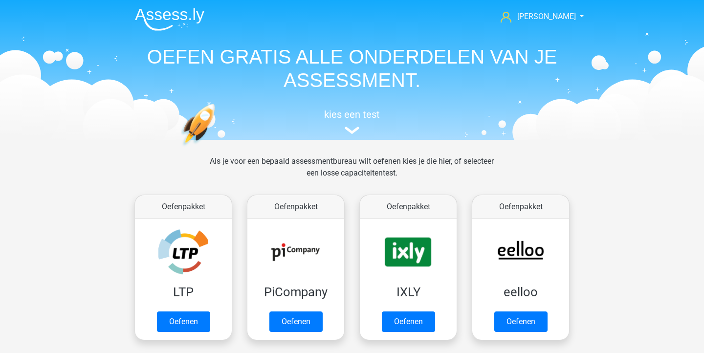
scroll to position [478, 0]
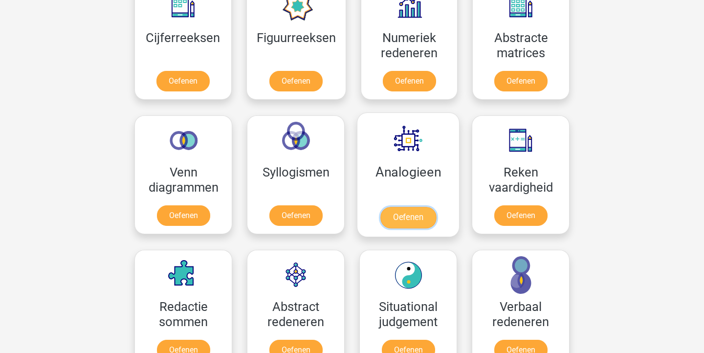
click at [402, 216] on link "Oefenen" at bounding box center [409, 218] width 56 height 22
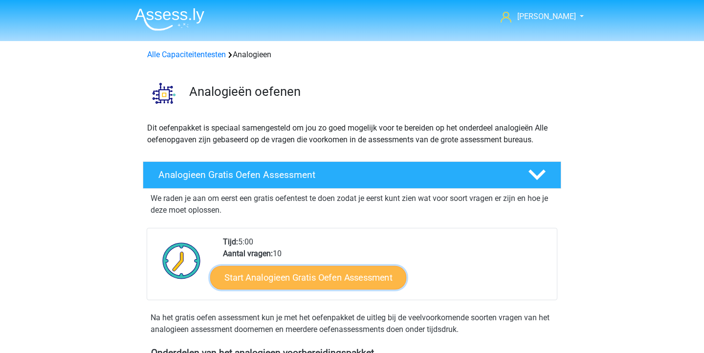
click at [328, 279] on link "Start Analogieen Gratis Oefen Assessment" at bounding box center [308, 277] width 196 height 23
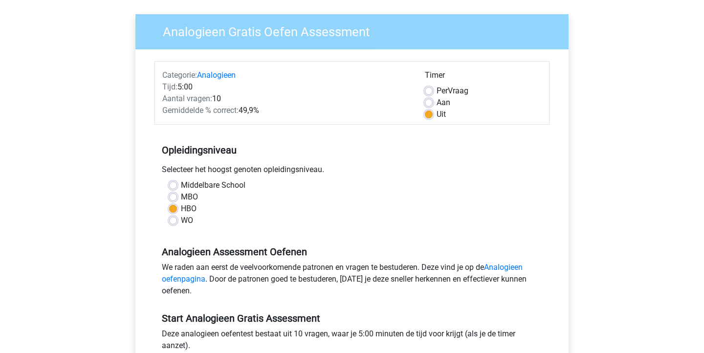
scroll to position [144, 0]
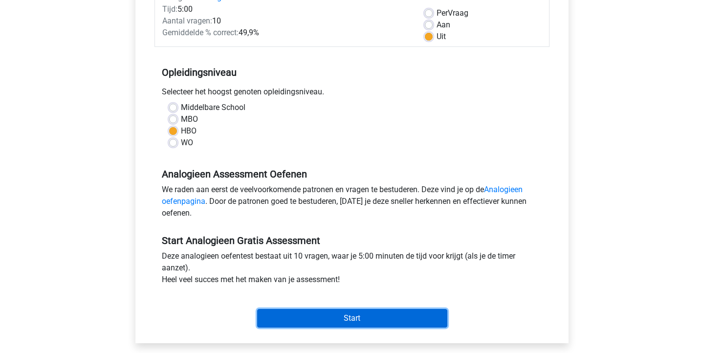
click at [344, 313] on input "Start" at bounding box center [352, 318] width 190 height 19
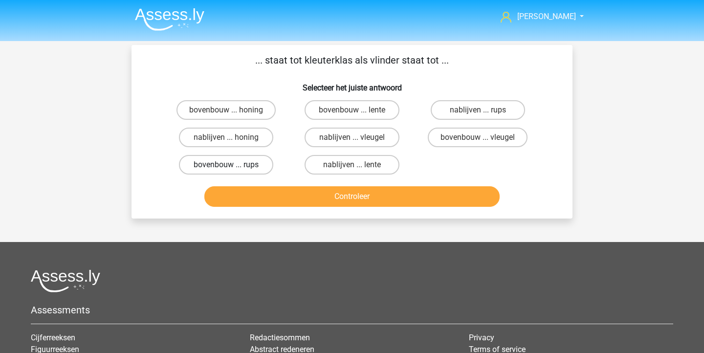
click at [219, 161] on label "bovenbouw ... rups" at bounding box center [226, 165] width 94 height 20
click at [227, 165] on input "bovenbouw ... rups" at bounding box center [230, 168] width 6 height 6
radio input "true"
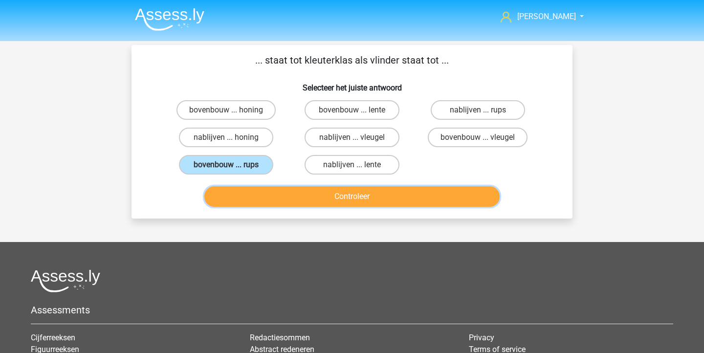
click at [243, 194] on button "Controleer" at bounding box center [352, 196] width 296 height 21
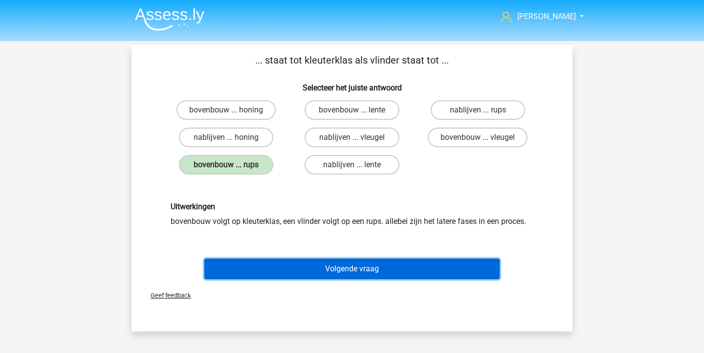
click at [321, 268] on button "Volgende vraag" at bounding box center [352, 269] width 296 height 21
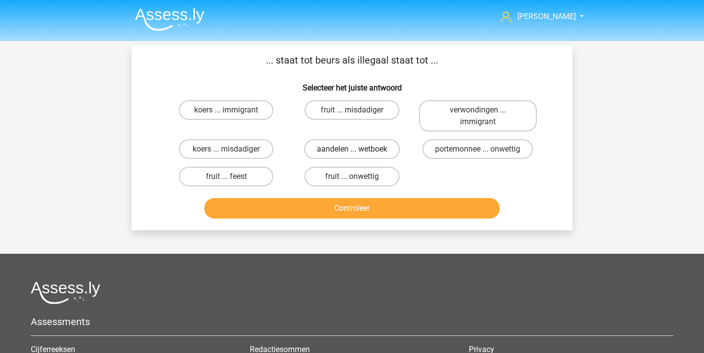
click at [373, 154] on label "aandelen ... wetboek" at bounding box center [352, 149] width 96 height 20
click at [359, 154] on input "aandelen ... wetboek" at bounding box center [355, 152] width 6 height 6
radio input "true"
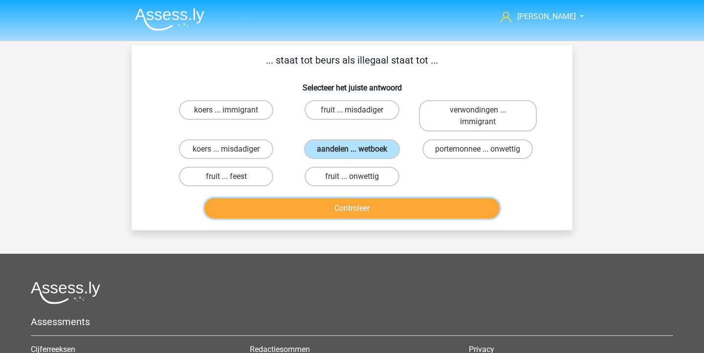
click at [361, 214] on button "Controleer" at bounding box center [352, 208] width 296 height 21
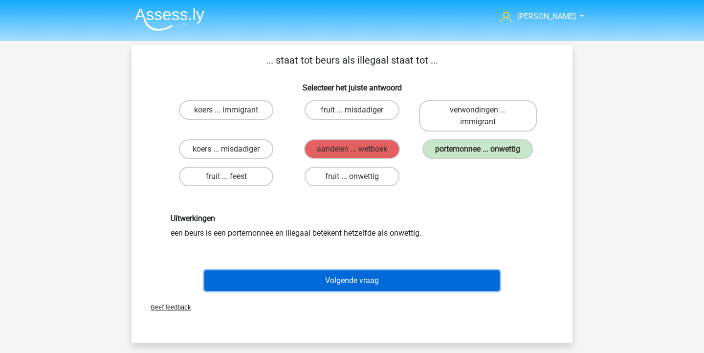
click at [358, 278] on button "Volgende vraag" at bounding box center [352, 281] width 296 height 21
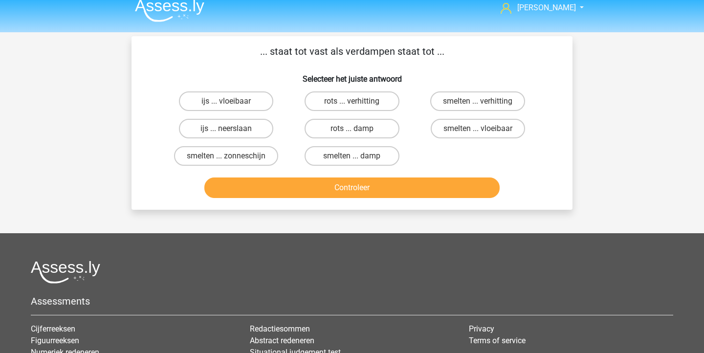
scroll to position [5, 0]
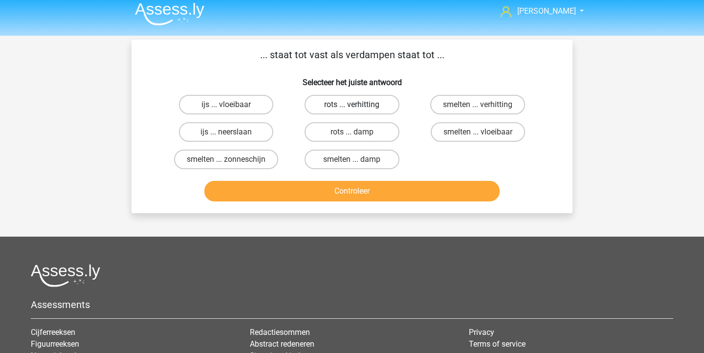
click at [361, 113] on label "rots ... verhitting" at bounding box center [352, 105] width 94 height 20
click at [359, 111] on input "rots ... verhitting" at bounding box center [355, 108] width 6 height 6
radio input "true"
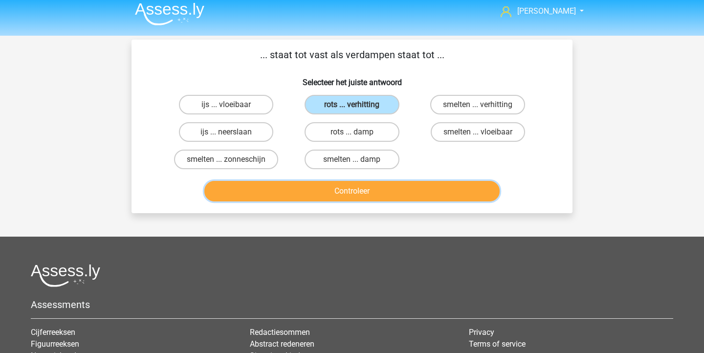
click at [382, 187] on button "Controleer" at bounding box center [352, 191] width 296 height 21
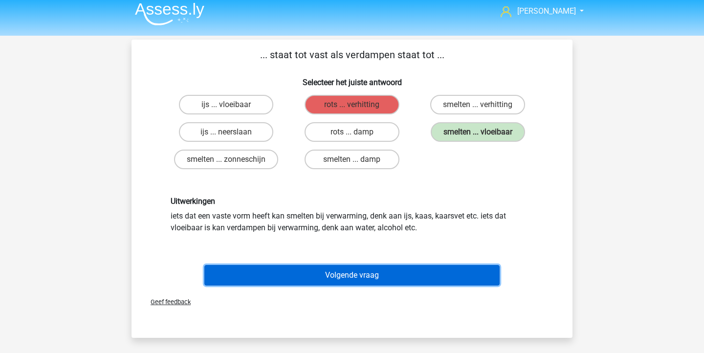
click at [369, 272] on button "Volgende vraag" at bounding box center [352, 275] width 296 height 21
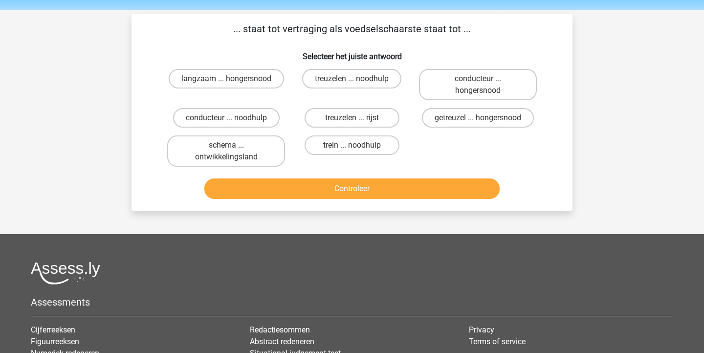
scroll to position [30, 0]
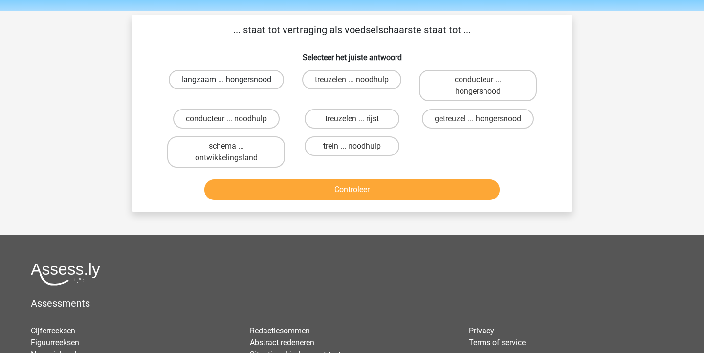
click at [250, 80] on label "langzaam ... hongersnood" at bounding box center [226, 80] width 115 height 20
click at [233, 80] on input "langzaam ... hongersnood" at bounding box center [230, 83] width 6 height 6
radio input "true"
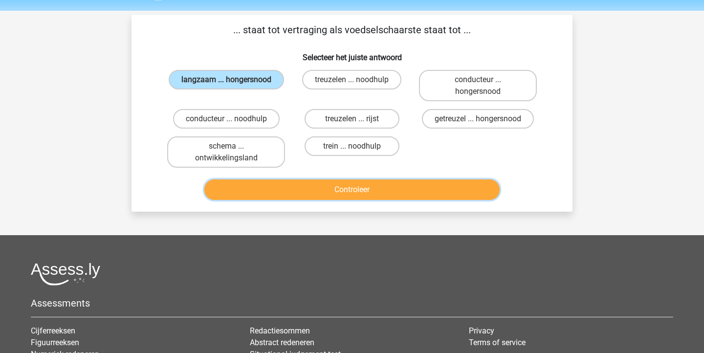
click at [342, 191] on button "Controleer" at bounding box center [352, 190] width 296 height 21
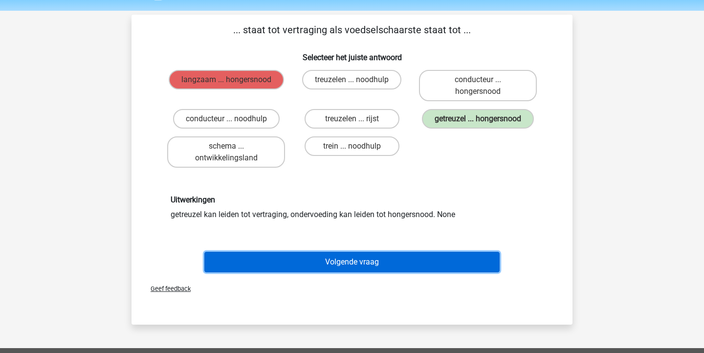
click at [393, 272] on button "Volgende vraag" at bounding box center [352, 262] width 296 height 21
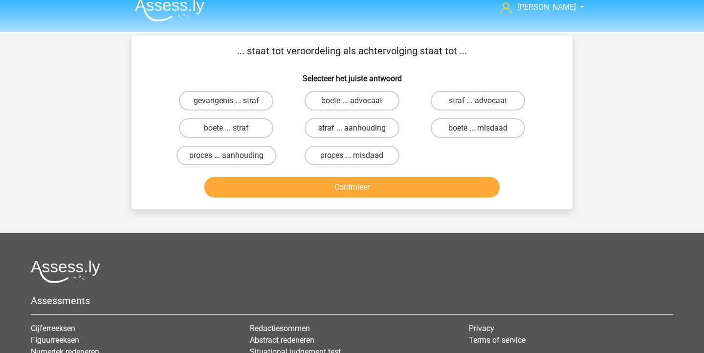
scroll to position [10, 0]
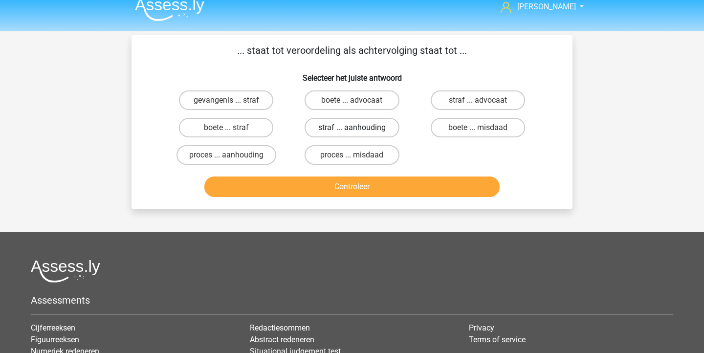
click at [349, 131] on label "straf ... aanhouding" at bounding box center [352, 128] width 94 height 20
click at [352, 131] on input "straf ... aanhouding" at bounding box center [355, 131] width 6 height 6
radio input "true"
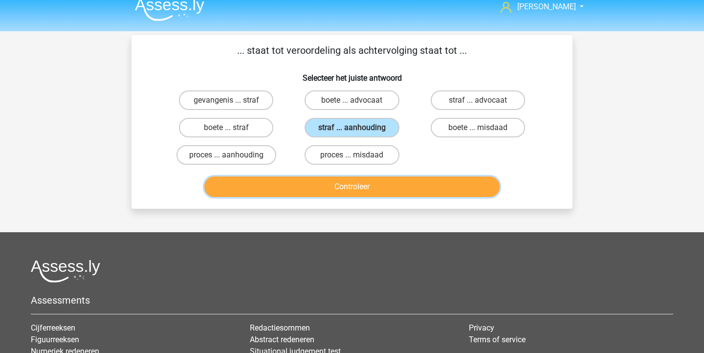
click at [356, 184] on button "Controleer" at bounding box center [352, 187] width 296 height 21
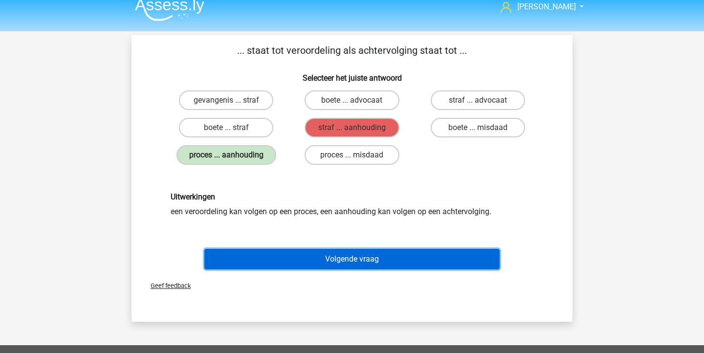
click at [351, 254] on button "Volgende vraag" at bounding box center [352, 259] width 296 height 21
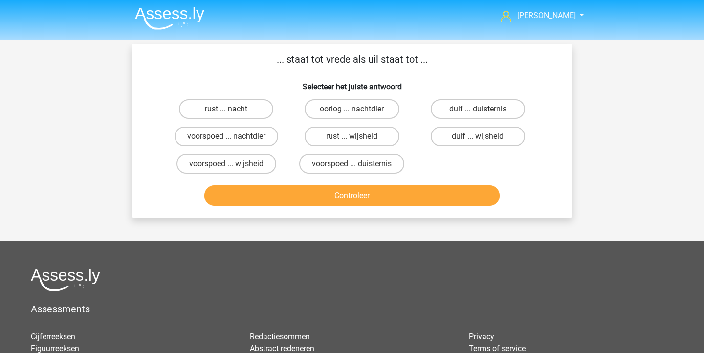
scroll to position [0, 0]
click at [385, 114] on label "oorlog ... nachtdier" at bounding box center [352, 110] width 94 height 20
click at [359, 114] on input "oorlog ... nachtdier" at bounding box center [355, 113] width 6 height 6
radio input "true"
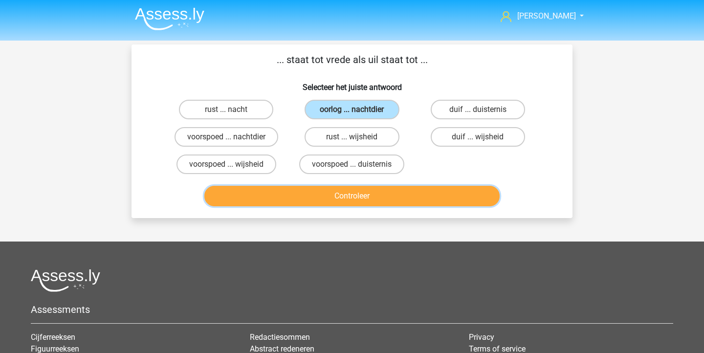
click at [409, 192] on button "Controleer" at bounding box center [352, 196] width 296 height 21
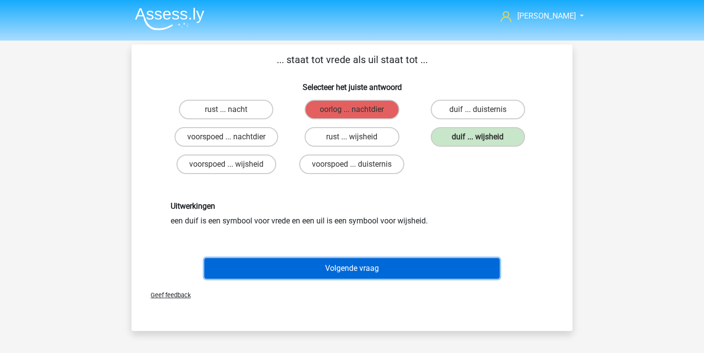
click at [348, 264] on button "Volgende vraag" at bounding box center [352, 268] width 296 height 21
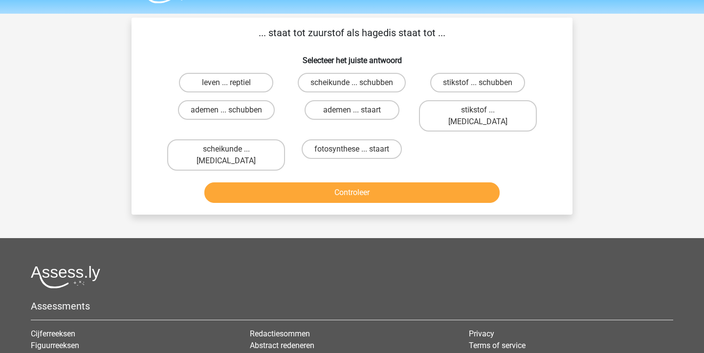
scroll to position [0, 0]
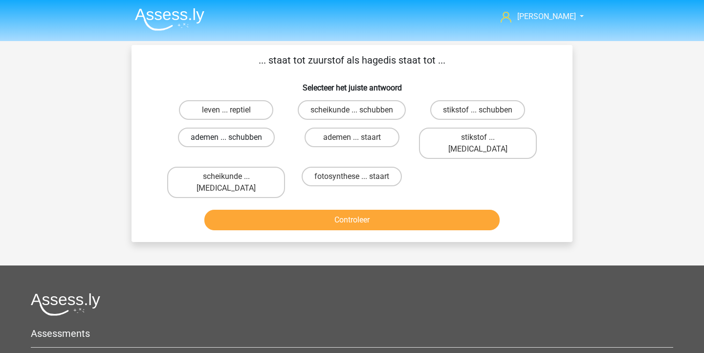
click at [239, 143] on label "ademen ... schubben" at bounding box center [226, 138] width 97 height 20
click at [233, 143] on input "ademen ... schubben" at bounding box center [230, 140] width 6 height 6
radio input "true"
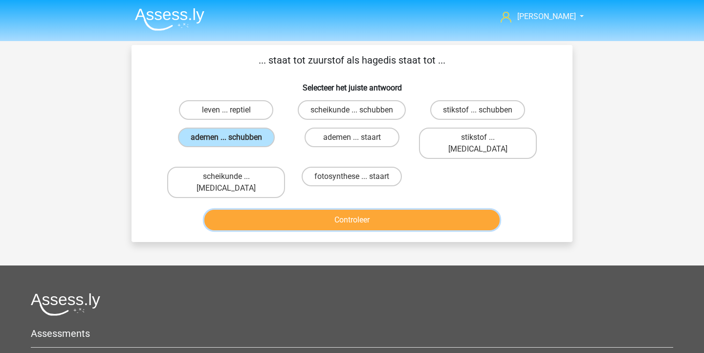
click at [325, 210] on button "Controleer" at bounding box center [352, 220] width 296 height 21
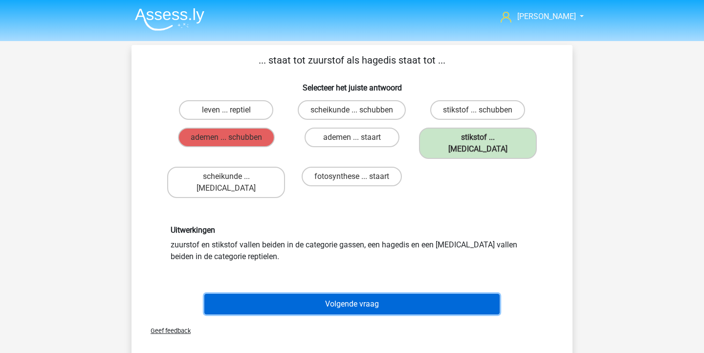
click at [348, 294] on button "Volgende vraag" at bounding box center [352, 304] width 296 height 21
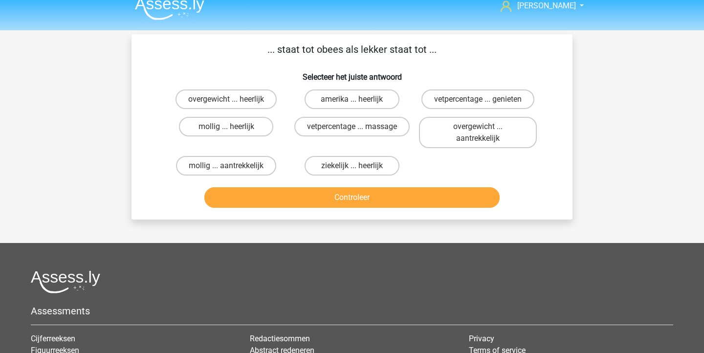
scroll to position [11, 0]
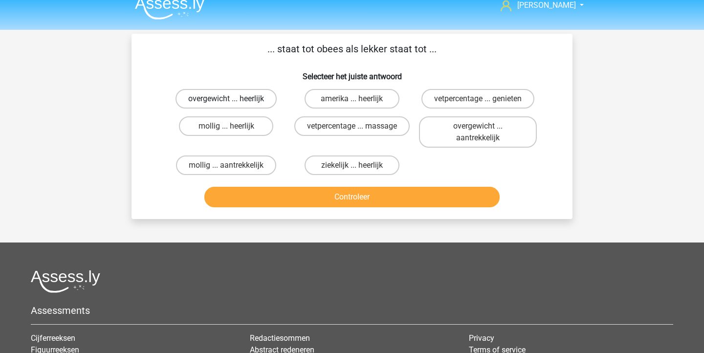
click at [247, 99] on label "overgewicht ... heerlijk" at bounding box center [226, 99] width 101 height 20
click at [233, 99] on input "overgewicht ... heerlijk" at bounding box center [230, 102] width 6 height 6
radio input "true"
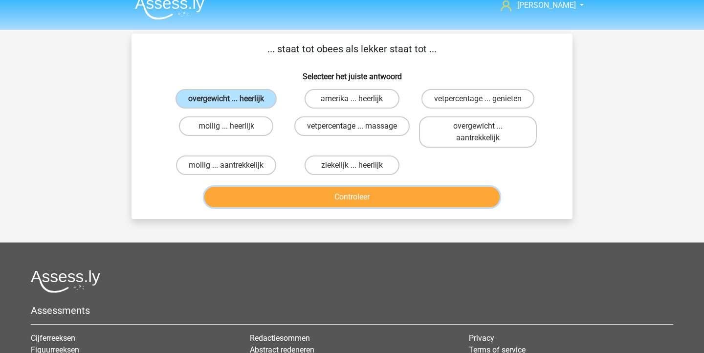
click at [286, 203] on button "Controleer" at bounding box center [352, 197] width 296 height 21
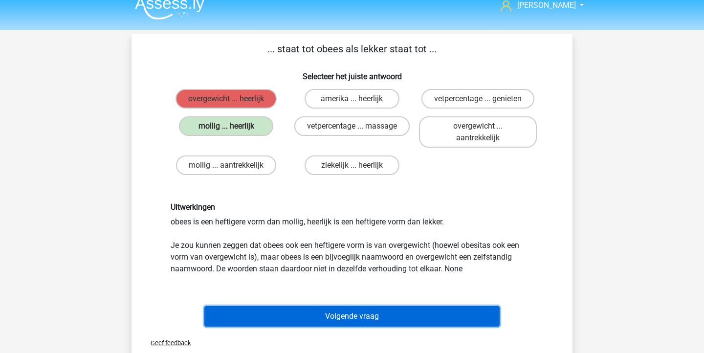
click at [372, 317] on button "Volgende vraag" at bounding box center [352, 316] width 296 height 21
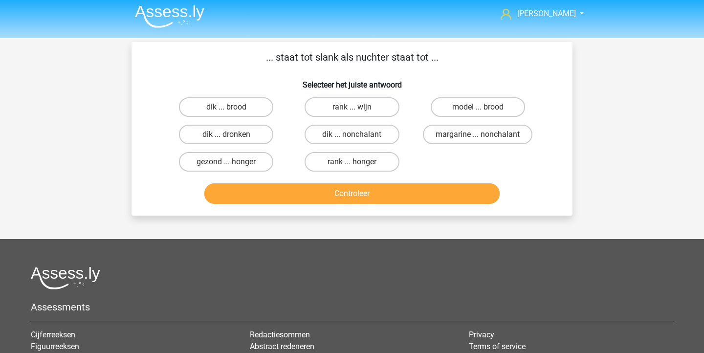
scroll to position [0, 0]
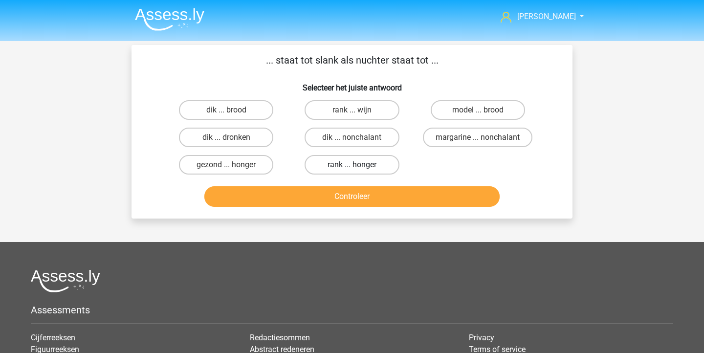
click at [369, 169] on label "rank ... honger" at bounding box center [352, 165] width 94 height 20
click at [359, 169] on input "rank ... honger" at bounding box center [355, 168] width 6 height 6
radio input "true"
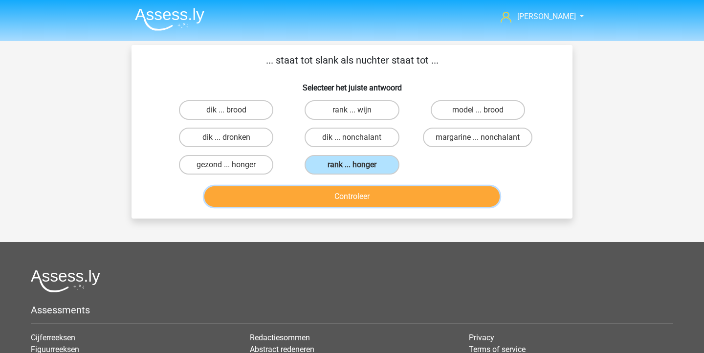
click at [373, 201] on button "Controleer" at bounding box center [352, 196] width 296 height 21
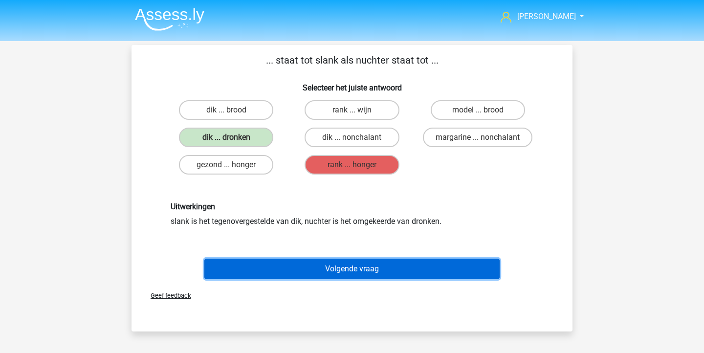
click at [352, 273] on button "Volgende vraag" at bounding box center [352, 269] width 296 height 21
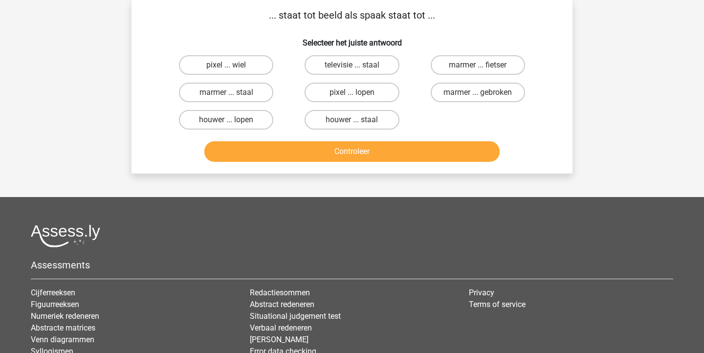
scroll to position [28, 0]
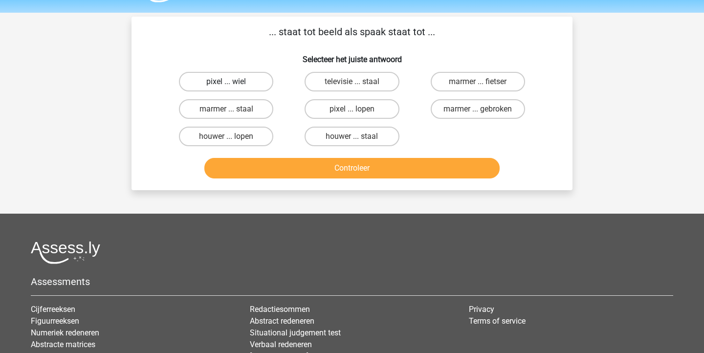
click at [259, 83] on label "pixel ... wiel" at bounding box center [226, 82] width 94 height 20
click at [233, 83] on input "pixel ... wiel" at bounding box center [230, 85] width 6 height 6
radio input "true"
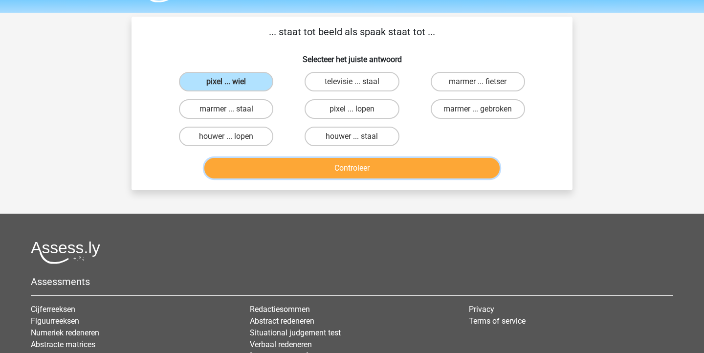
click at [305, 159] on button "Controleer" at bounding box center [352, 168] width 296 height 21
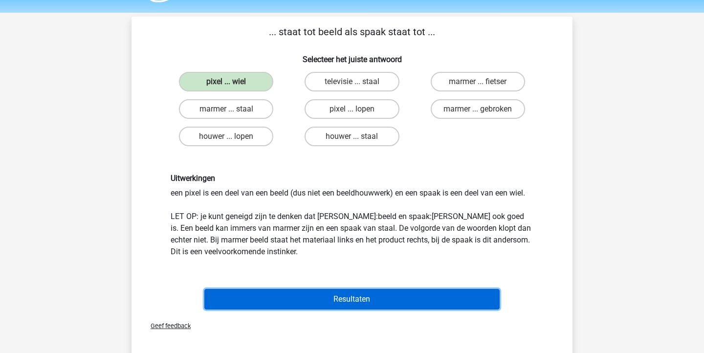
click at [331, 296] on button "Resultaten" at bounding box center [352, 299] width 296 height 21
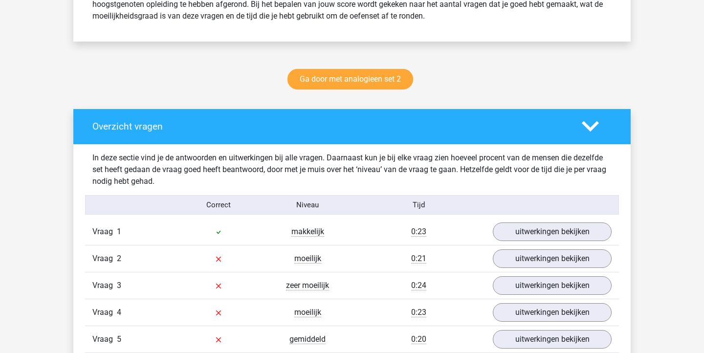
scroll to position [454, 0]
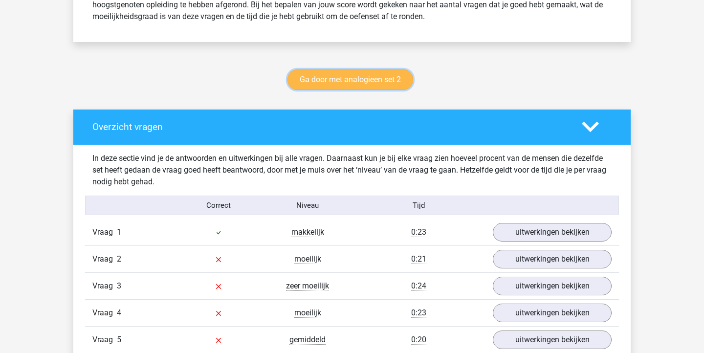
click at [367, 74] on link "Ga door met analogieen set 2" at bounding box center [351, 79] width 126 height 21
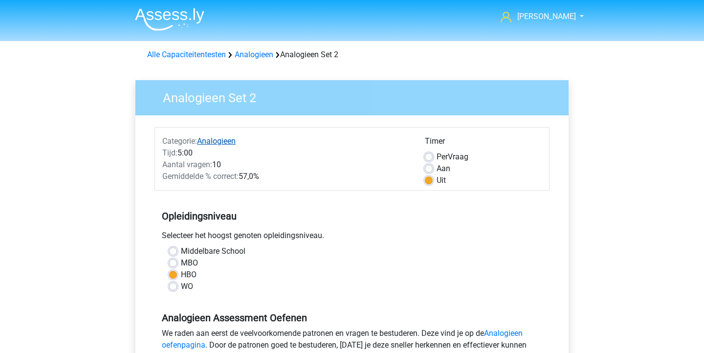
click at [211, 139] on link "Analogieen" at bounding box center [216, 140] width 39 height 9
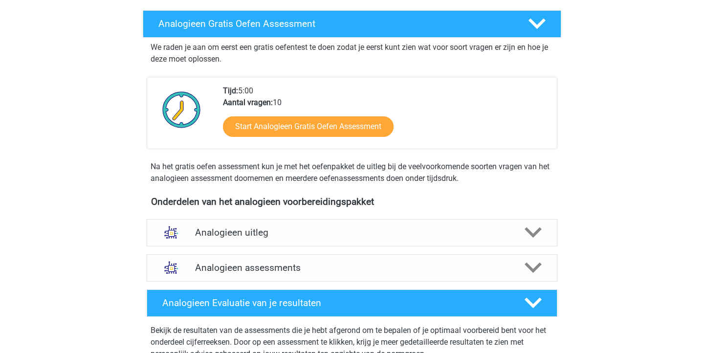
scroll to position [206, 0]
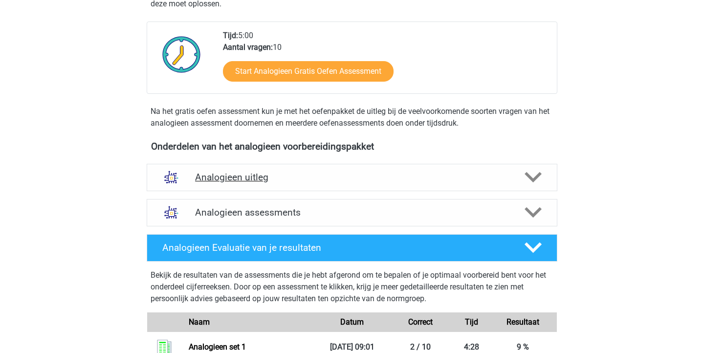
click at [269, 179] on h4 "Analogieen uitleg" at bounding box center [352, 177] width 314 height 11
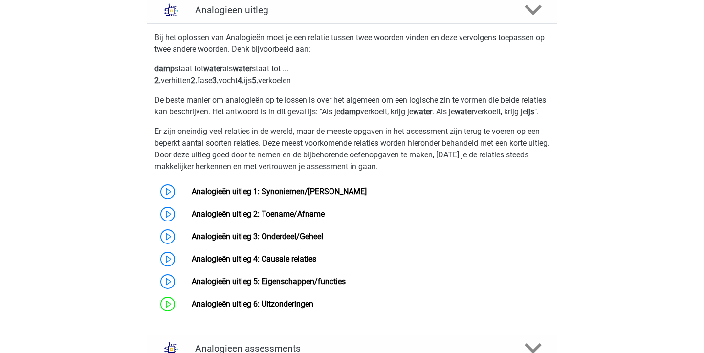
scroll to position [373, 0]
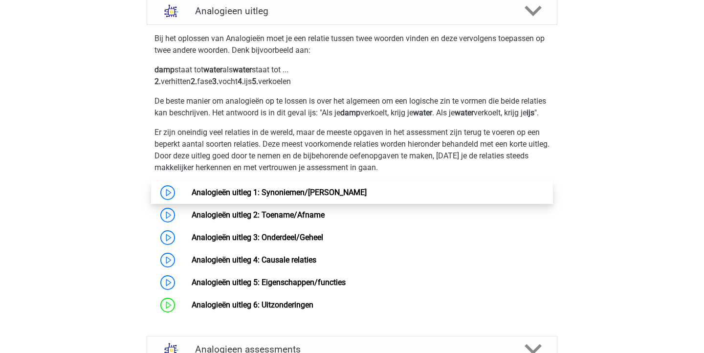
click at [367, 197] on link "Analogieën uitleg 1: Synoniemen/[PERSON_NAME]" at bounding box center [279, 192] width 175 height 9
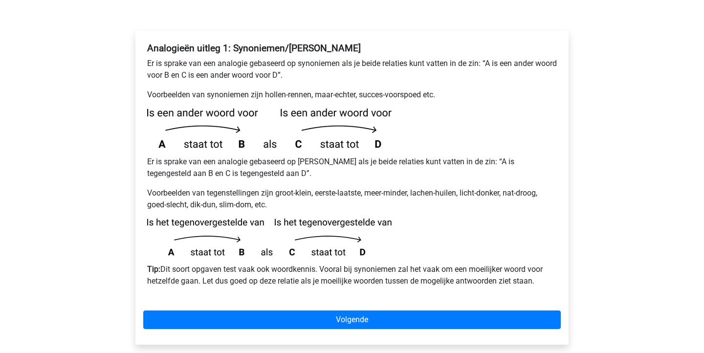
scroll to position [178, 0]
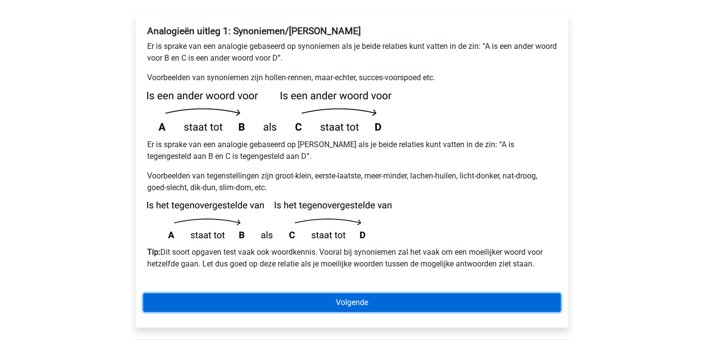
click at [500, 294] on link "Volgende" at bounding box center [352, 303] width 418 height 19
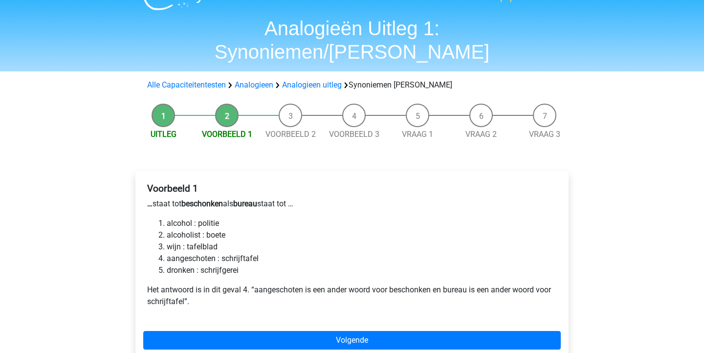
scroll to position [19, 0]
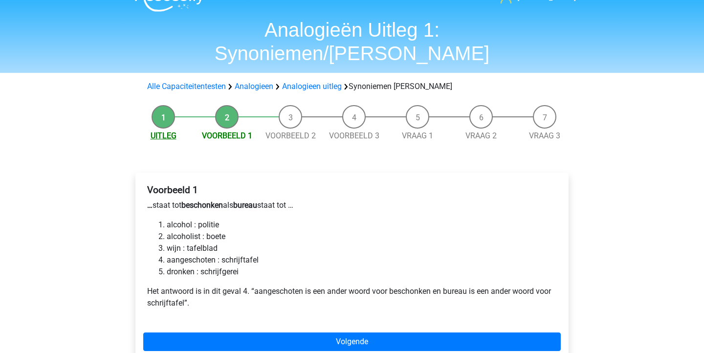
click at [172, 131] on link "Uitleg" at bounding box center [164, 135] width 26 height 9
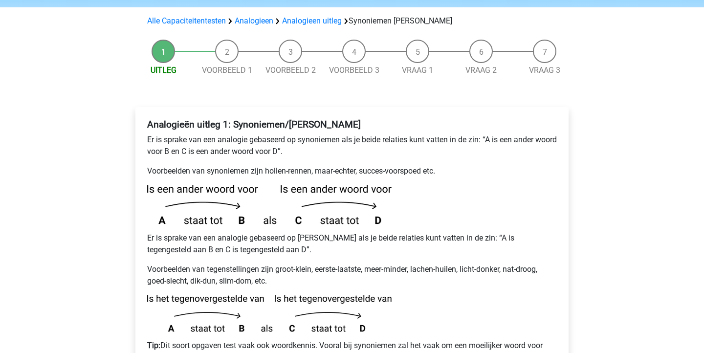
scroll to position [84, 0]
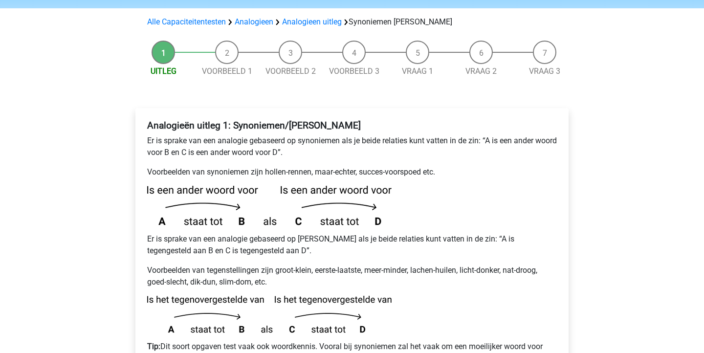
click at [287, 41] on li "Voorbeeld 2" at bounding box center [291, 59] width 64 height 37
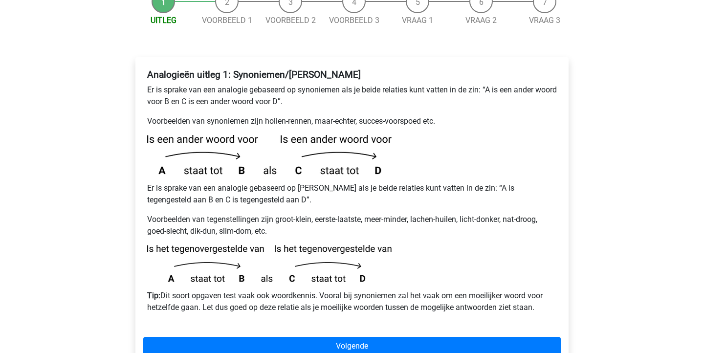
scroll to position [236, 0]
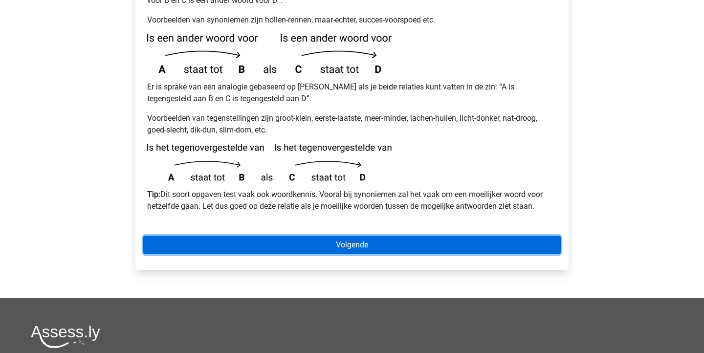
click at [458, 236] on link "Volgende" at bounding box center [352, 245] width 418 height 19
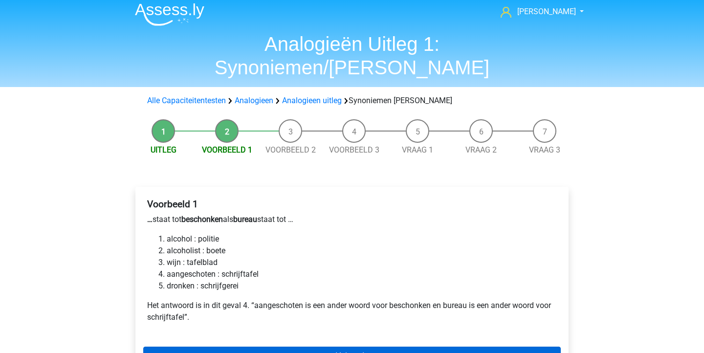
scroll to position [5, 0]
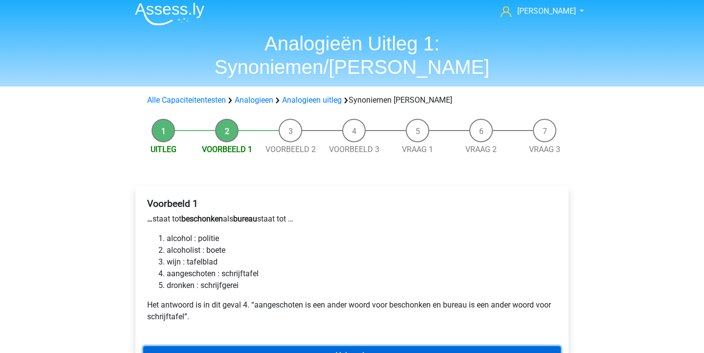
click at [385, 346] on link "Volgende" at bounding box center [352, 355] width 418 height 19
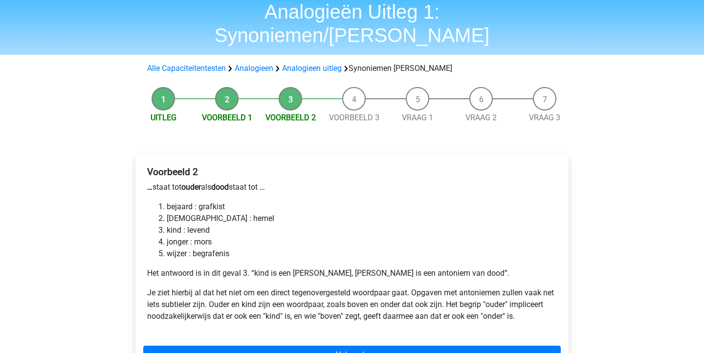
scroll to position [69, 0]
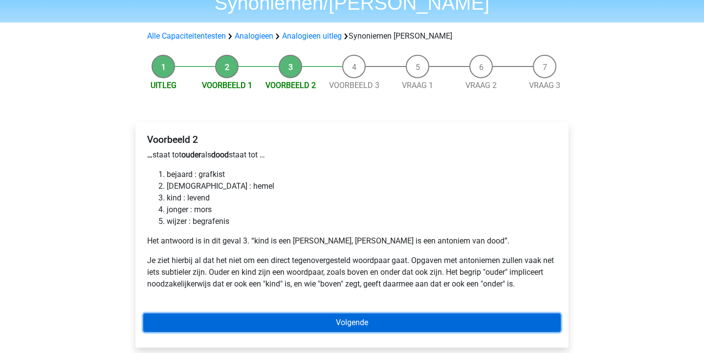
click at [312, 314] on link "Volgende" at bounding box center [352, 323] width 418 height 19
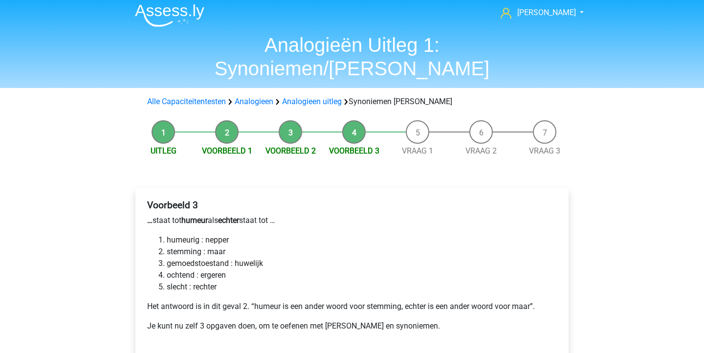
scroll to position [4, 0]
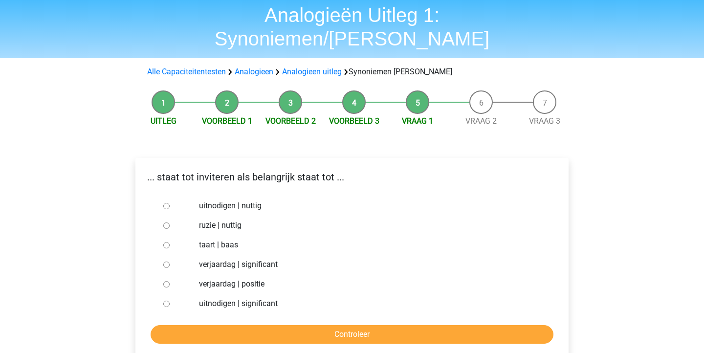
scroll to position [35, 0]
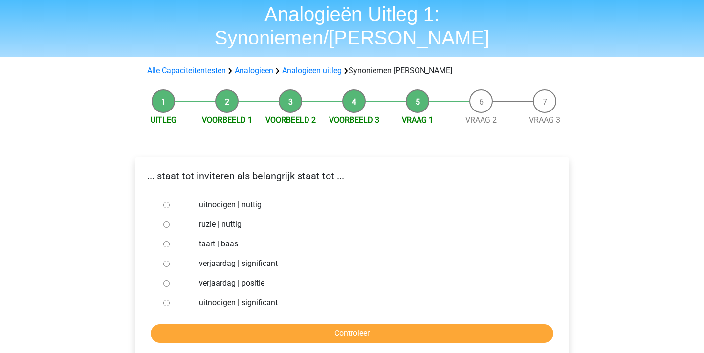
click at [216, 297] on label "uitnodigen | significant" at bounding box center [368, 303] width 339 height 12
click at [170, 300] on input "uitnodigen | significant" at bounding box center [166, 303] width 6 height 6
radio input "true"
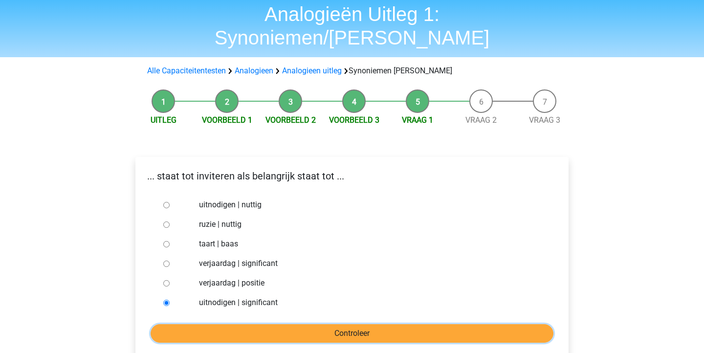
click at [250, 324] on input "Controleer" at bounding box center [352, 333] width 403 height 19
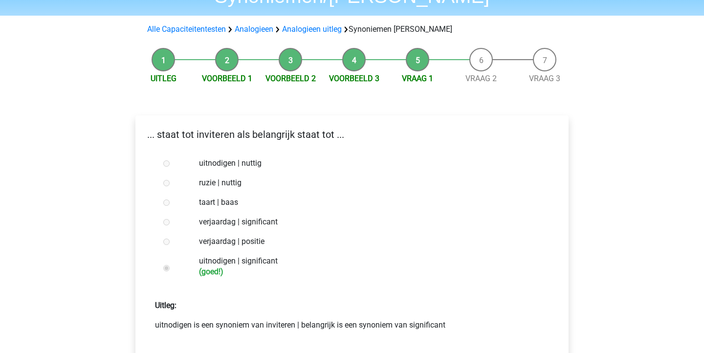
scroll to position [78, 0]
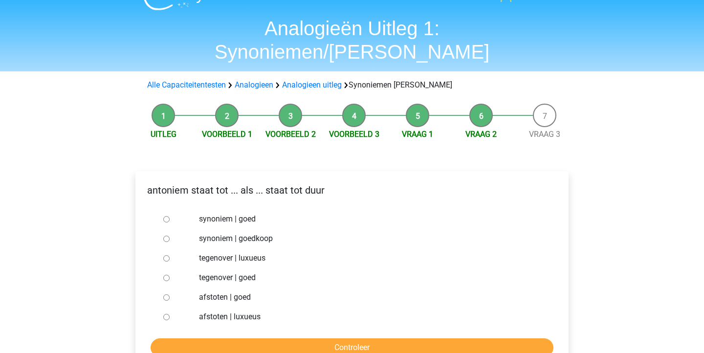
scroll to position [25, 0]
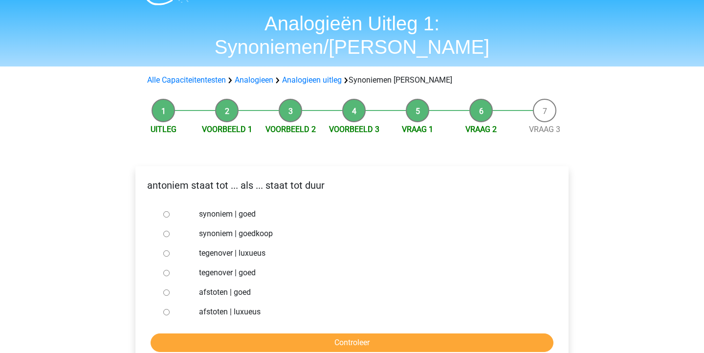
click at [267, 228] on label "synoniem | goedkoop" at bounding box center [368, 234] width 339 height 12
click at [170, 231] on input "synoniem | goedkoop" at bounding box center [166, 234] width 6 height 6
radio input "true"
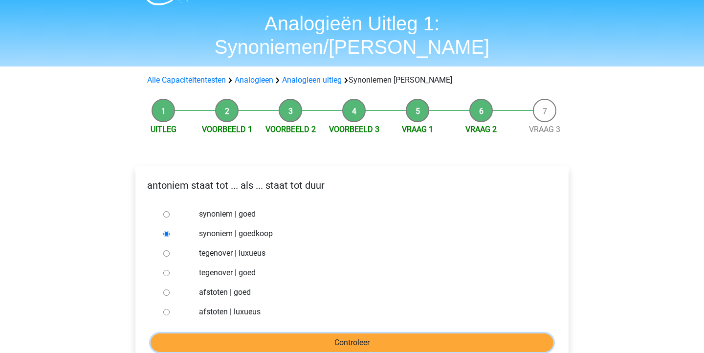
click at [278, 334] on input "Controleer" at bounding box center [352, 343] width 403 height 19
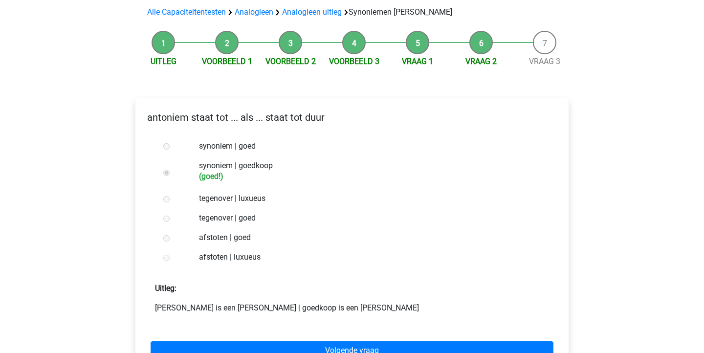
scroll to position [94, 0]
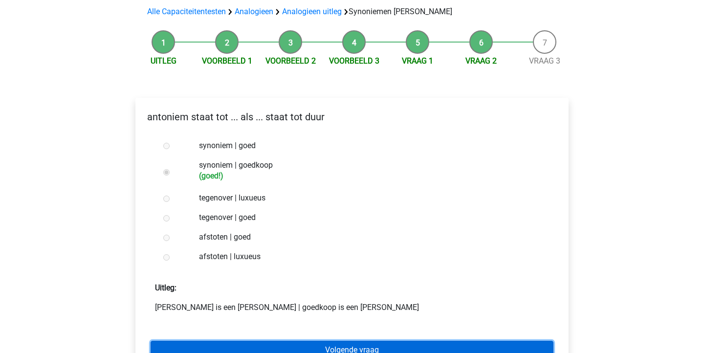
click at [365, 341] on link "Volgende vraag" at bounding box center [352, 350] width 403 height 19
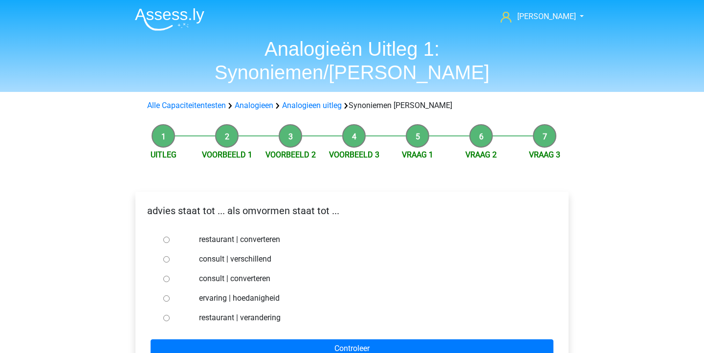
click at [169, 276] on input "consult | converteren" at bounding box center [166, 279] width 6 height 6
radio input "true"
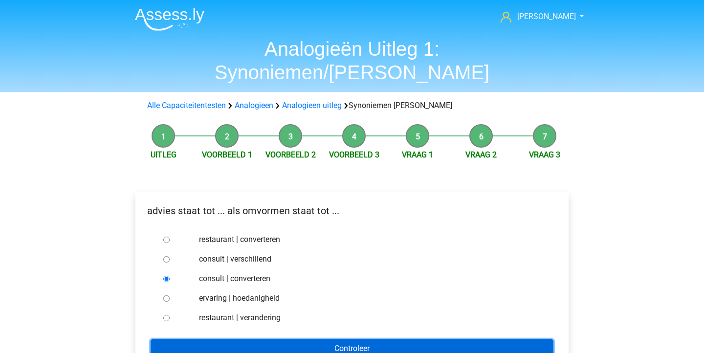
click at [306, 340] on input "Controleer" at bounding box center [352, 349] width 403 height 19
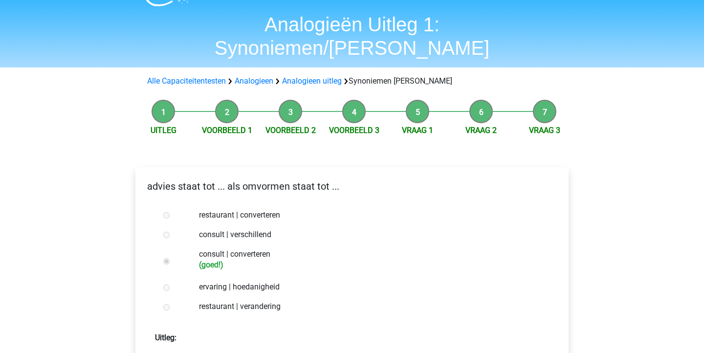
scroll to position [68, 0]
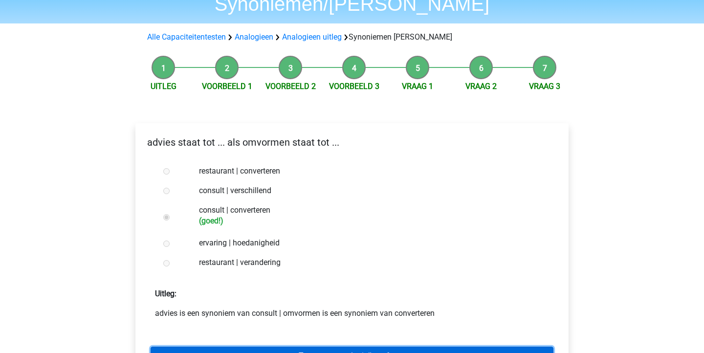
click at [312, 347] on link "Terug naar analogieën oefenen" at bounding box center [352, 356] width 403 height 19
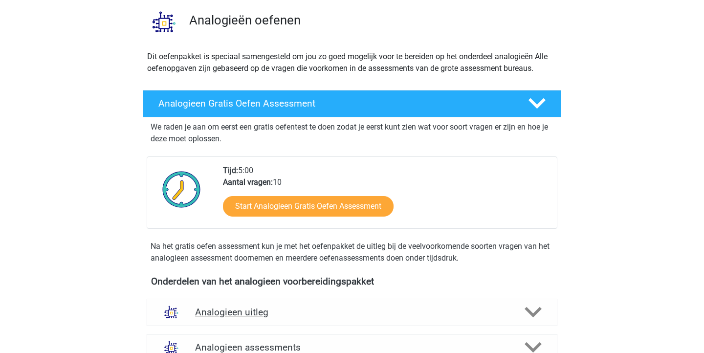
click at [448, 312] on h4 "Analogieen uitleg" at bounding box center [352, 312] width 314 height 11
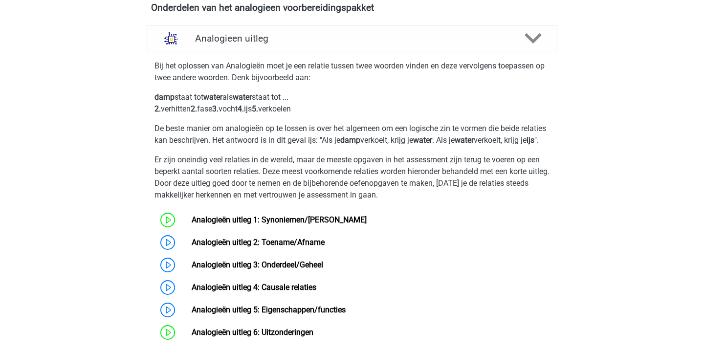
scroll to position [377, 0]
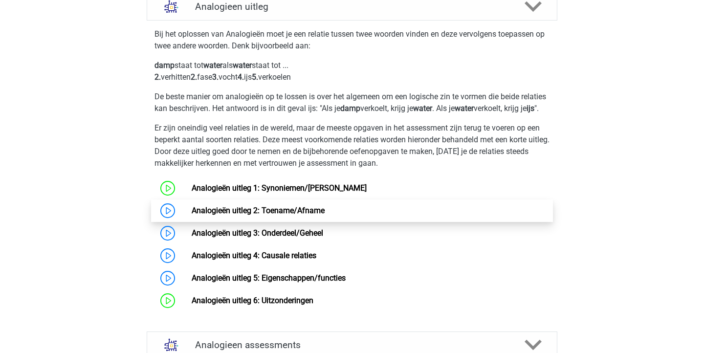
click at [325, 215] on link "Analogieën uitleg 2: Toename/Afname" at bounding box center [258, 210] width 133 height 9
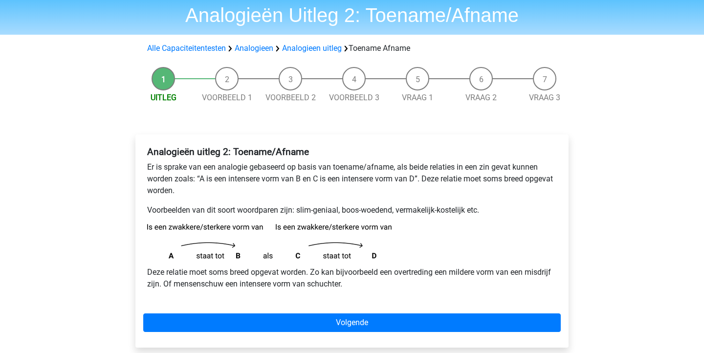
scroll to position [62, 0]
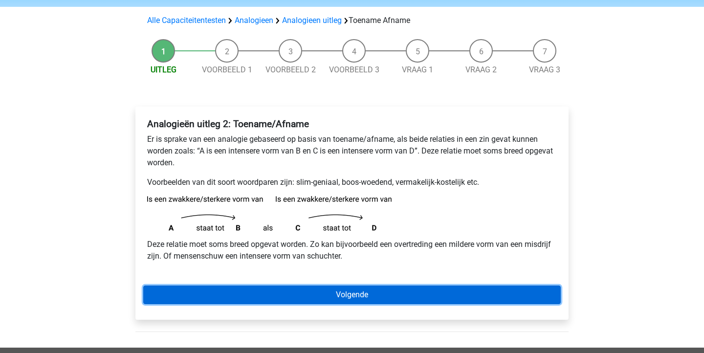
click at [418, 294] on link "Volgende" at bounding box center [352, 295] width 418 height 19
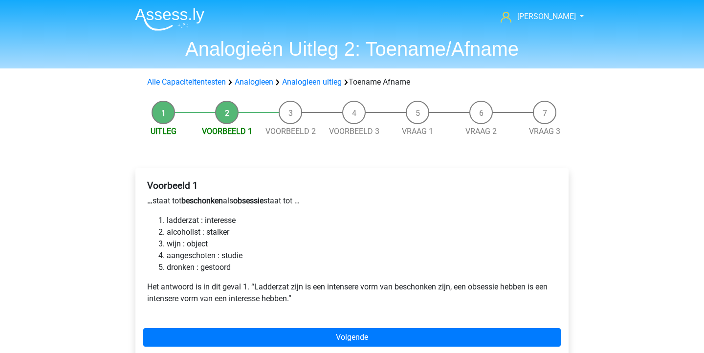
click at [345, 326] on div "Voorbeeld 1 … staat tot beschonken als obsessie staat tot … ladderzat : interes…" at bounding box center [352, 265] width 433 height 194
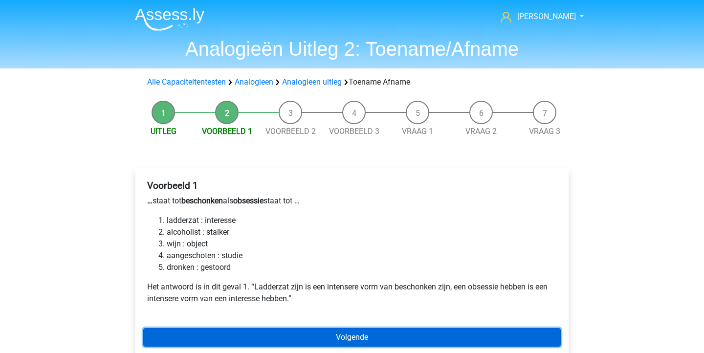
click at [343, 332] on link "Volgende" at bounding box center [352, 337] width 418 height 19
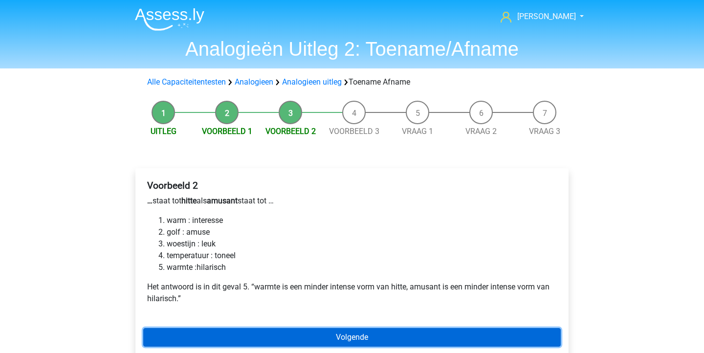
click at [363, 333] on link "Volgende" at bounding box center [352, 337] width 418 height 19
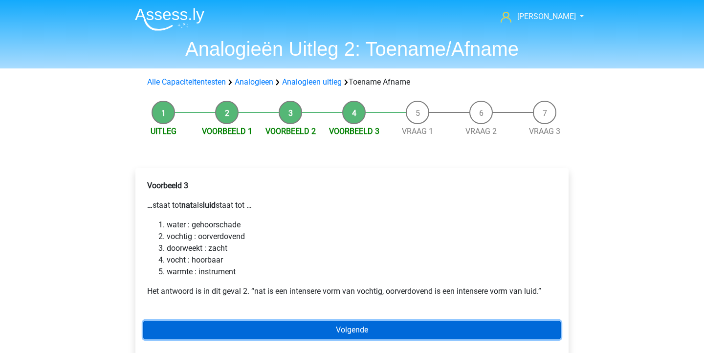
click at [291, 323] on link "Volgende" at bounding box center [352, 330] width 418 height 19
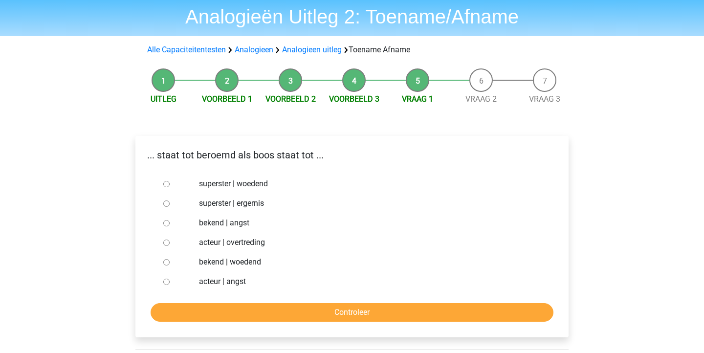
scroll to position [33, 0]
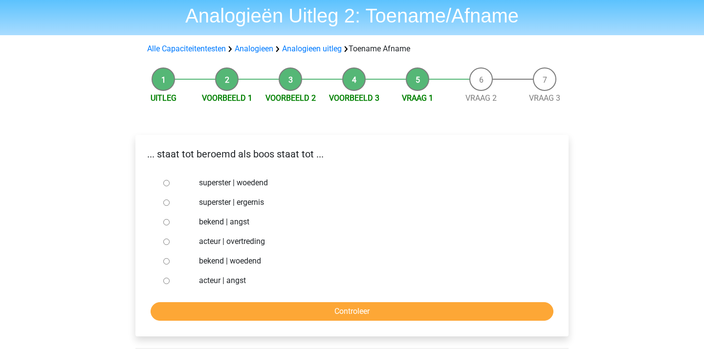
click at [165, 261] on input "bekend | woedend" at bounding box center [166, 261] width 6 height 6
radio input "true"
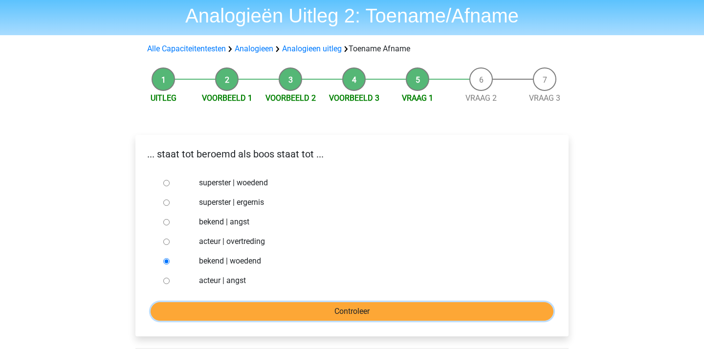
click at [266, 307] on input "Controleer" at bounding box center [352, 311] width 403 height 19
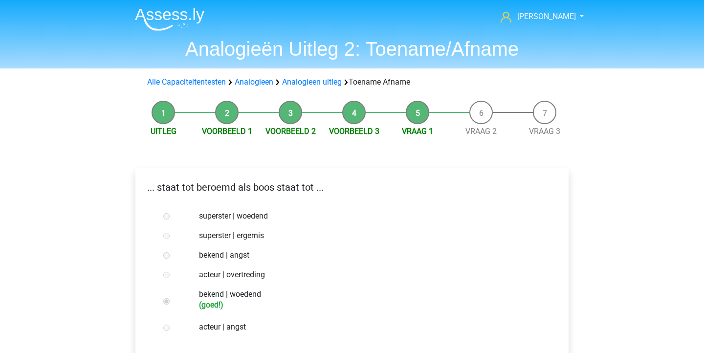
scroll to position [102, 0]
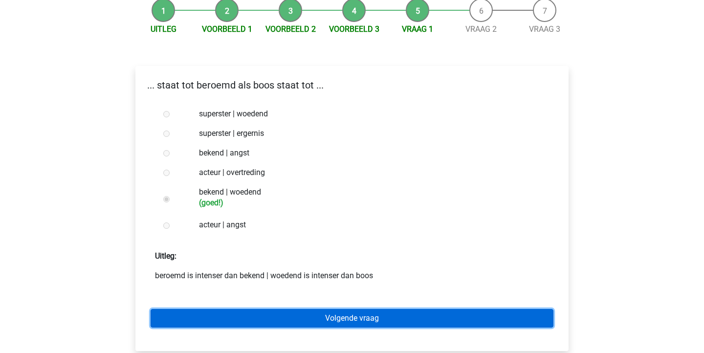
click at [294, 317] on link "Volgende vraag" at bounding box center [352, 318] width 403 height 19
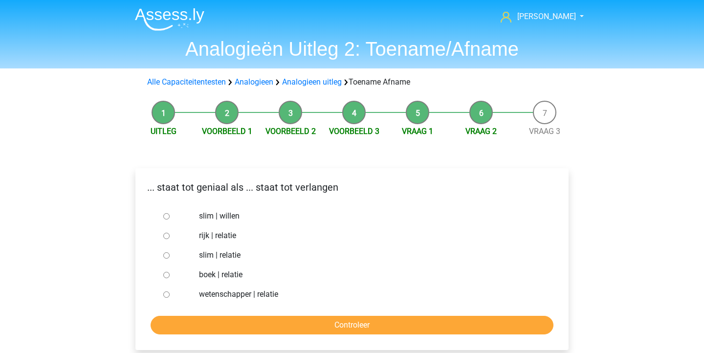
click at [167, 217] on input "slim | willen" at bounding box center [166, 216] width 6 height 6
radio input "true"
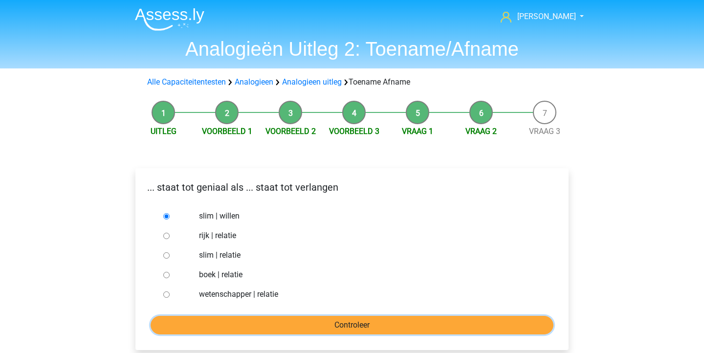
click at [329, 325] on input "Controleer" at bounding box center [352, 325] width 403 height 19
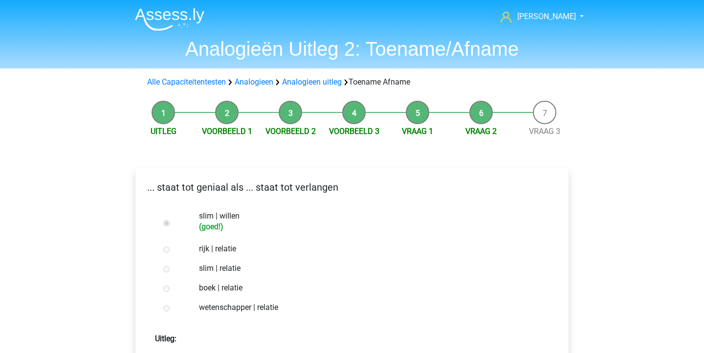
scroll to position [58, 0]
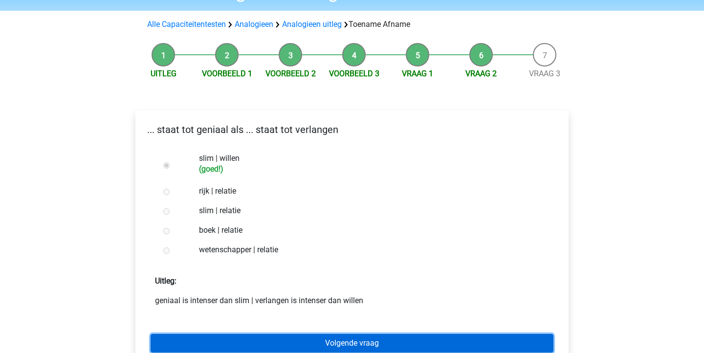
click at [327, 342] on link "Volgende vraag" at bounding box center [352, 343] width 403 height 19
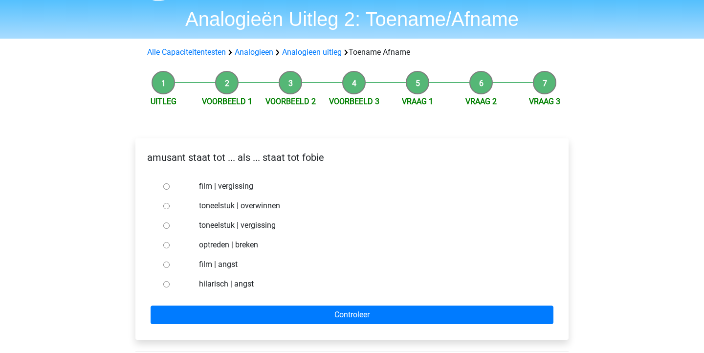
scroll to position [32, 0]
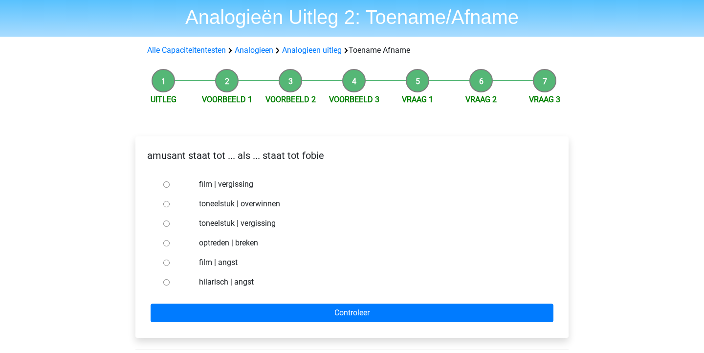
click at [166, 282] on input "hilarisch | angst" at bounding box center [166, 282] width 6 height 6
radio input "true"
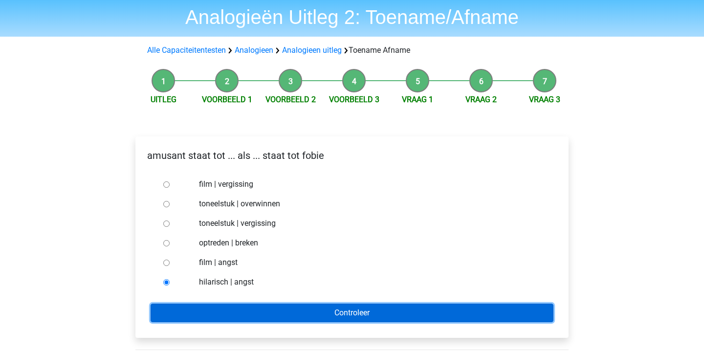
click at [383, 310] on input "Controleer" at bounding box center [352, 313] width 403 height 19
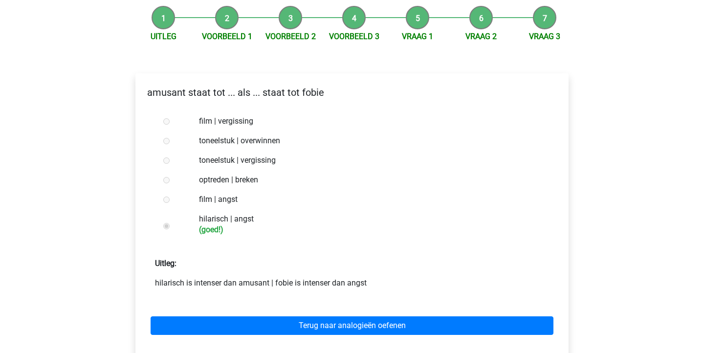
scroll to position [94, 0]
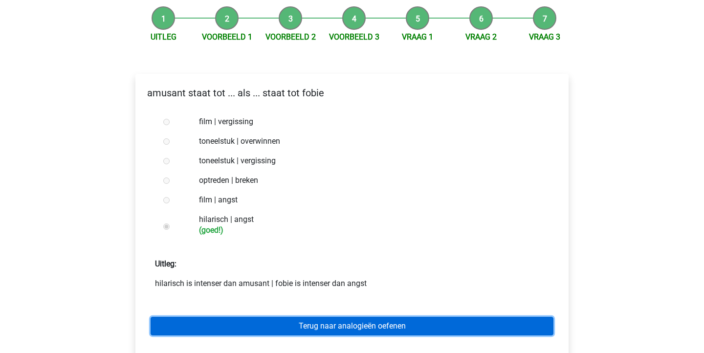
click at [439, 321] on link "Terug naar analogieën oefenen" at bounding box center [352, 326] width 403 height 19
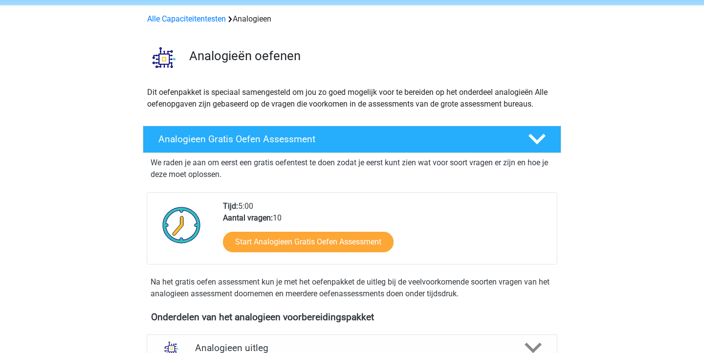
scroll to position [124, 0]
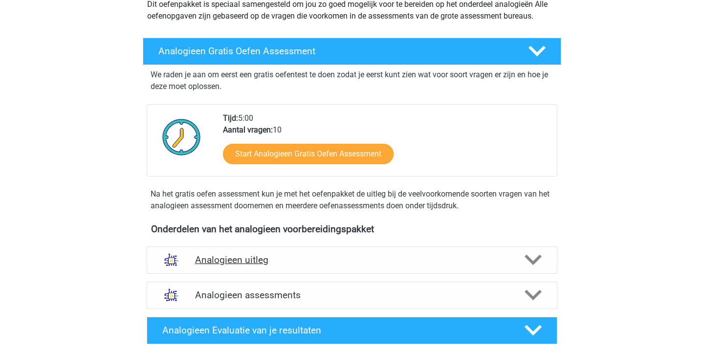
click at [348, 264] on h4 "Analogieen uitleg" at bounding box center [352, 259] width 314 height 11
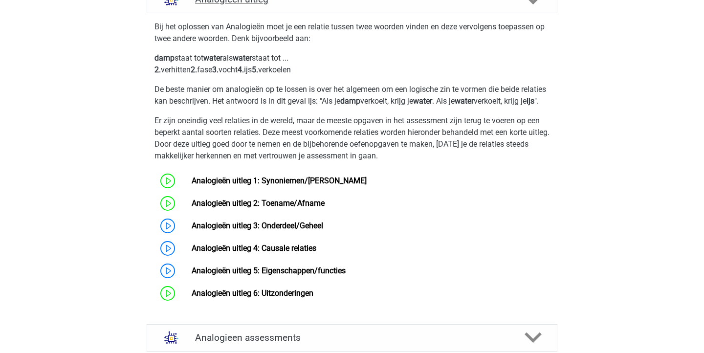
scroll to position [389, 0]
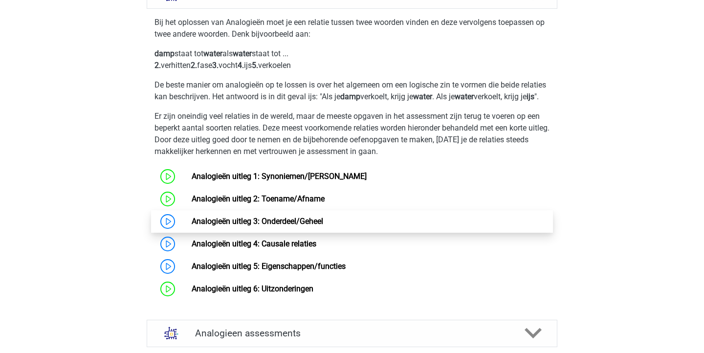
click at [299, 226] on link "Analogieën uitleg 3: Onderdeel/Geheel" at bounding box center [258, 221] width 132 height 9
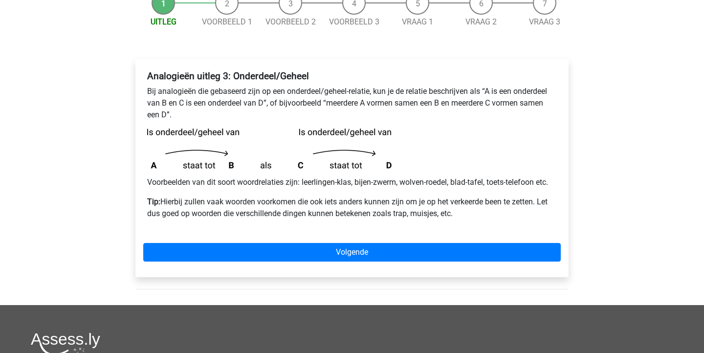
scroll to position [109, 0]
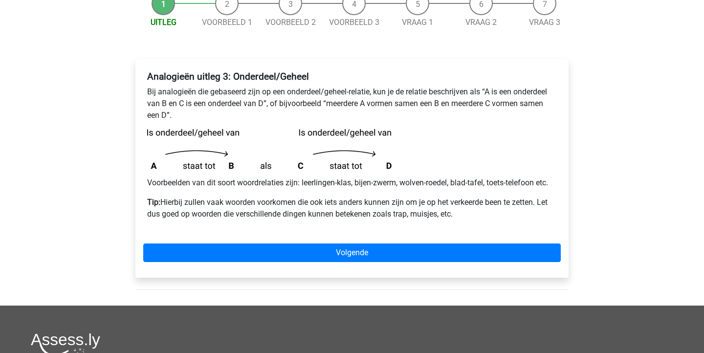
click at [639, 226] on div "Doris doris.blancquaert@gmail.com Nederlands English" at bounding box center [352, 227] width 704 height 673
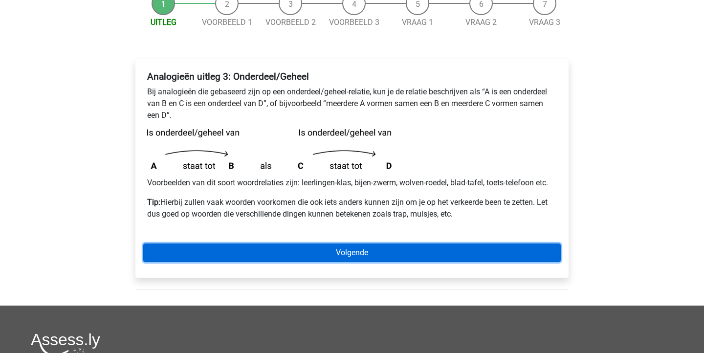
click at [492, 250] on link "Volgende" at bounding box center [352, 253] width 418 height 19
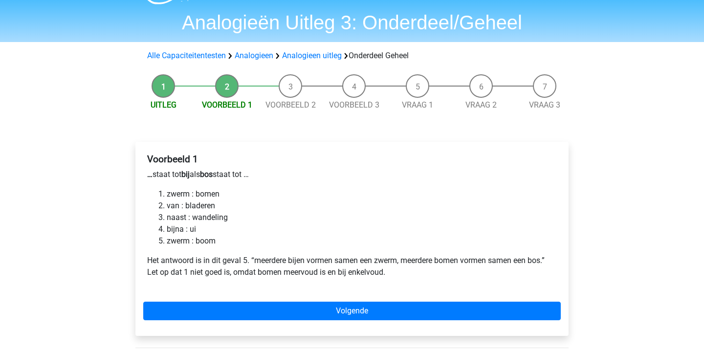
scroll to position [27, 0]
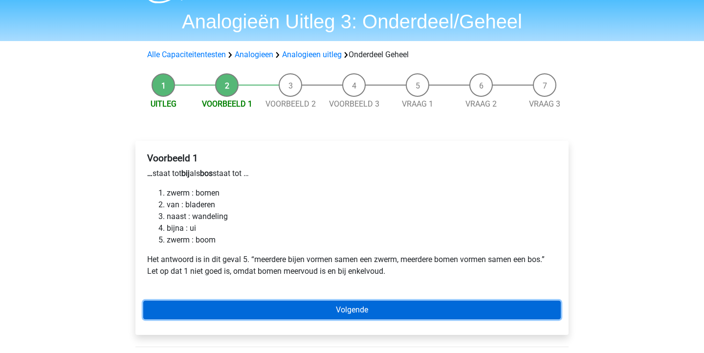
click at [349, 308] on link "Volgende" at bounding box center [352, 310] width 418 height 19
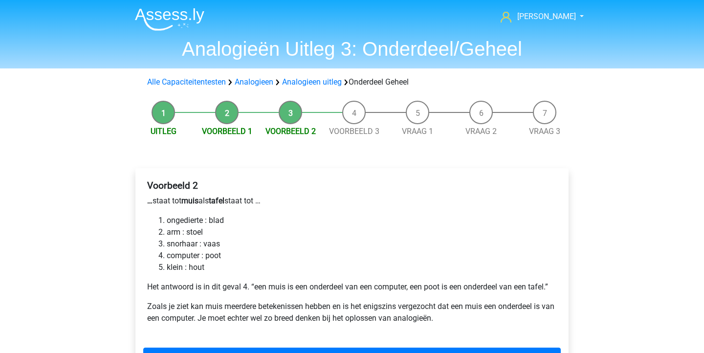
scroll to position [26, 0]
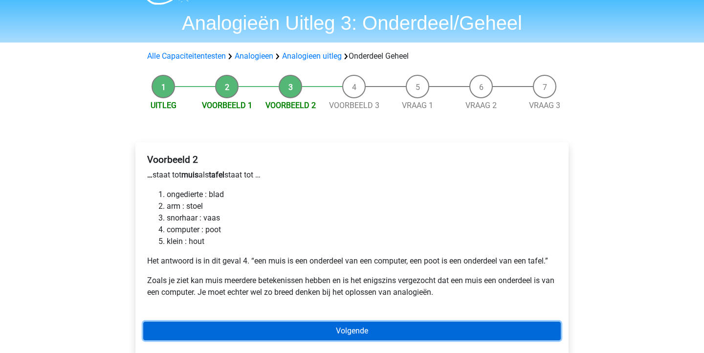
click at [331, 333] on link "Volgende" at bounding box center [352, 331] width 418 height 19
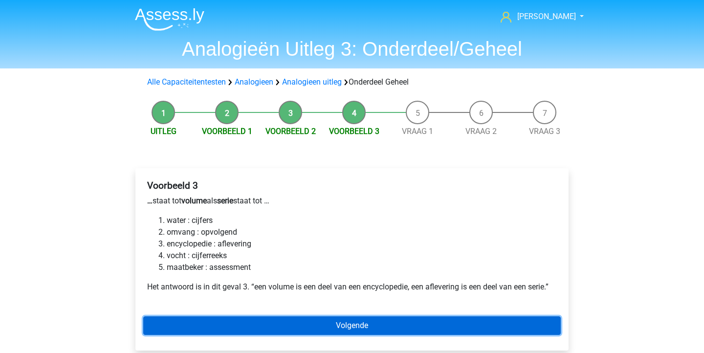
click at [310, 323] on link "Volgende" at bounding box center [352, 326] width 418 height 19
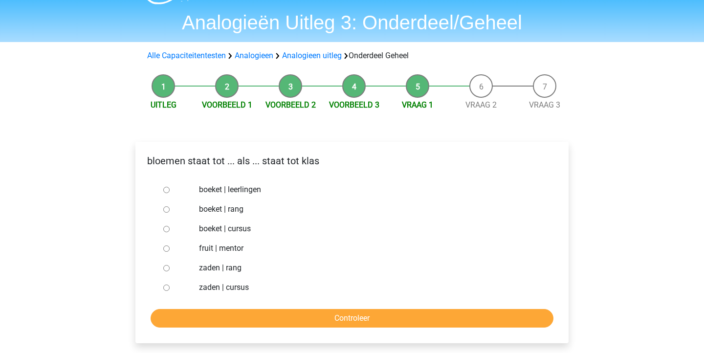
scroll to position [28, 0]
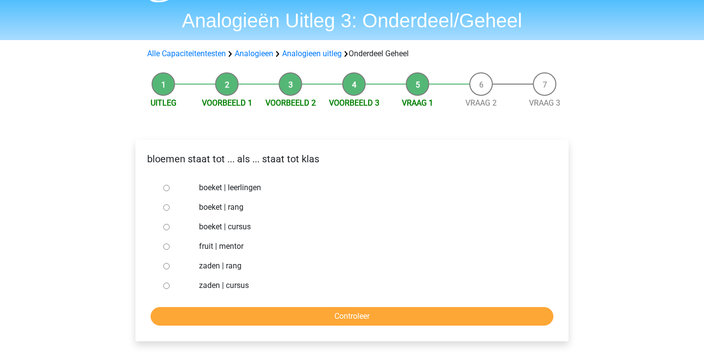
click at [253, 189] on label "boeket | leerlingen" at bounding box center [368, 188] width 339 height 12
click at [170, 189] on input "boeket | leerlingen" at bounding box center [166, 188] width 6 height 6
radio input "true"
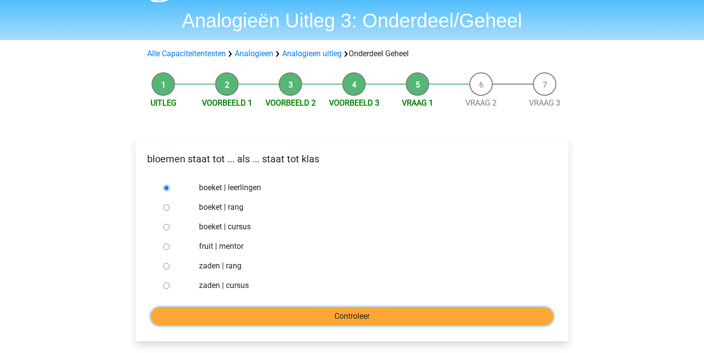
click at [323, 314] on input "Controleer" at bounding box center [352, 316] width 403 height 19
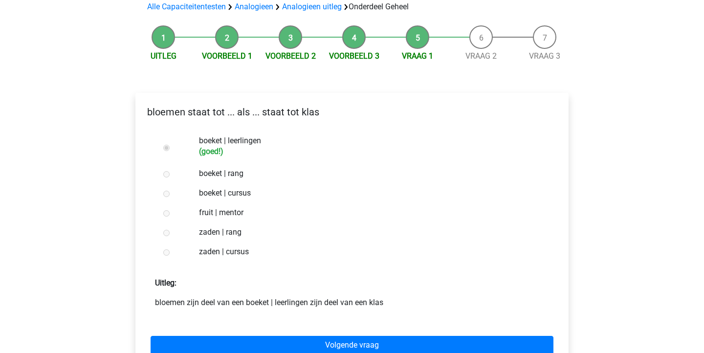
scroll to position [90, 0]
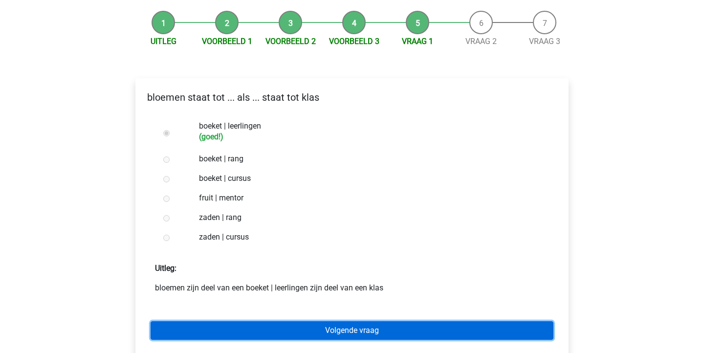
click at [324, 326] on link "Volgende vraag" at bounding box center [352, 330] width 403 height 19
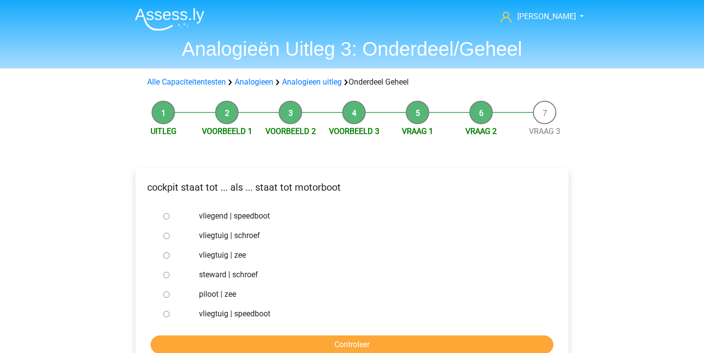
click at [240, 237] on label "vliegtuig | schroef" at bounding box center [368, 236] width 339 height 12
click at [170, 237] on input "vliegtuig | schroef" at bounding box center [166, 236] width 6 height 6
radio input "true"
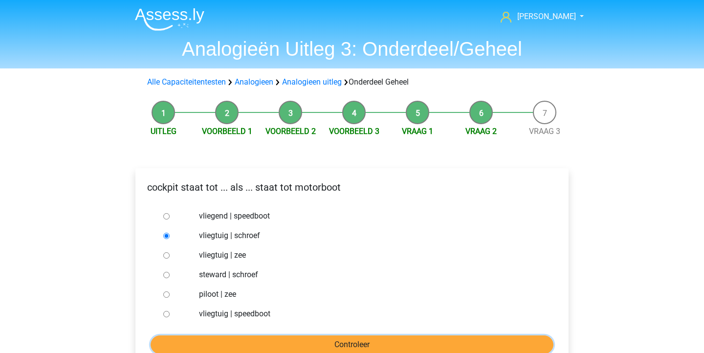
click at [283, 340] on input "Controleer" at bounding box center [352, 345] width 403 height 19
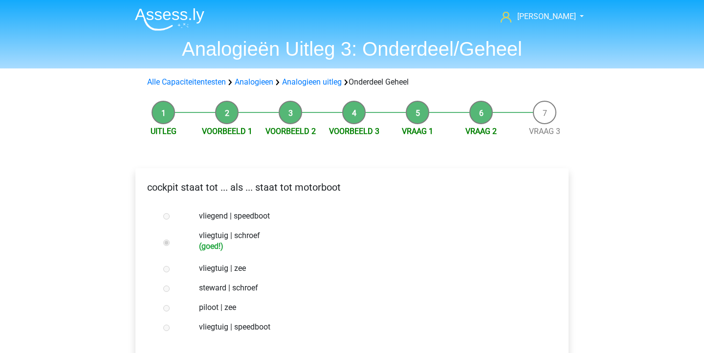
scroll to position [95, 0]
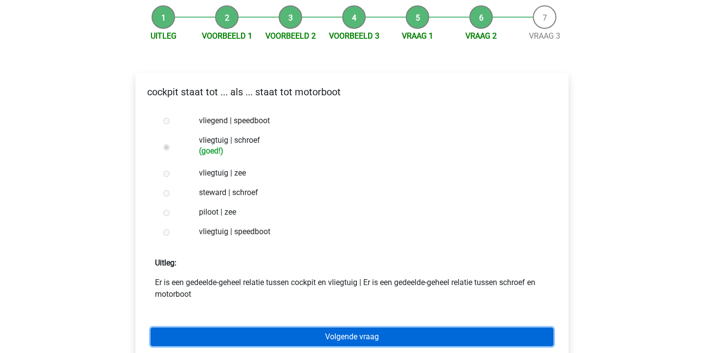
click at [295, 336] on link "Volgende vraag" at bounding box center [352, 337] width 403 height 19
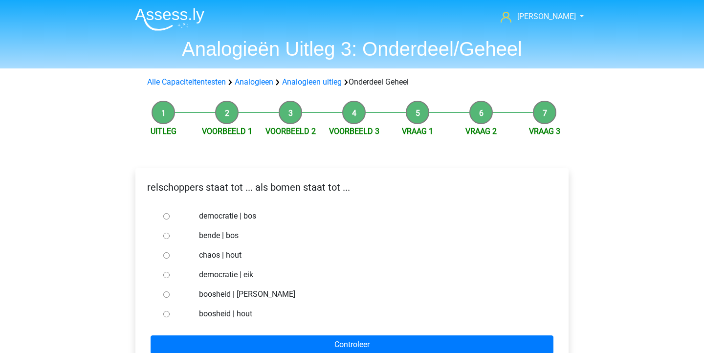
click at [232, 235] on label "bende | bos" at bounding box center [368, 236] width 339 height 12
click at [170, 235] on input "bende | bos" at bounding box center [166, 236] width 6 height 6
radio input "true"
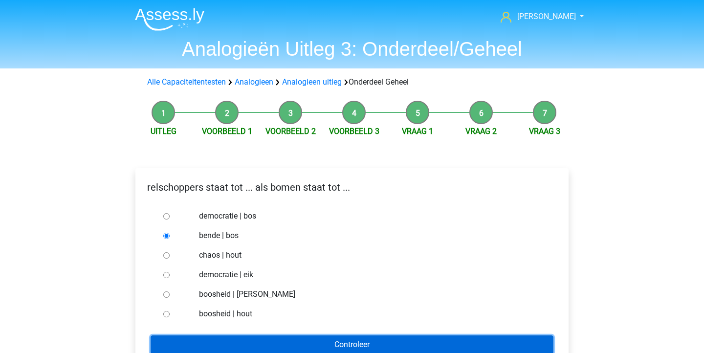
click at [305, 341] on input "Controleer" at bounding box center [352, 345] width 403 height 19
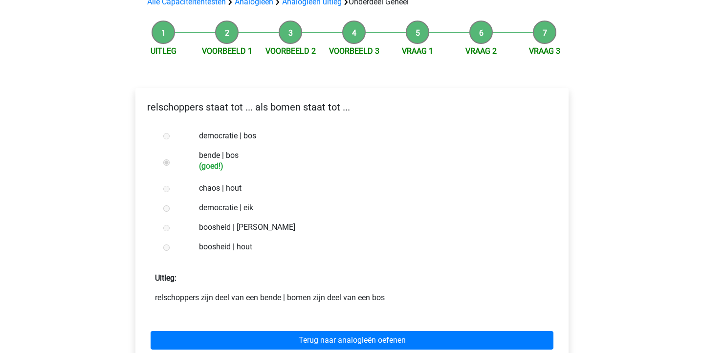
scroll to position [87, 0]
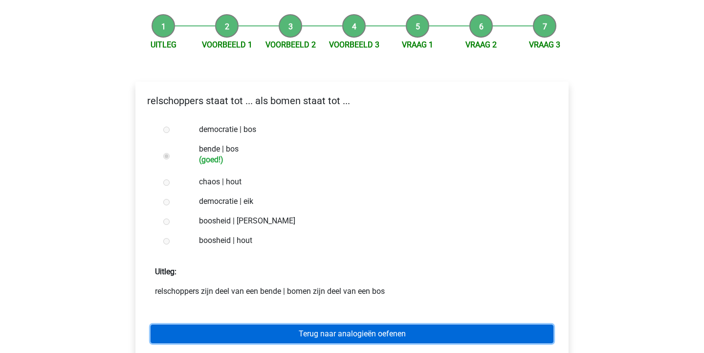
click at [359, 331] on link "Terug naar analogieën oefenen" at bounding box center [352, 334] width 403 height 19
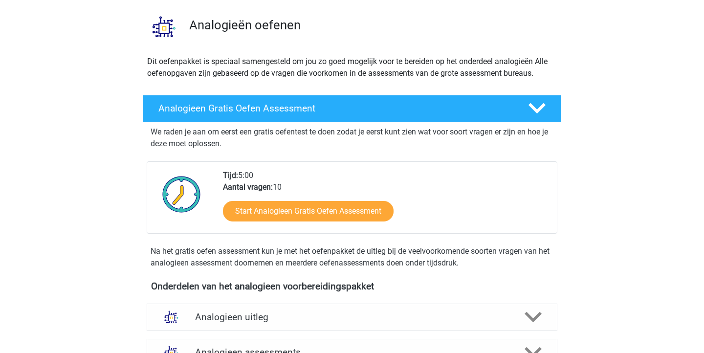
scroll to position [174, 0]
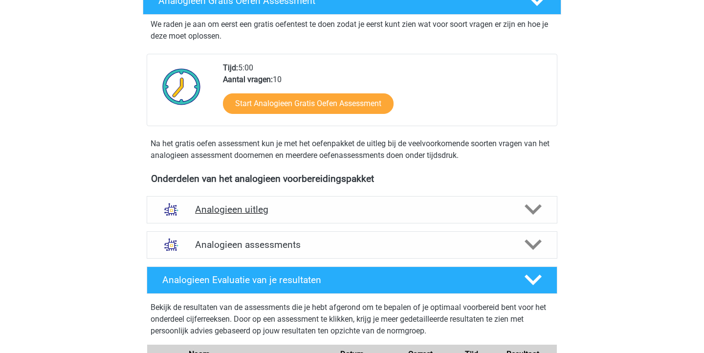
click at [393, 207] on h4 "Analogieen uitleg" at bounding box center [352, 209] width 314 height 11
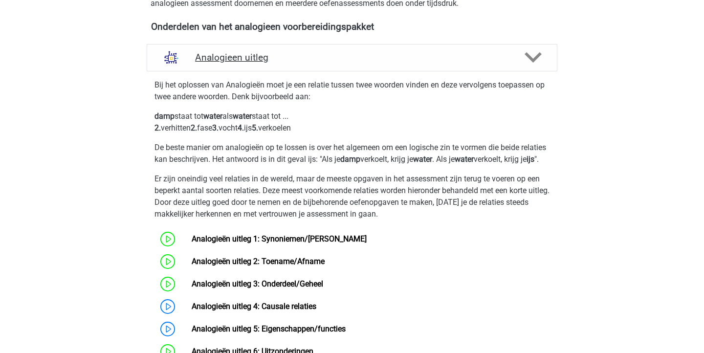
scroll to position [422, 0]
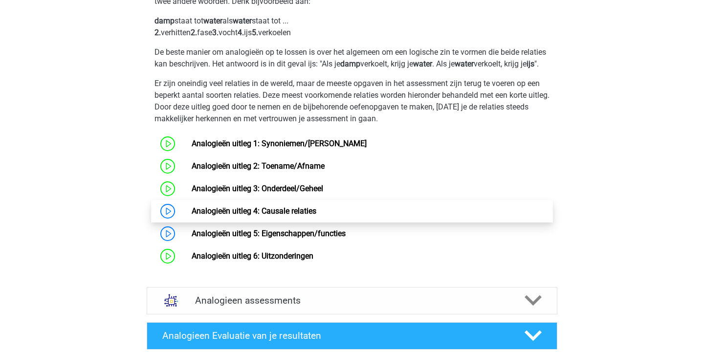
click at [317, 216] on link "Analogieën uitleg 4: Causale relaties" at bounding box center [254, 210] width 125 height 9
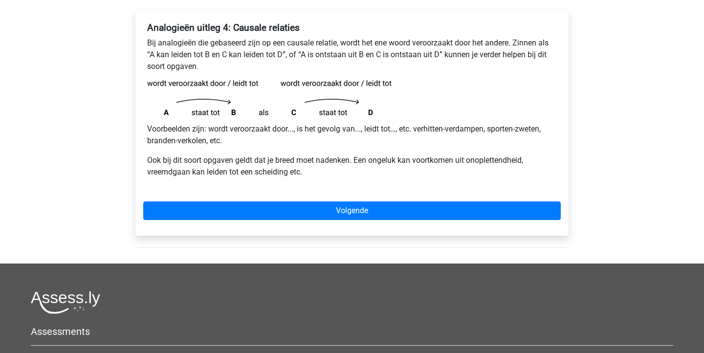
scroll to position [208, 0]
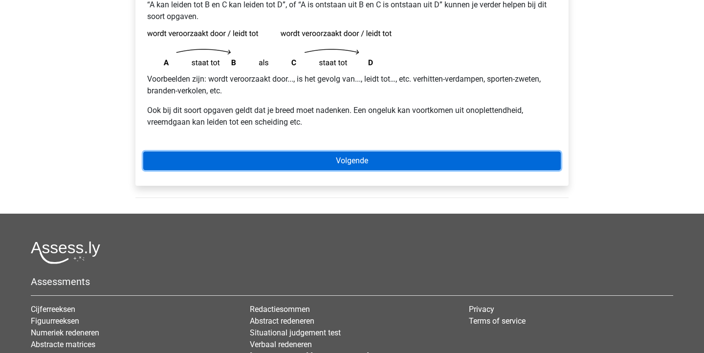
click at [363, 153] on link "Volgende" at bounding box center [352, 161] width 418 height 19
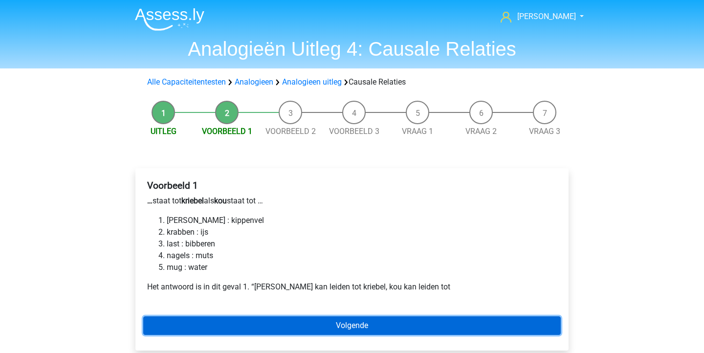
click at [304, 322] on link "Volgende" at bounding box center [352, 326] width 418 height 19
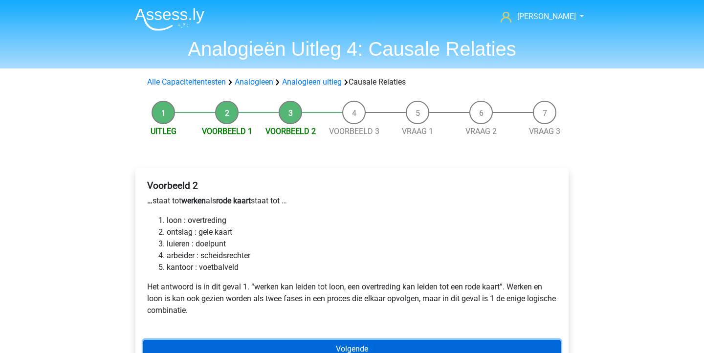
click at [306, 345] on link "Volgende" at bounding box center [352, 349] width 418 height 19
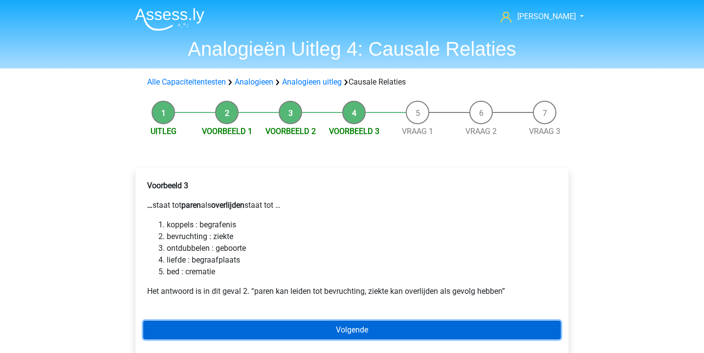
click at [307, 328] on link "Volgende" at bounding box center [352, 330] width 418 height 19
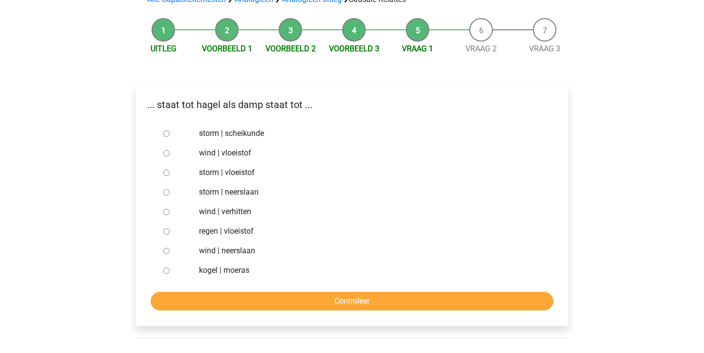
scroll to position [84, 0]
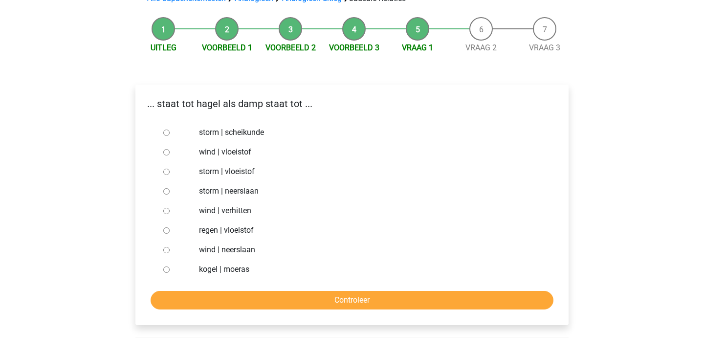
click at [225, 172] on label "storm | vloeistof" at bounding box center [368, 172] width 339 height 12
click at [170, 172] on input "storm | vloeistof" at bounding box center [166, 172] width 6 height 6
radio input "true"
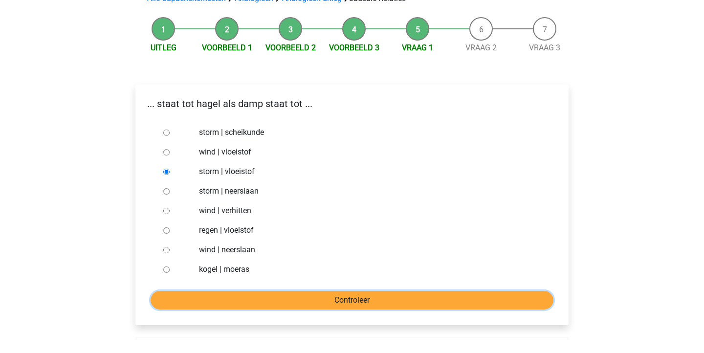
click at [327, 295] on input "Controleer" at bounding box center [352, 300] width 403 height 19
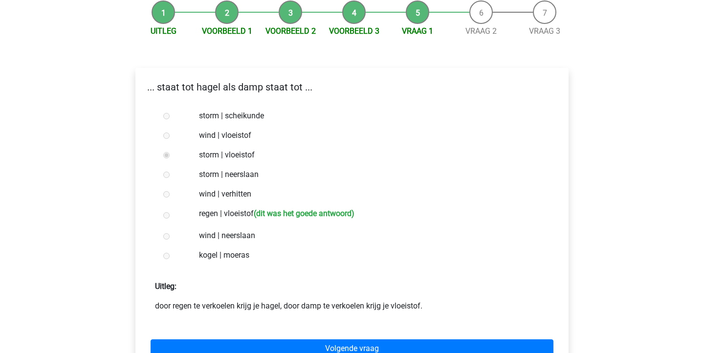
scroll to position [163, 0]
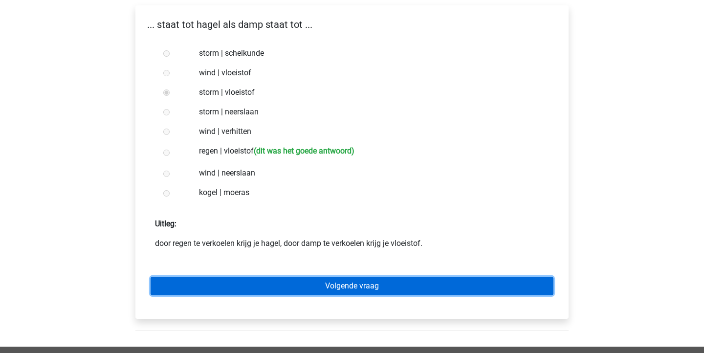
click at [328, 289] on link "Volgende vraag" at bounding box center [352, 286] width 403 height 19
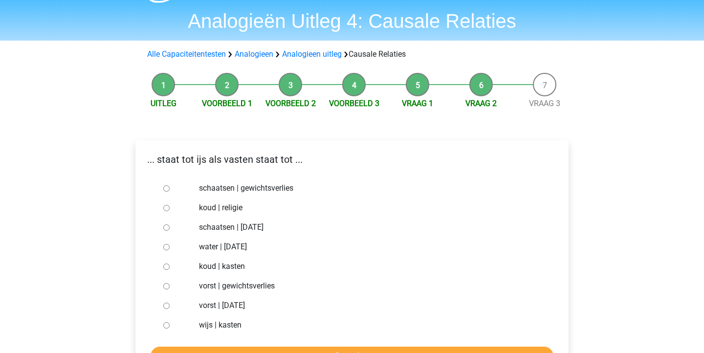
scroll to position [63, 0]
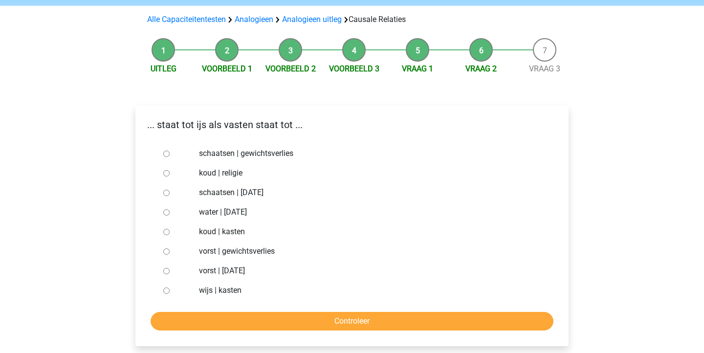
click at [272, 251] on label "vorst | gewichtsverlies" at bounding box center [368, 252] width 339 height 12
click at [170, 251] on input "vorst | gewichtsverlies" at bounding box center [166, 252] width 6 height 6
radio input "true"
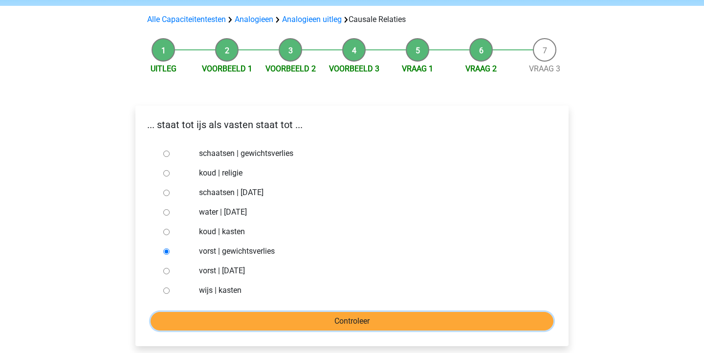
click at [317, 320] on input "Controleer" at bounding box center [352, 321] width 403 height 19
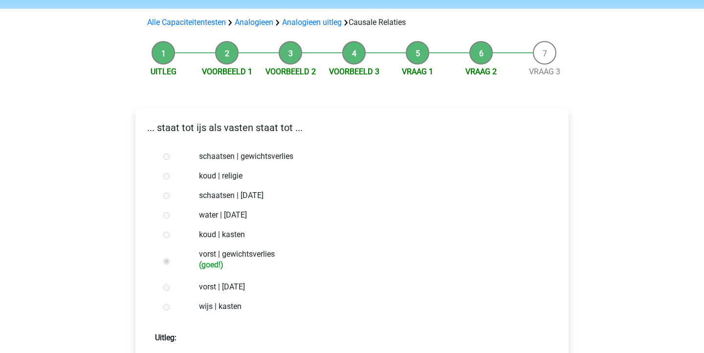
scroll to position [136, 0]
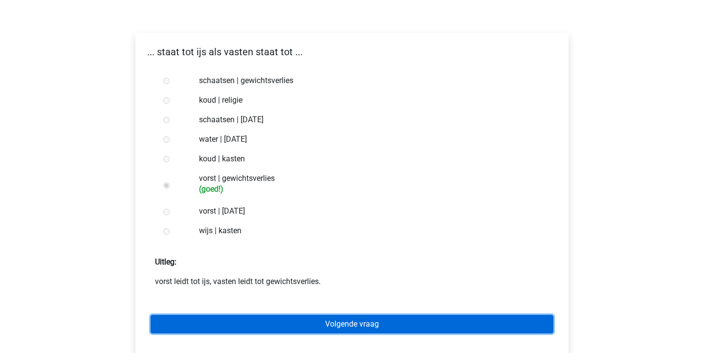
click at [352, 321] on link "Volgende vraag" at bounding box center [352, 324] width 403 height 19
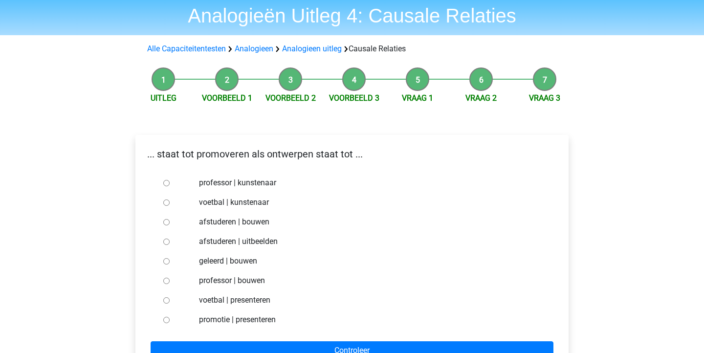
scroll to position [33, 0]
click at [235, 224] on label "afstuderen | bouwen" at bounding box center [368, 223] width 339 height 12
click at [170, 224] on input "afstuderen | bouwen" at bounding box center [166, 223] width 6 height 6
radio input "true"
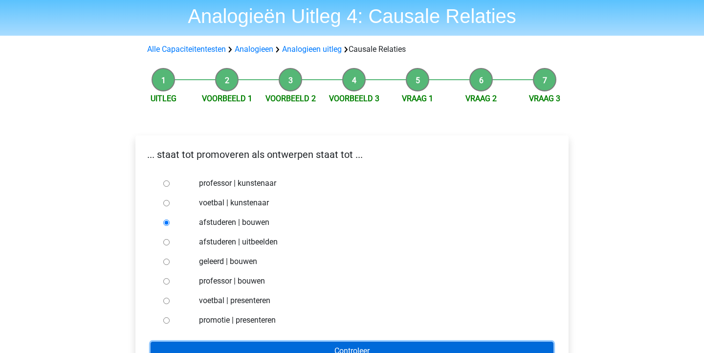
click at [358, 346] on input "Controleer" at bounding box center [352, 351] width 403 height 19
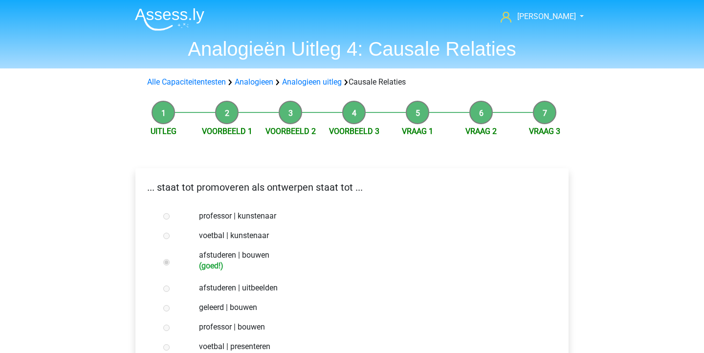
scroll to position [134, 0]
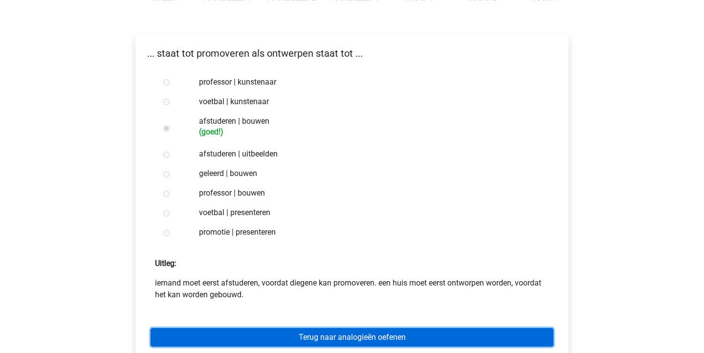
click at [349, 334] on link "Terug naar analogieën oefenen" at bounding box center [352, 337] width 403 height 19
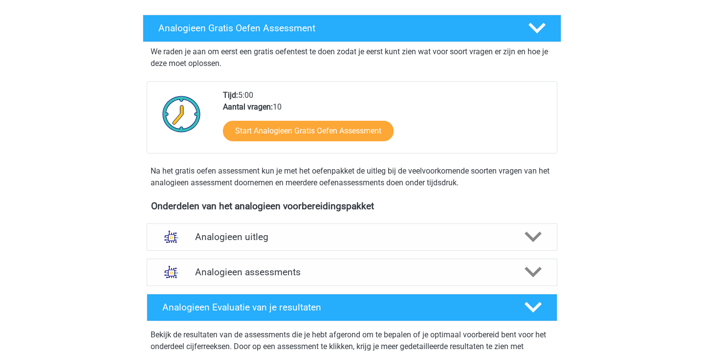
scroll to position [179, 0]
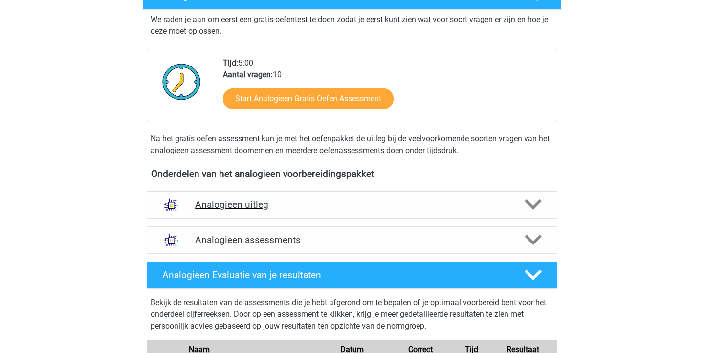
click at [298, 204] on h4 "Analogieen uitleg" at bounding box center [352, 204] width 314 height 11
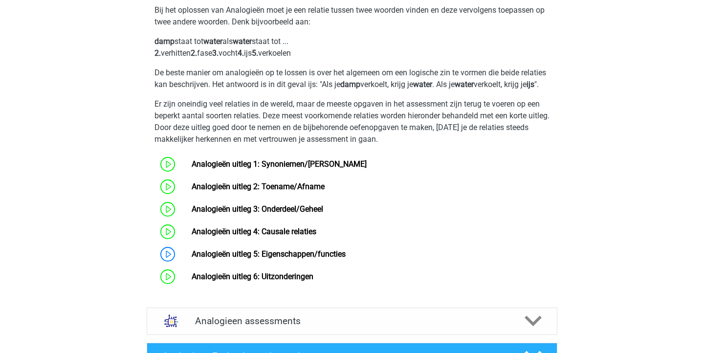
scroll to position [421, 0]
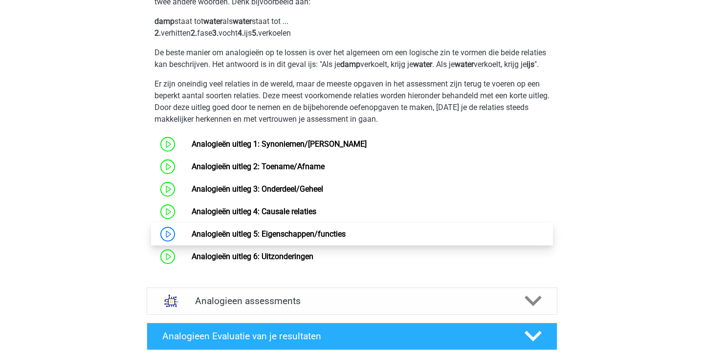
click at [307, 239] on link "Analogieën uitleg 5: Eigenschappen/functies" at bounding box center [269, 233] width 154 height 9
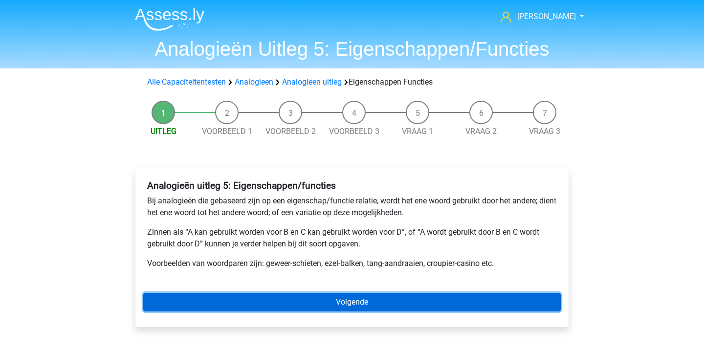
click at [501, 298] on link "Volgende" at bounding box center [352, 302] width 418 height 19
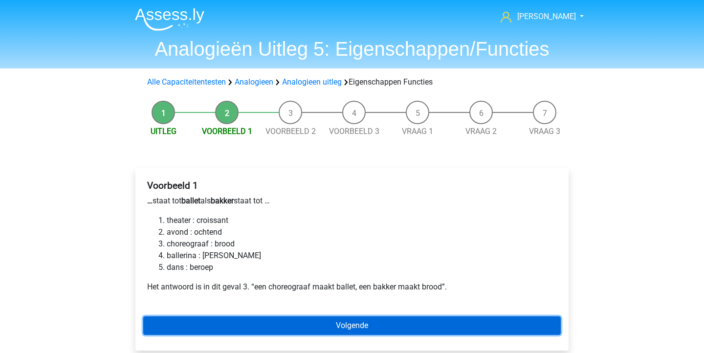
click at [427, 323] on link "Volgende" at bounding box center [352, 326] width 418 height 19
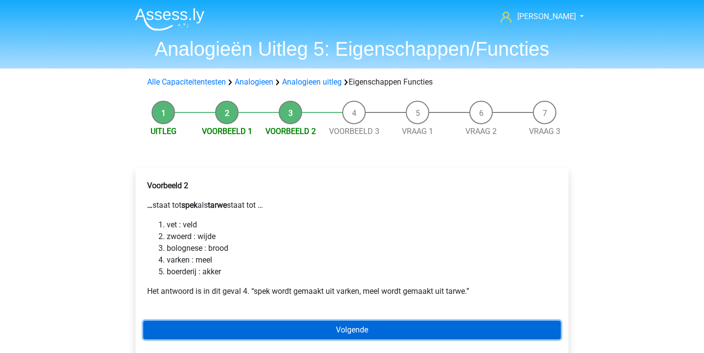
click at [427, 327] on link "Volgende" at bounding box center [352, 330] width 418 height 19
click at [346, 329] on link "Volgende" at bounding box center [352, 330] width 418 height 19
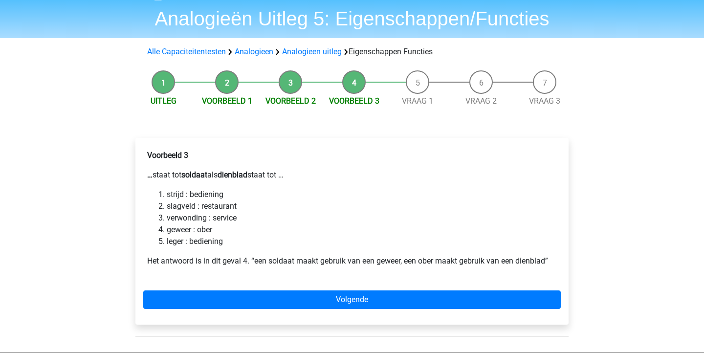
scroll to position [55, 0]
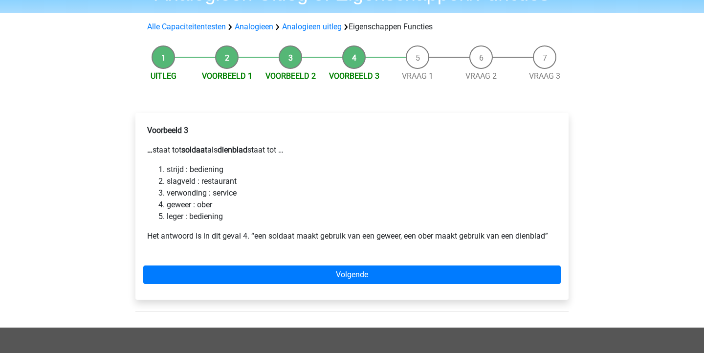
click at [287, 53] on li "Voorbeeld 2" at bounding box center [291, 63] width 64 height 37
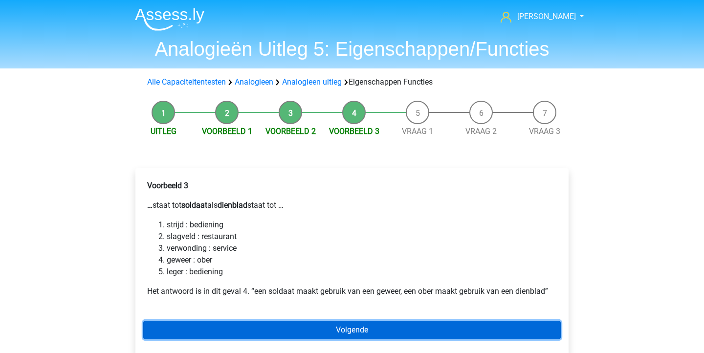
click at [363, 324] on link "Volgende" at bounding box center [352, 330] width 418 height 19
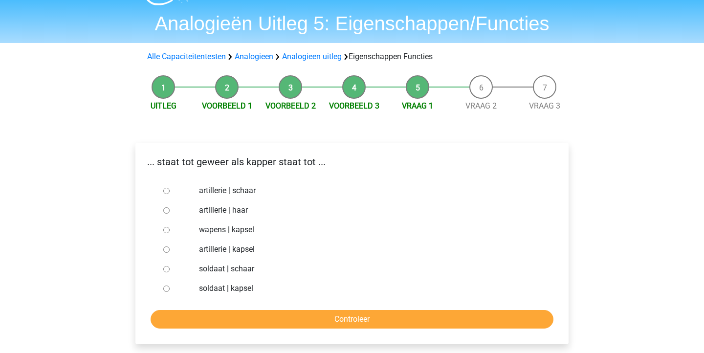
scroll to position [26, 0]
click at [215, 188] on label "artillerie | schaar" at bounding box center [368, 190] width 339 height 12
click at [170, 188] on input "artillerie | schaar" at bounding box center [166, 190] width 6 height 6
radio input "true"
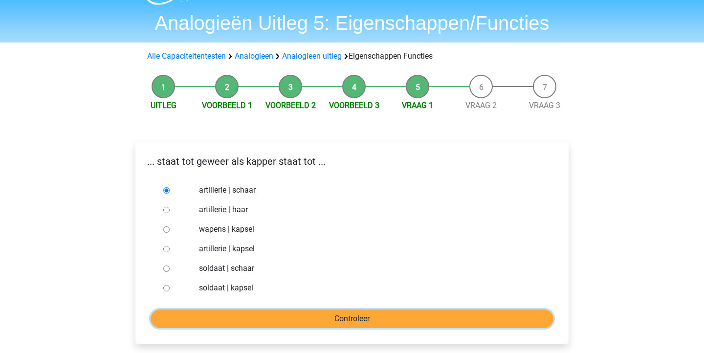
click at [327, 322] on input "Controleer" at bounding box center [352, 319] width 403 height 19
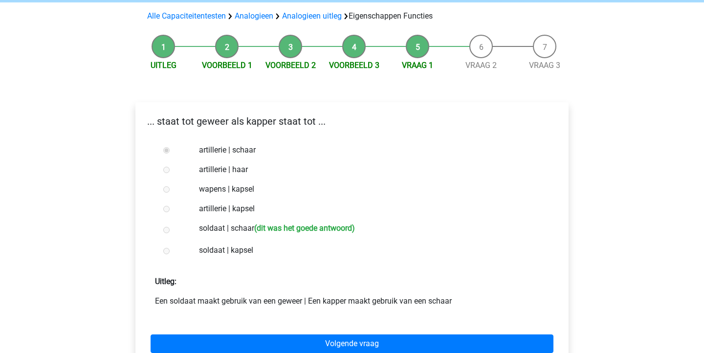
scroll to position [98, 0]
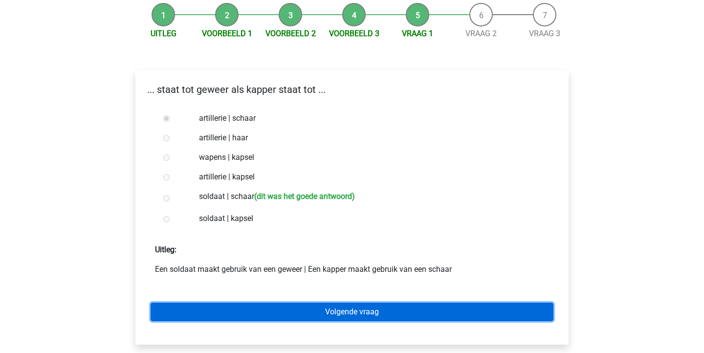
click at [331, 320] on link "Volgende vraag" at bounding box center [352, 312] width 403 height 19
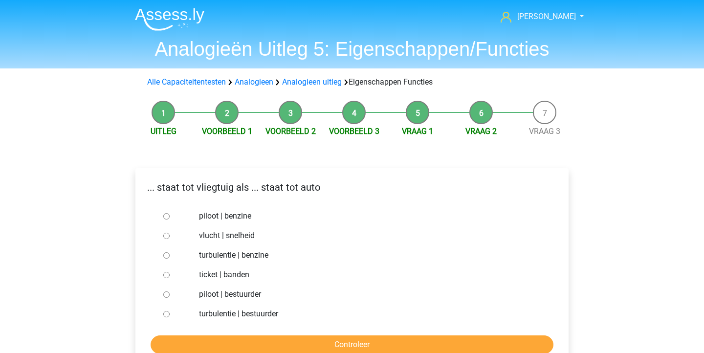
scroll to position [37, 0]
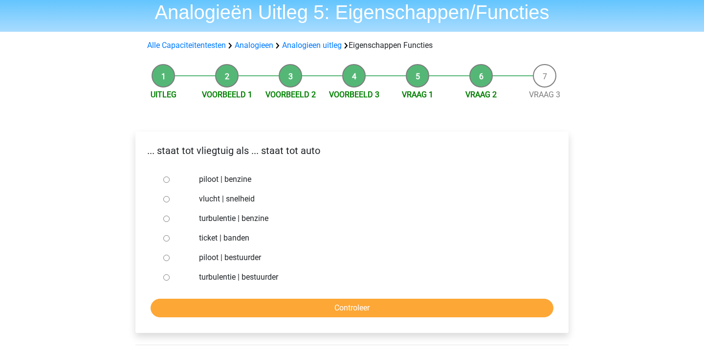
click at [250, 259] on label "piloot | bestuurder" at bounding box center [368, 258] width 339 height 12
click at [170, 259] on input "piloot | bestuurder" at bounding box center [166, 258] width 6 height 6
radio input "true"
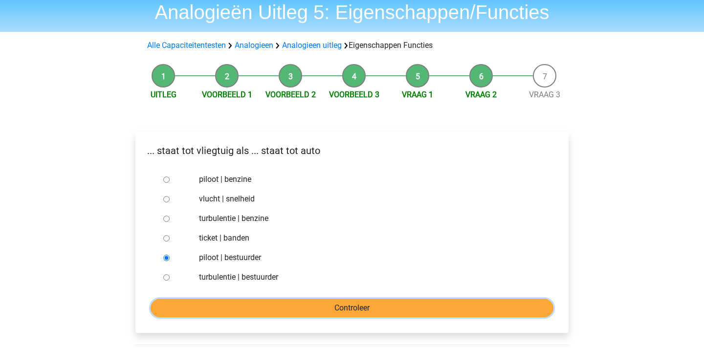
click at [307, 305] on input "Controleer" at bounding box center [352, 308] width 403 height 19
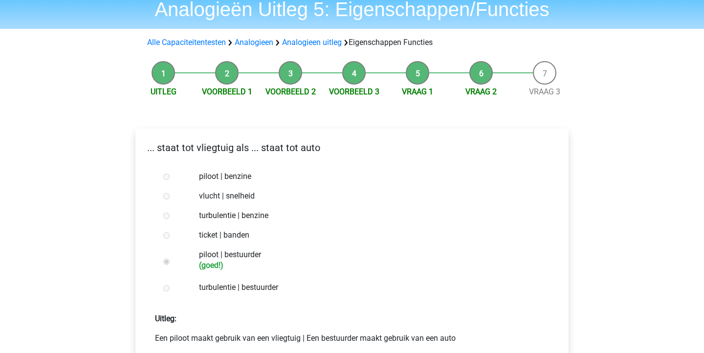
scroll to position [82, 0]
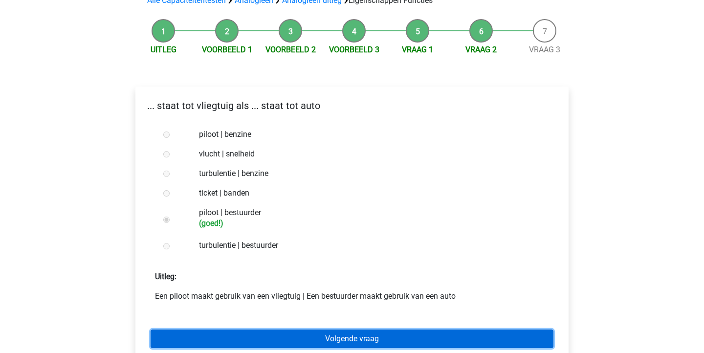
click at [292, 334] on link "Volgende vraag" at bounding box center [352, 339] width 403 height 19
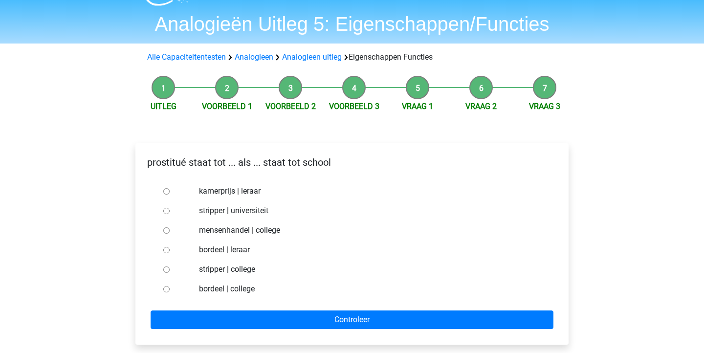
scroll to position [26, 0]
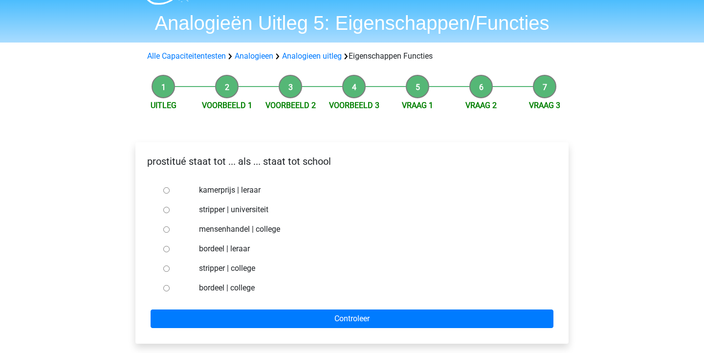
click at [226, 250] on label "bordeel | leraar" at bounding box center [368, 249] width 339 height 12
click at [170, 250] on input "bordeel | leraar" at bounding box center [166, 249] width 6 height 6
radio input "true"
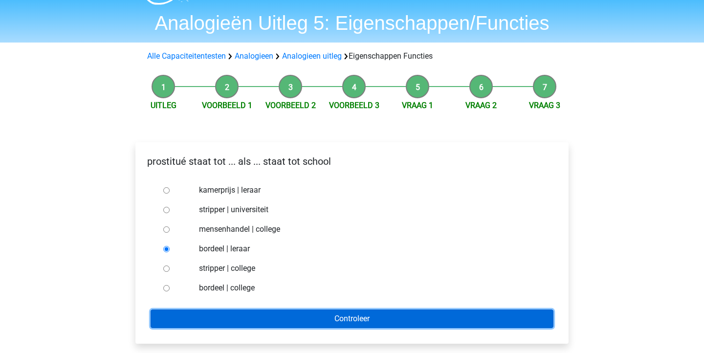
click at [322, 320] on input "Controleer" at bounding box center [352, 319] width 403 height 19
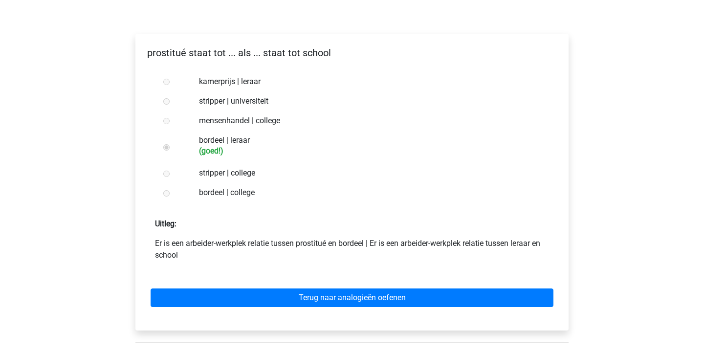
scroll to position [137, 0]
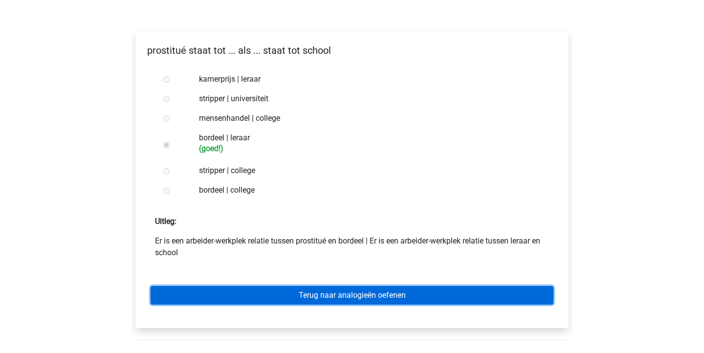
click at [349, 301] on link "Terug naar analogieën oefenen" at bounding box center [352, 295] width 403 height 19
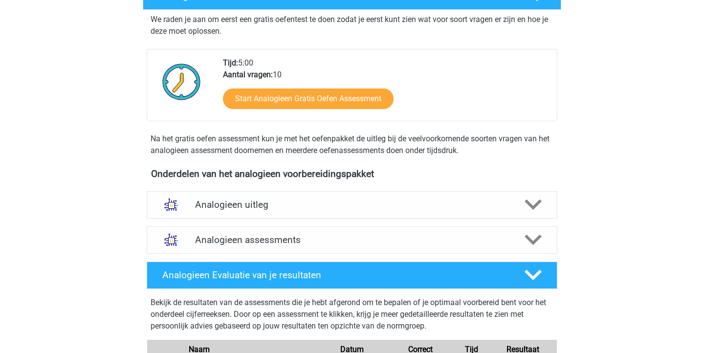
scroll to position [304, 0]
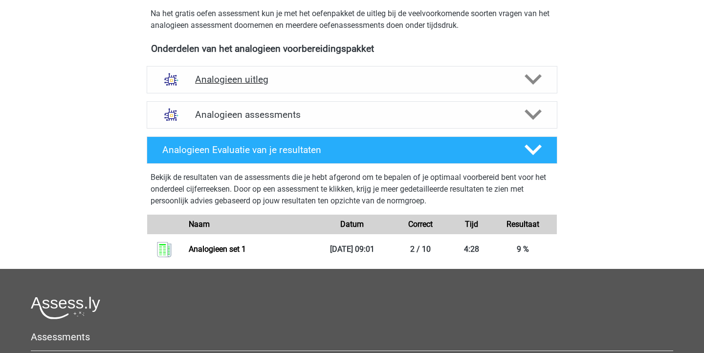
click at [468, 89] on div "Analogieen uitleg" at bounding box center [352, 79] width 411 height 27
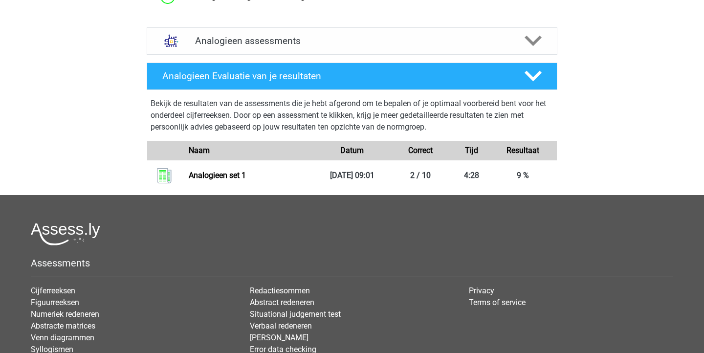
scroll to position [633, 0]
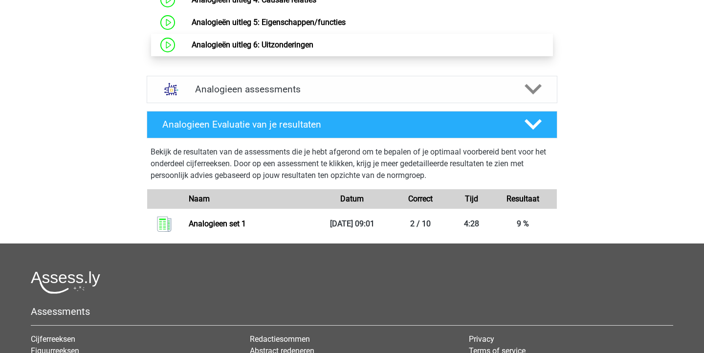
click at [314, 49] on link "Analogieën uitleg 6: Uitzonderingen" at bounding box center [253, 44] width 122 height 9
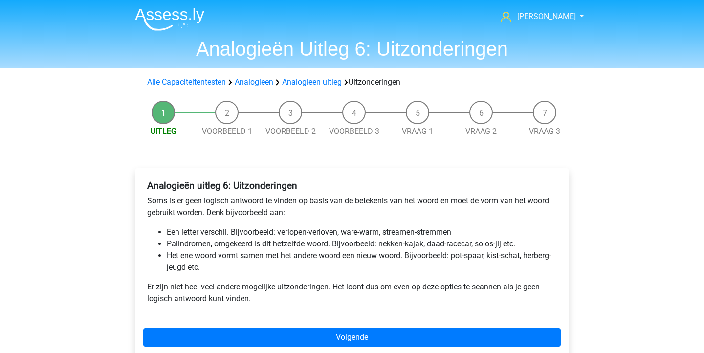
scroll to position [26, 0]
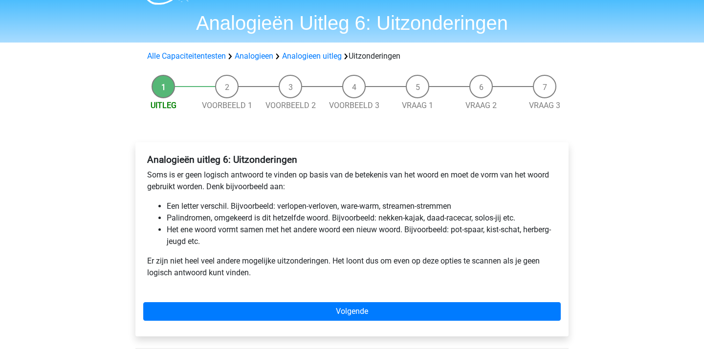
click at [406, 303] on div "Analogieën uitleg 6: Uitzonderingen Soms is er geen logisch antwoord te vinden …" at bounding box center [352, 239] width 433 height 194
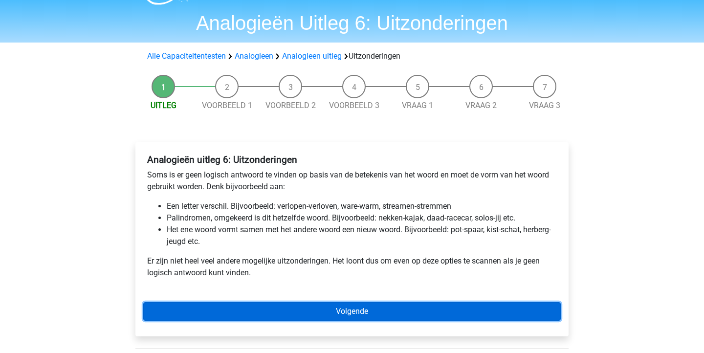
click at [407, 310] on link "Volgende" at bounding box center [352, 311] width 418 height 19
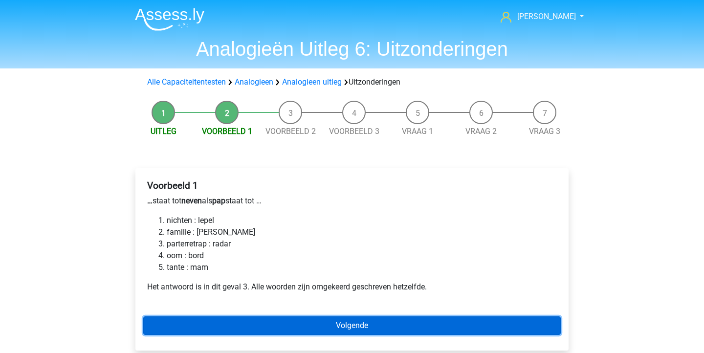
click at [400, 317] on link "Volgende" at bounding box center [352, 326] width 418 height 19
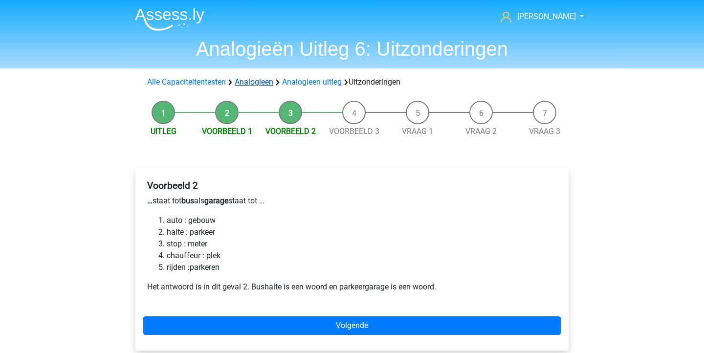
click at [272, 83] on link "Analogieen" at bounding box center [254, 81] width 39 height 9
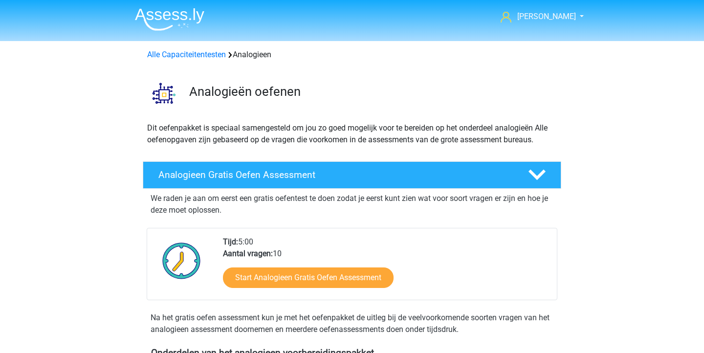
click at [190, 61] on div "Alle Capaciteitentesten Analogieen" at bounding box center [352, 52] width 465 height 23
click at [192, 56] on link "Alle Capaciteitentesten" at bounding box center [186, 54] width 79 height 9
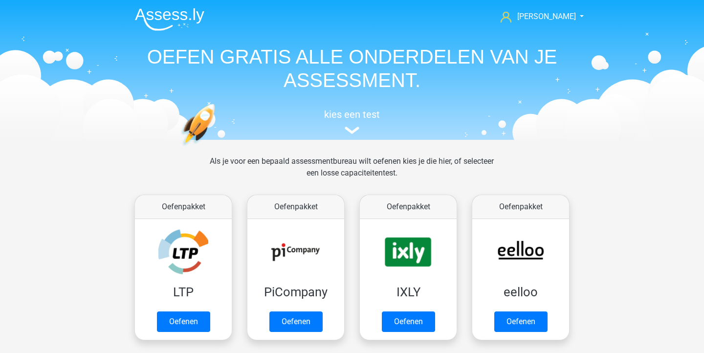
scroll to position [415, 0]
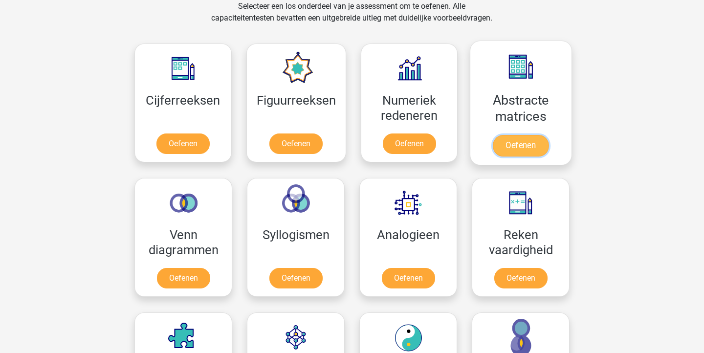
click at [539, 135] on link "Oefenen" at bounding box center [521, 146] width 56 height 22
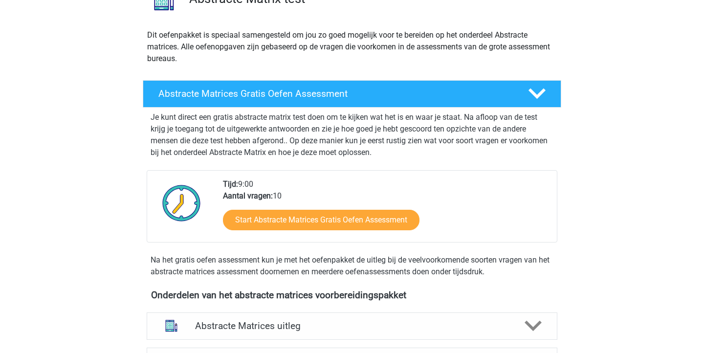
scroll to position [103, 0]
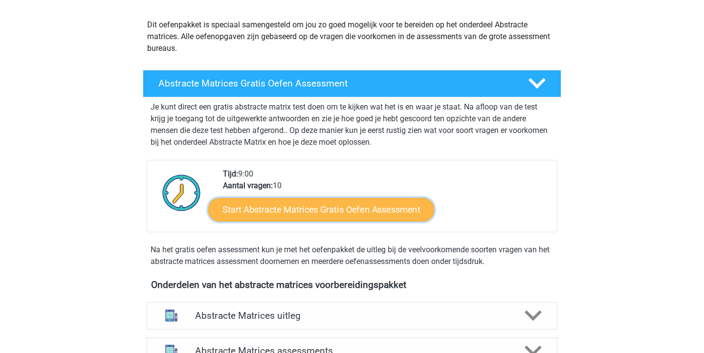
click at [354, 214] on link "Start Abstracte Matrices Gratis Oefen Assessment" at bounding box center [321, 209] width 226 height 23
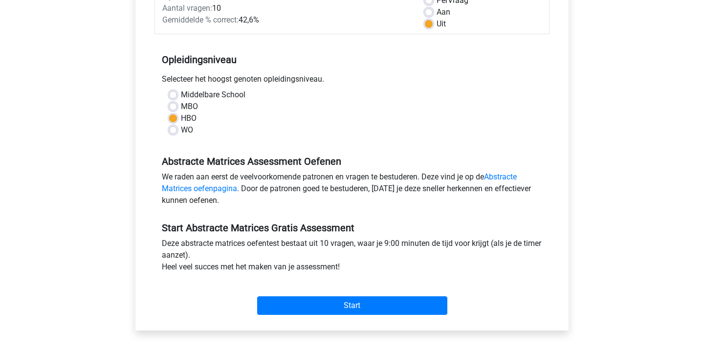
scroll to position [170, 0]
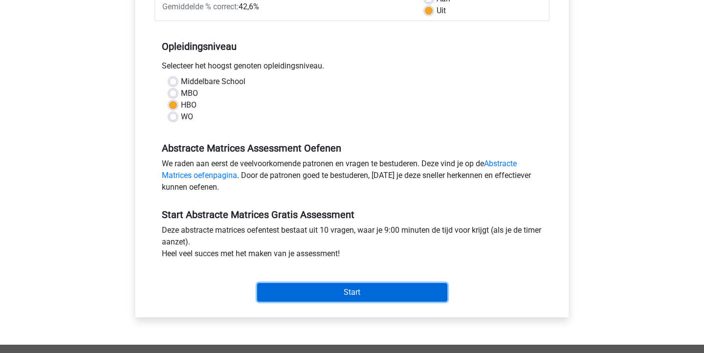
click at [351, 294] on input "Start" at bounding box center [352, 292] width 190 height 19
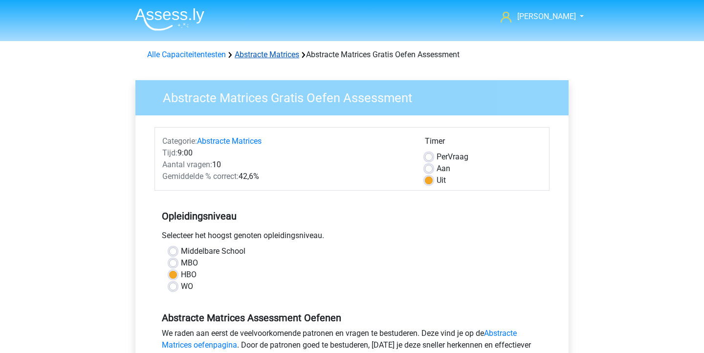
click at [268, 56] on link "Abstracte Matrices" at bounding box center [267, 54] width 65 height 9
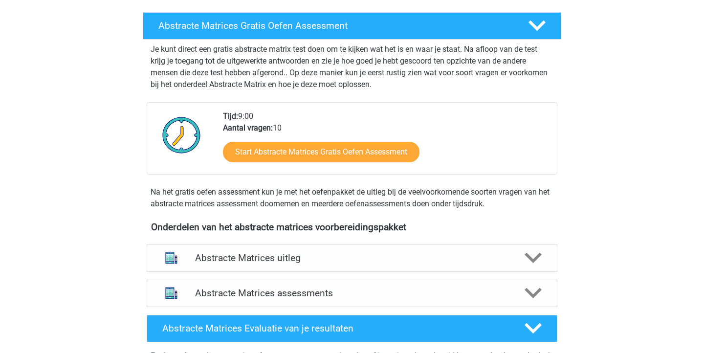
scroll to position [191, 0]
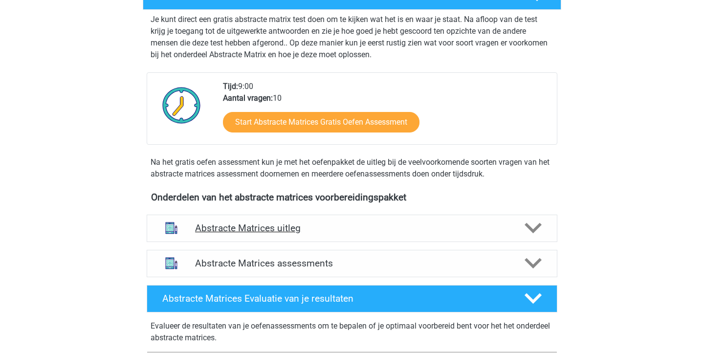
click at [290, 219] on div "Abstracte Matrices uitleg" at bounding box center [352, 228] width 411 height 27
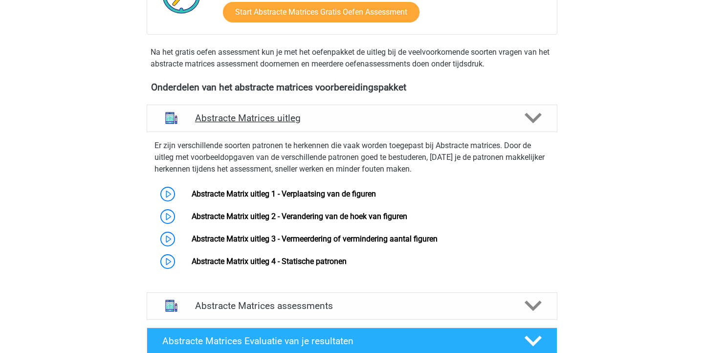
scroll to position [313, 0]
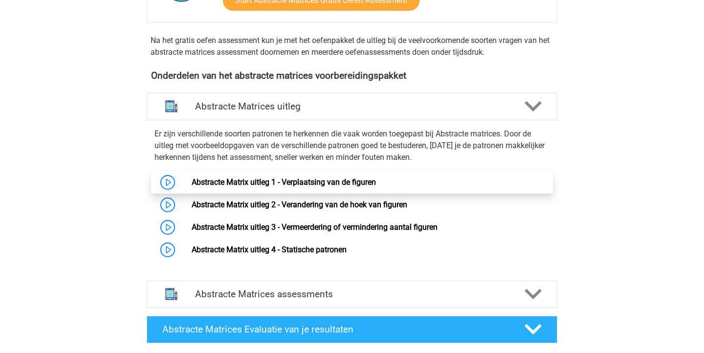
click at [350, 179] on link "Abstracte Matrix uitleg 1 - Verplaatsing van de figuren" at bounding box center [284, 182] width 184 height 9
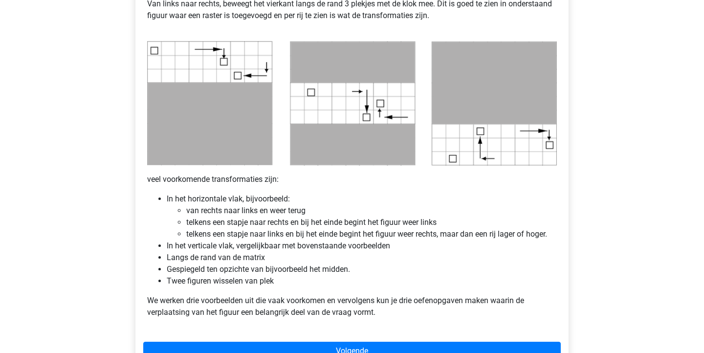
scroll to position [528, 0]
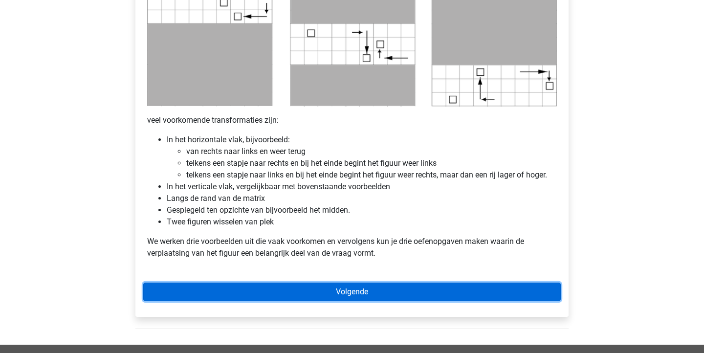
click at [368, 290] on link "Volgende" at bounding box center [352, 292] width 418 height 19
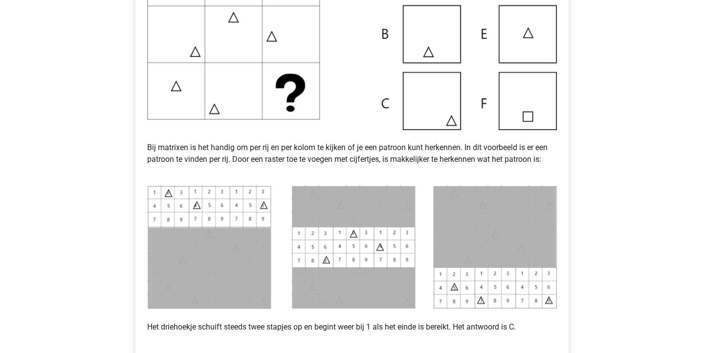
scroll to position [326, 0]
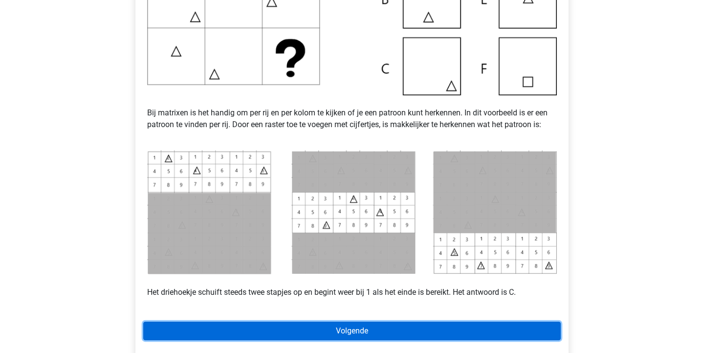
click at [344, 329] on link "Volgende" at bounding box center [352, 331] width 418 height 19
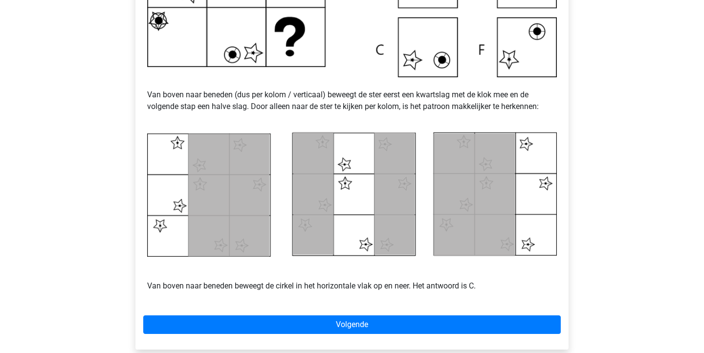
scroll to position [437, 0]
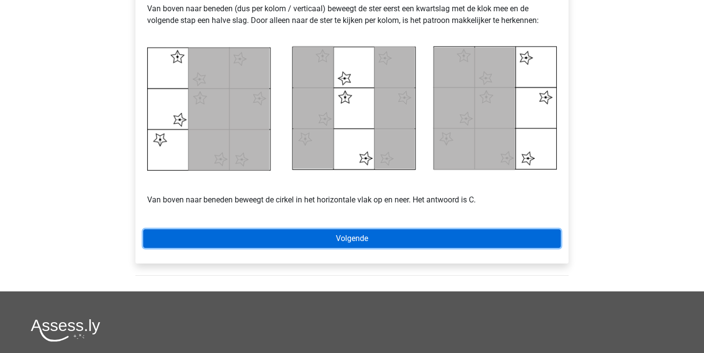
click at [335, 233] on link "Volgende" at bounding box center [352, 238] width 418 height 19
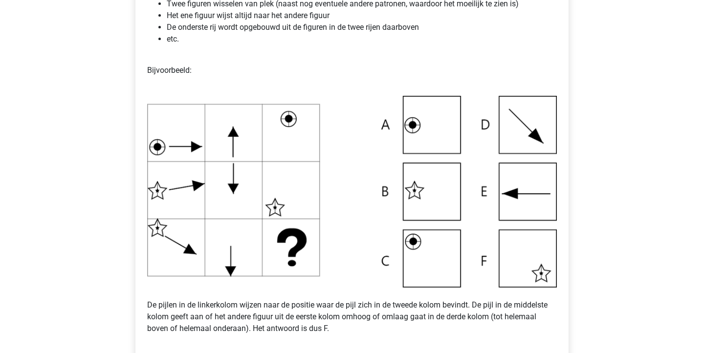
scroll to position [255, 0]
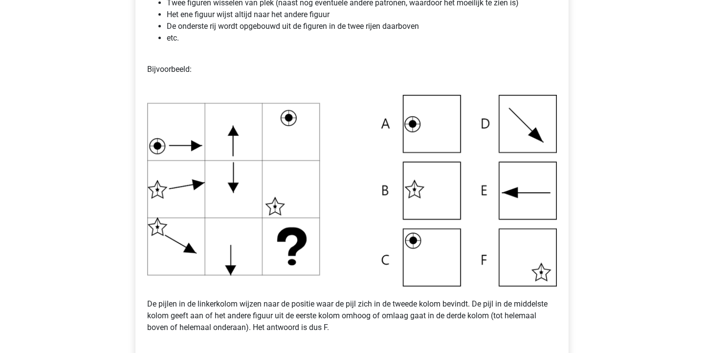
click at [238, 251] on img at bounding box center [352, 191] width 410 height 192
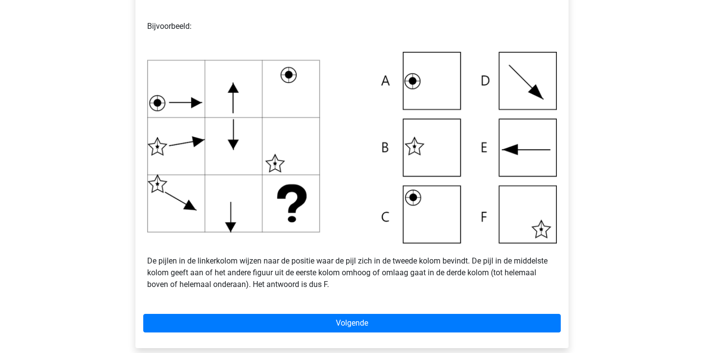
scroll to position [299, 0]
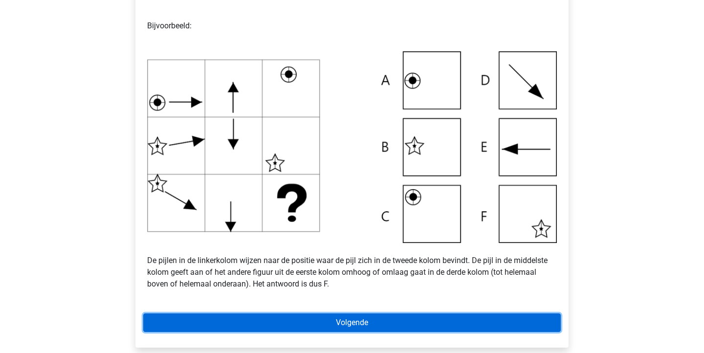
click at [346, 321] on link "Volgende" at bounding box center [352, 323] width 418 height 19
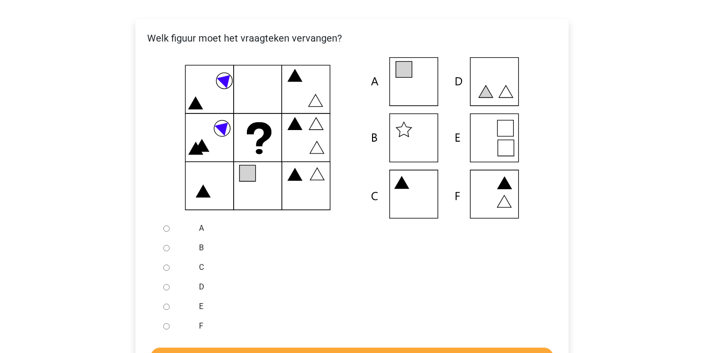
scroll to position [174, 0]
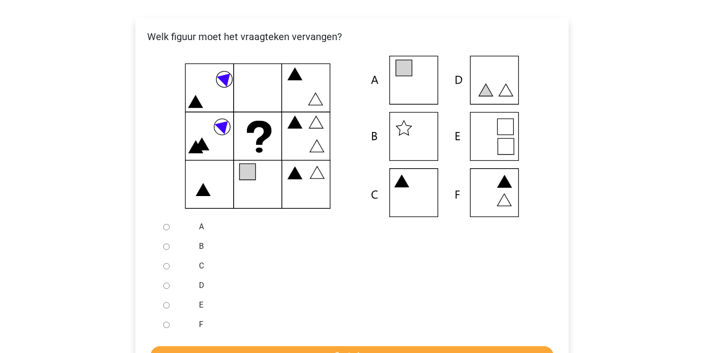
click at [167, 249] on input "B" at bounding box center [166, 247] width 6 height 6
radio input "true"
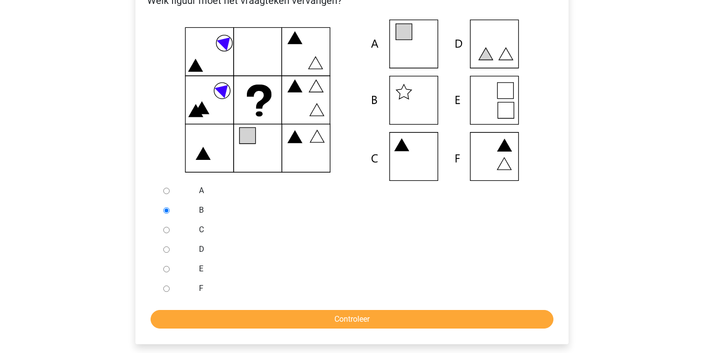
scroll to position [210, 0]
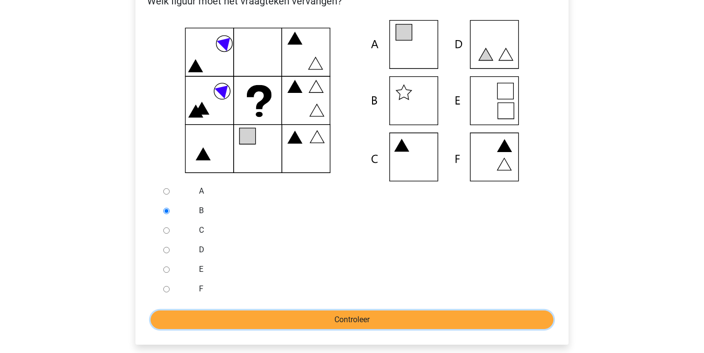
click at [271, 316] on input "Controleer" at bounding box center [352, 320] width 403 height 19
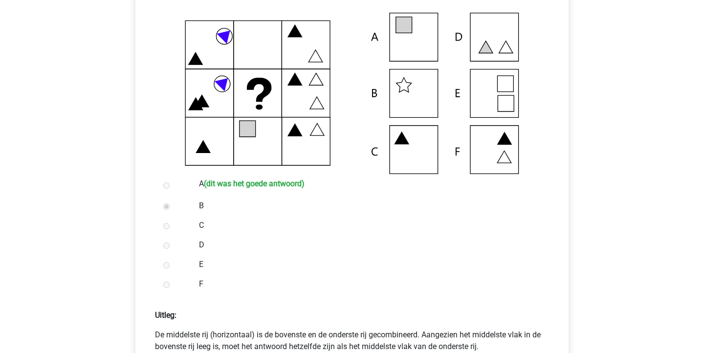
scroll to position [322, 0]
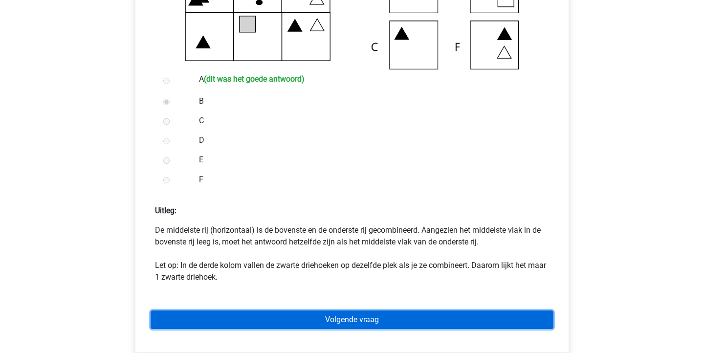
click at [343, 316] on link "Volgende vraag" at bounding box center [352, 320] width 403 height 19
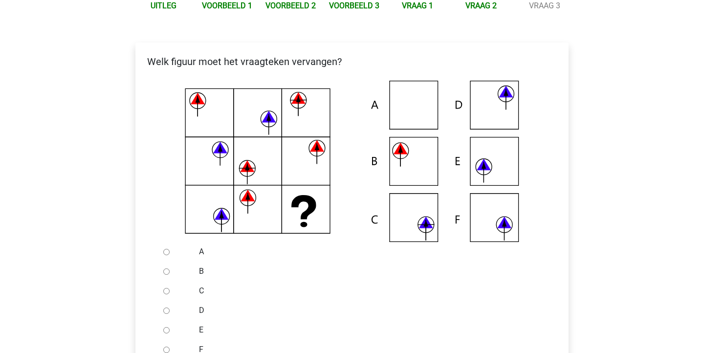
scroll to position [150, 0]
click at [166, 330] on input "E" at bounding box center [166, 330] width 6 height 6
radio input "true"
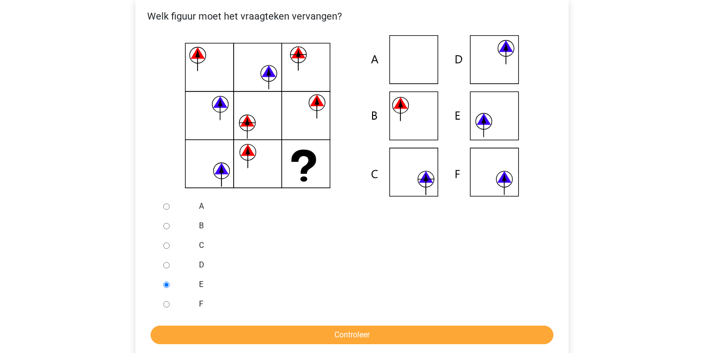
scroll to position [194, 0]
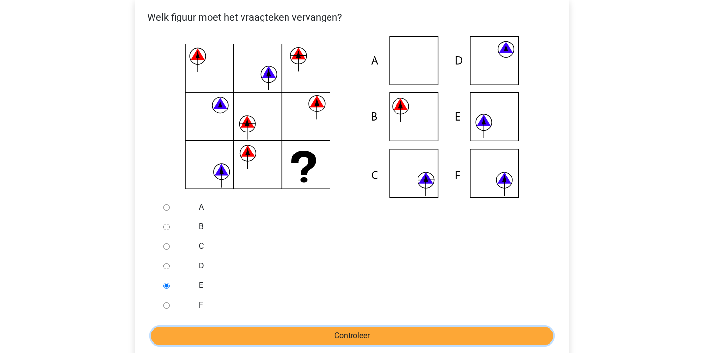
click at [309, 336] on input "Controleer" at bounding box center [352, 336] width 403 height 19
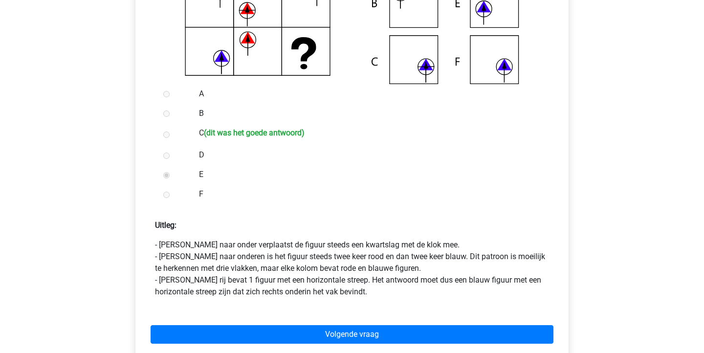
scroll to position [355, 0]
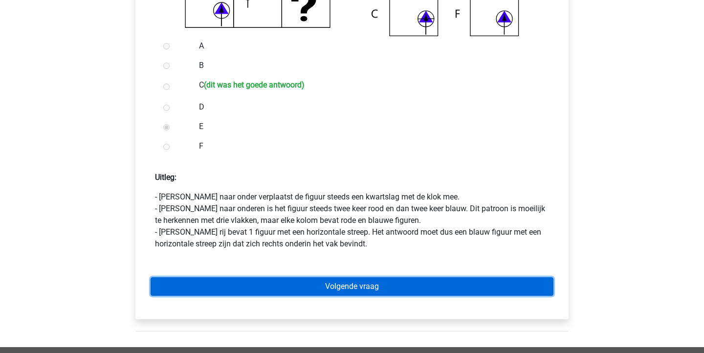
click at [315, 278] on link "Volgende vraag" at bounding box center [352, 286] width 403 height 19
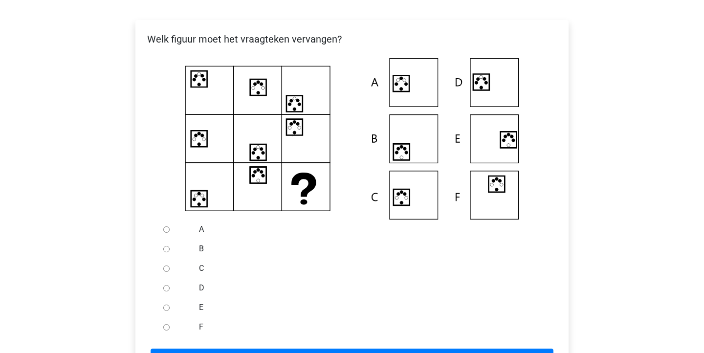
scroll to position [173, 0]
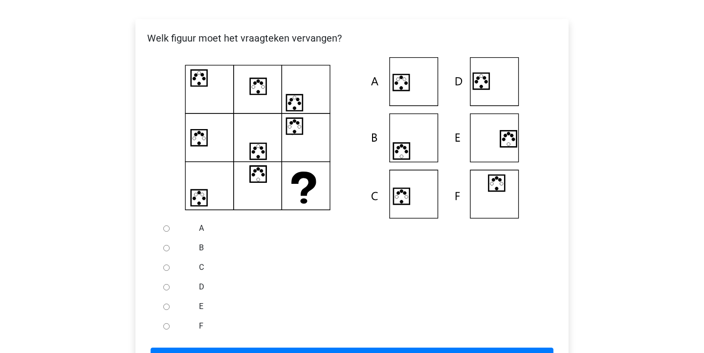
click at [169, 268] on input "C" at bounding box center [166, 268] width 6 height 6
radio input "true"
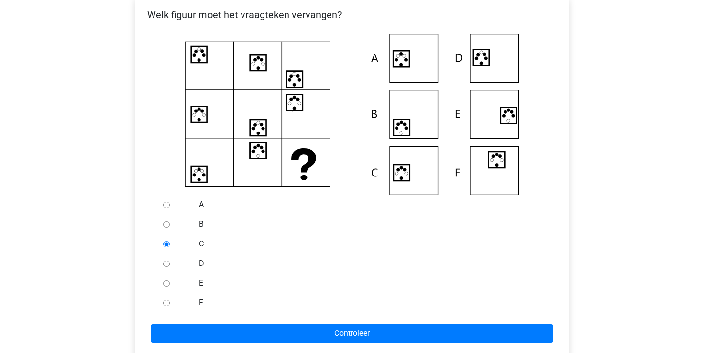
scroll to position [201, 0]
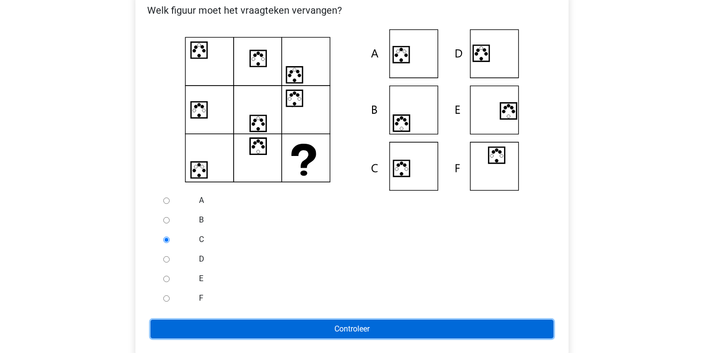
click at [258, 323] on input "Controleer" at bounding box center [352, 329] width 403 height 19
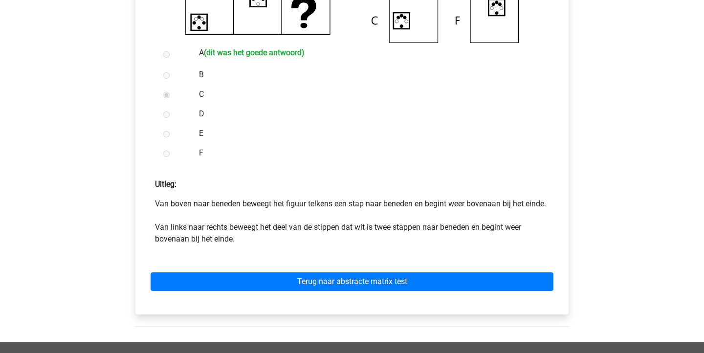
scroll to position [383, 0]
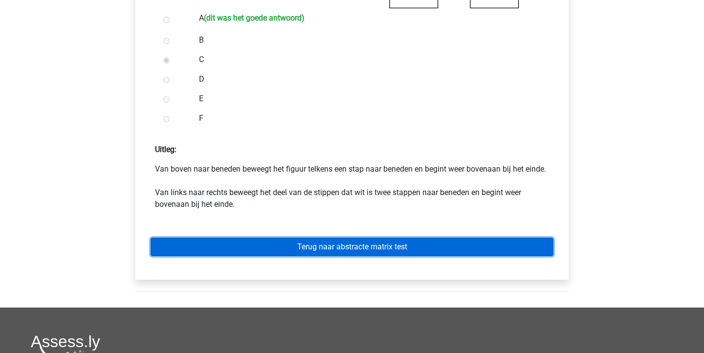
click at [394, 256] on link "Terug naar abstracte matrix test" at bounding box center [352, 247] width 403 height 19
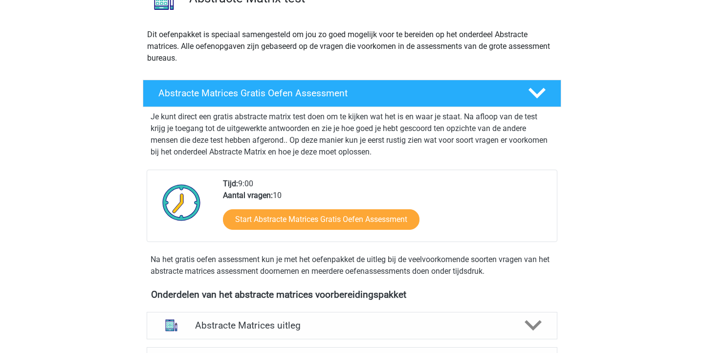
scroll to position [151, 0]
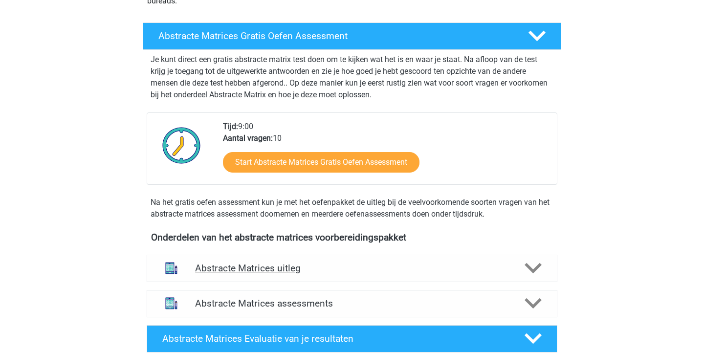
click at [393, 267] on h4 "Abstracte Matrices uitleg" at bounding box center [352, 268] width 314 height 11
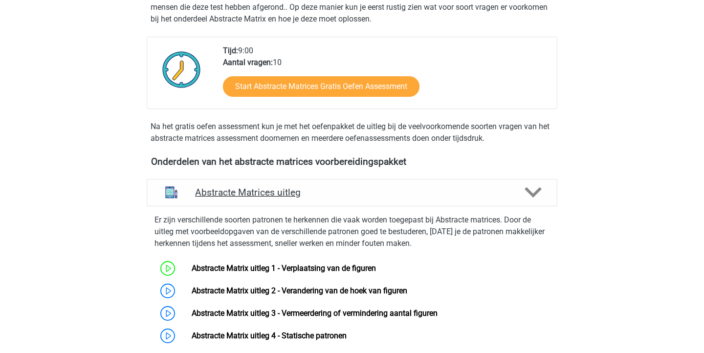
scroll to position [311, 0]
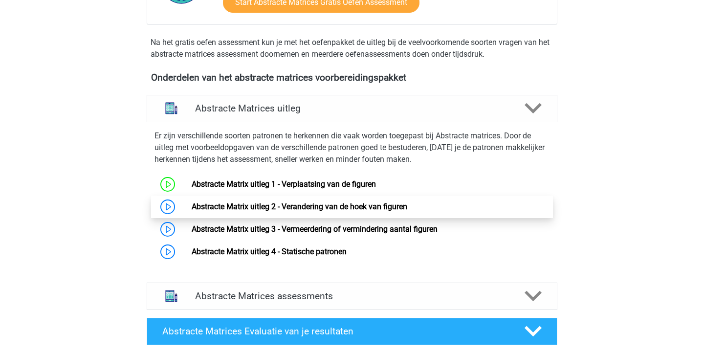
click at [383, 210] on link "Abstracte Matrix uitleg 2 - Verandering van de hoek van figuren" at bounding box center [300, 206] width 216 height 9
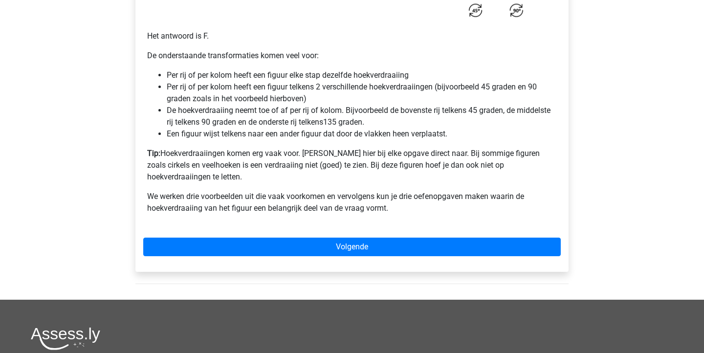
scroll to position [662, 0]
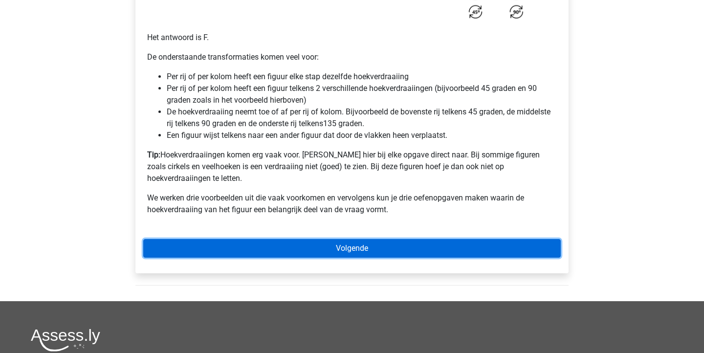
click at [426, 239] on link "Volgende" at bounding box center [352, 248] width 418 height 19
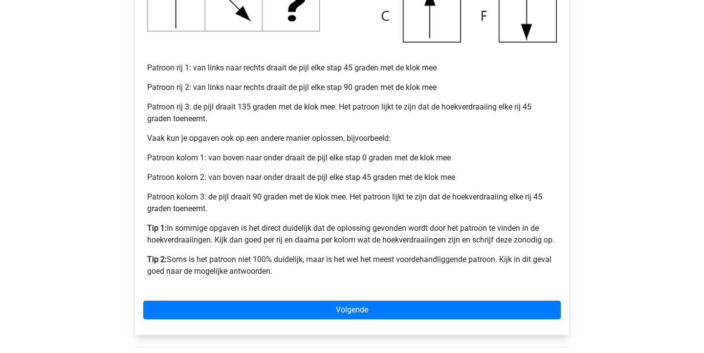
scroll to position [387, 0]
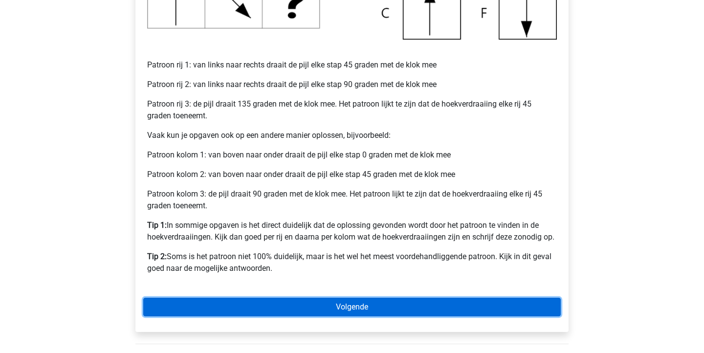
click at [398, 306] on link "Volgende" at bounding box center [352, 307] width 418 height 19
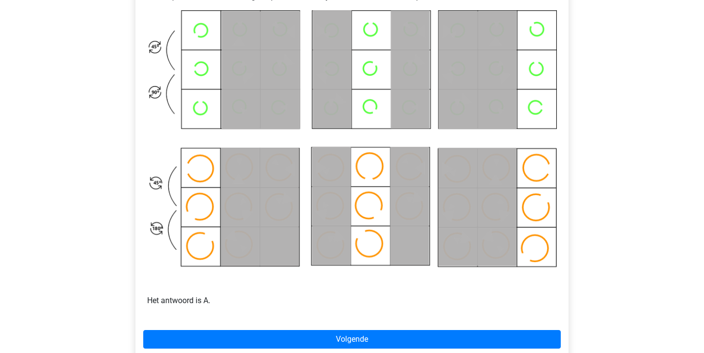
scroll to position [508, 0]
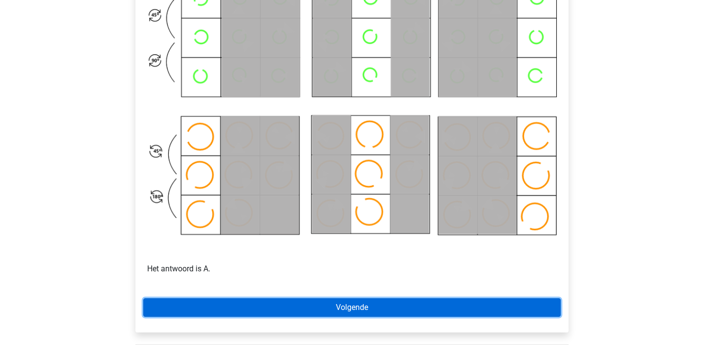
click at [321, 311] on link "Volgende" at bounding box center [352, 307] width 418 height 19
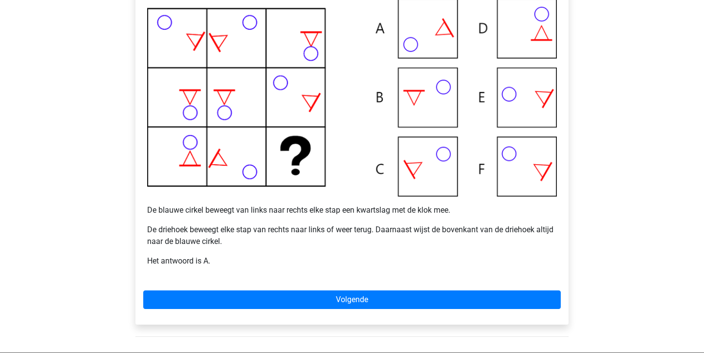
scroll to position [238, 0]
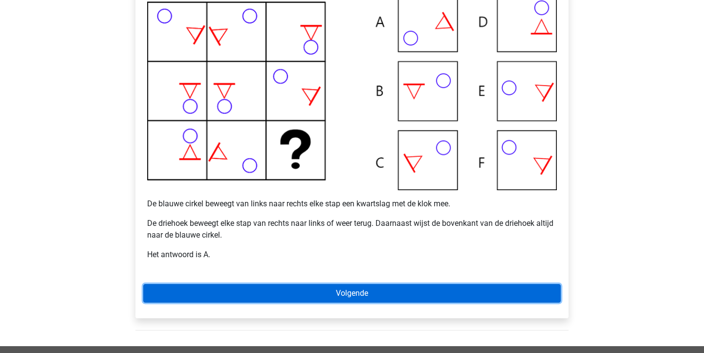
click at [349, 292] on link "Volgende" at bounding box center [352, 293] width 418 height 19
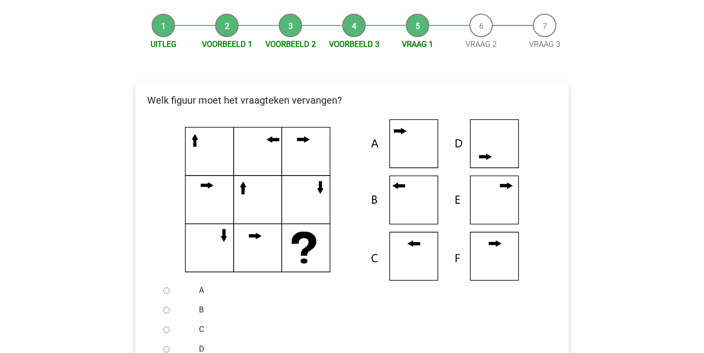
scroll to position [177, 0]
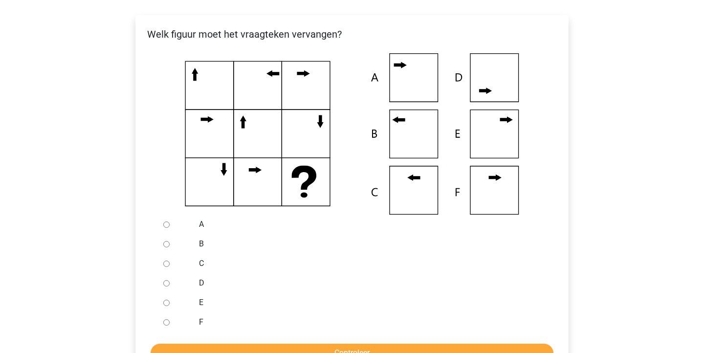
click at [166, 263] on input "C" at bounding box center [166, 264] width 6 height 6
radio input "true"
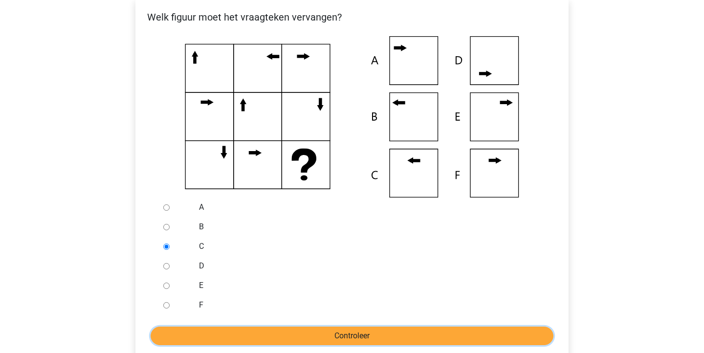
click at [258, 337] on input "Controleer" at bounding box center [352, 336] width 403 height 19
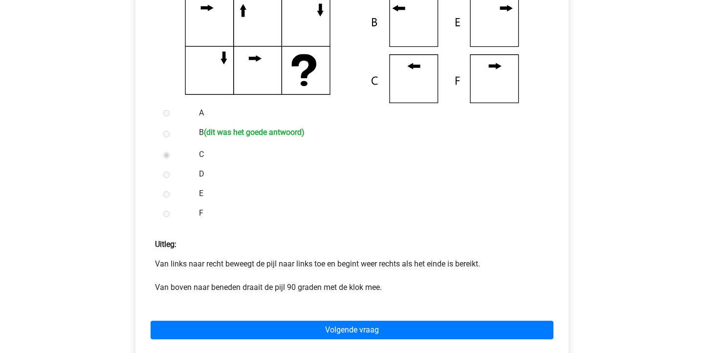
scroll to position [294, 0]
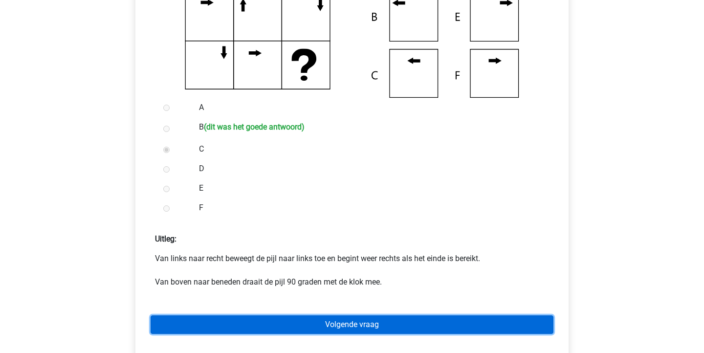
click at [373, 323] on link "Volgende vraag" at bounding box center [352, 325] width 403 height 19
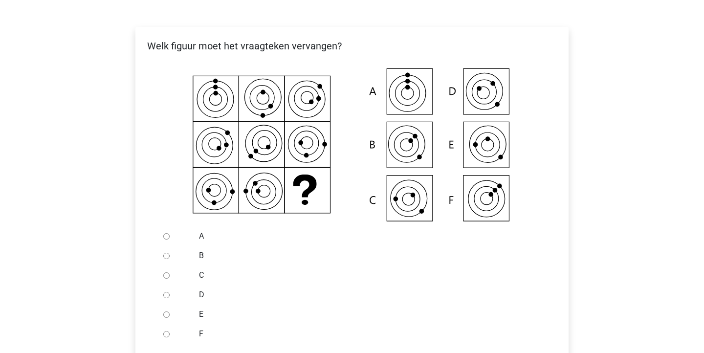
scroll to position [164, 0]
click at [168, 275] on input "C" at bounding box center [166, 276] width 6 height 6
radio input "true"
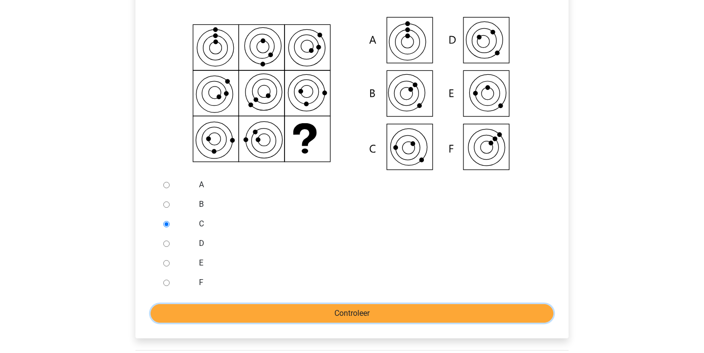
click at [328, 318] on input "Controleer" at bounding box center [352, 313] width 403 height 19
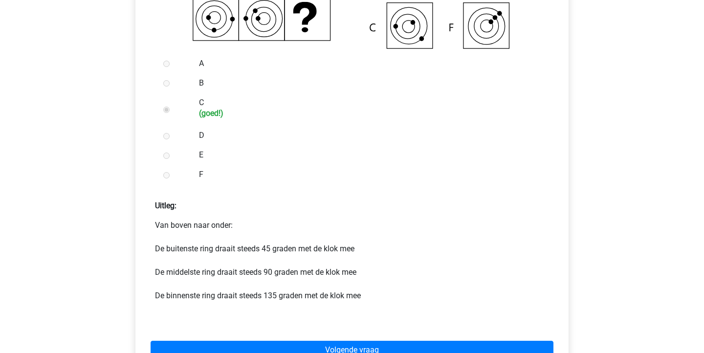
scroll to position [382, 0]
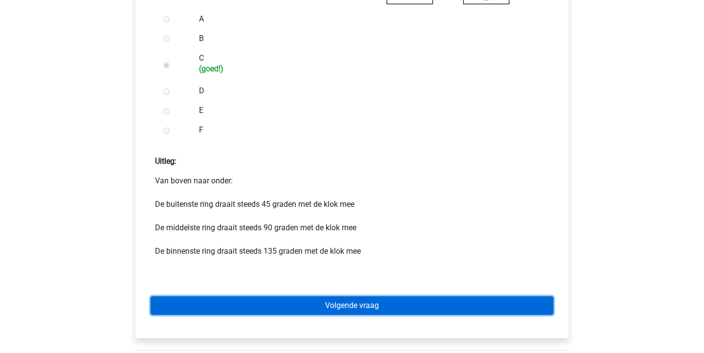
click at [336, 312] on link "Volgende vraag" at bounding box center [352, 305] width 403 height 19
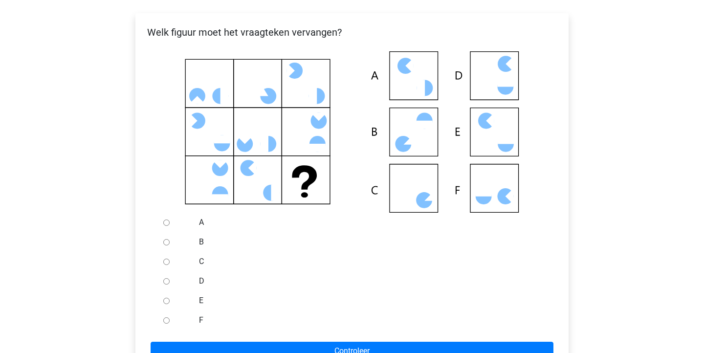
scroll to position [181, 0]
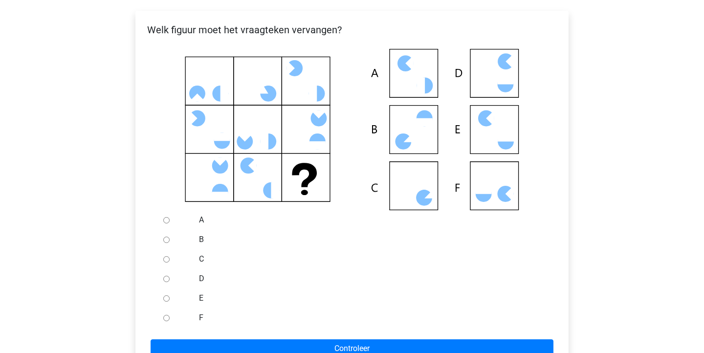
click at [167, 318] on input "F" at bounding box center [166, 318] width 6 height 6
radio input "true"
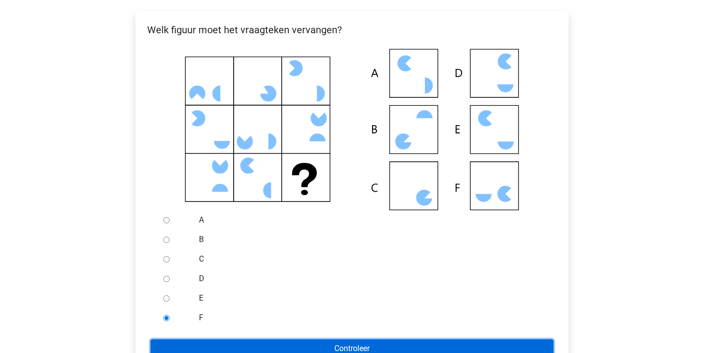
click at [216, 342] on input "Controleer" at bounding box center [352, 349] width 403 height 19
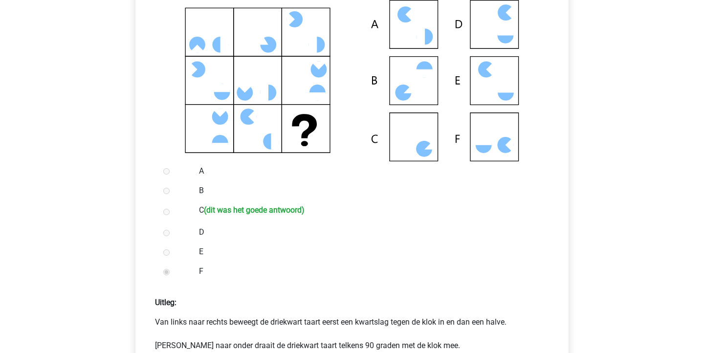
scroll to position [460, 0]
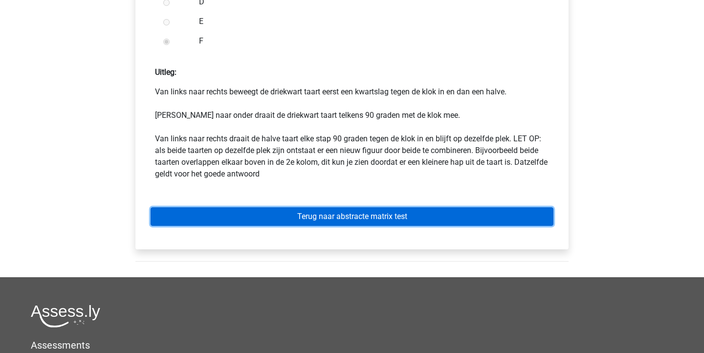
click at [385, 214] on link "Terug naar abstracte matrix test" at bounding box center [352, 216] width 403 height 19
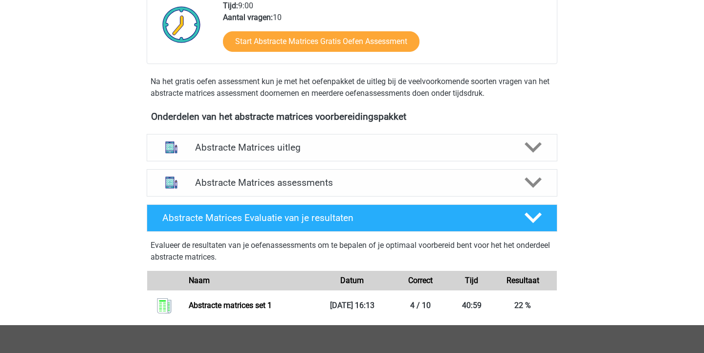
scroll to position [293, 0]
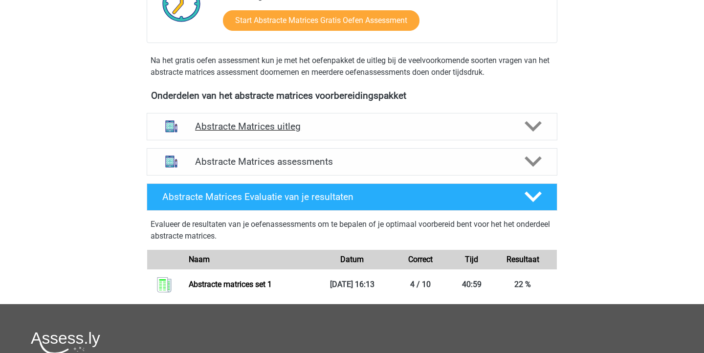
click at [431, 137] on div "Abstracte Matrices uitleg" at bounding box center [352, 126] width 411 height 27
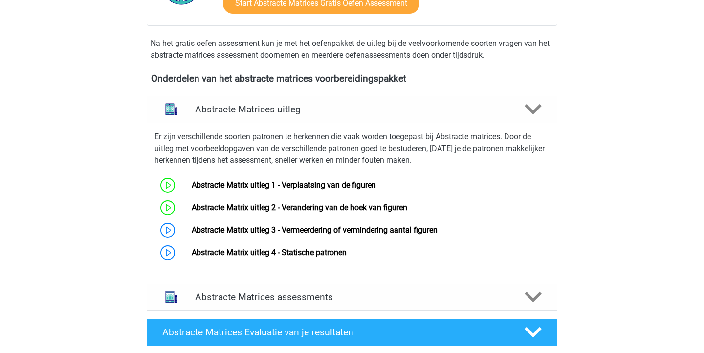
scroll to position [352, 0]
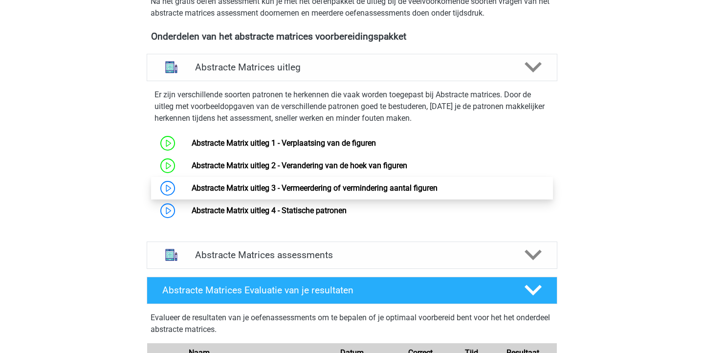
click at [405, 183] on link "Abstracte Matrix uitleg 3 - Vermeerdering of vermindering aantal figuren" at bounding box center [315, 187] width 246 height 9
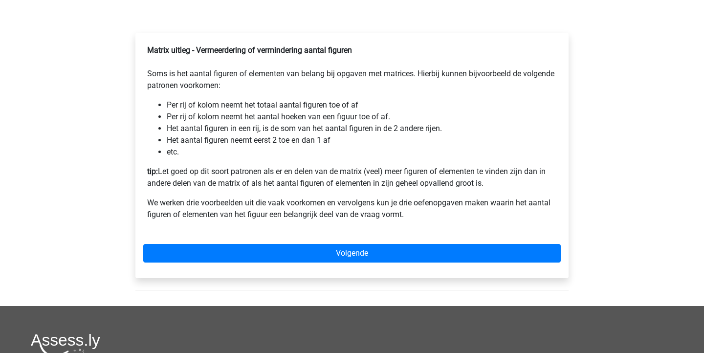
scroll to position [192, 0]
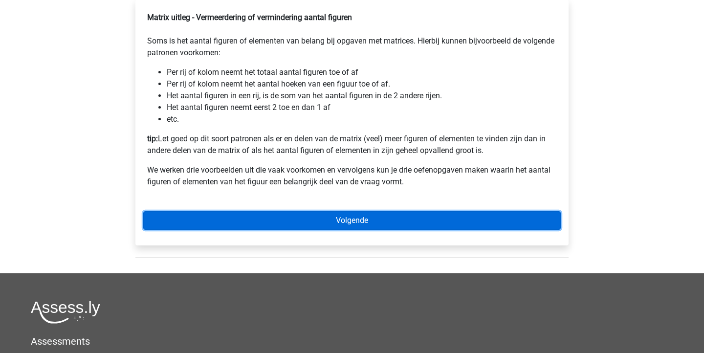
click at [408, 227] on link "Volgende" at bounding box center [352, 220] width 418 height 19
click at [326, 230] on link "Volgende" at bounding box center [352, 220] width 418 height 19
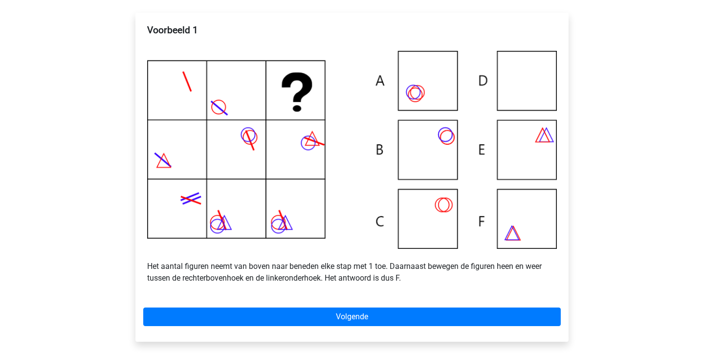
scroll to position [178, 0]
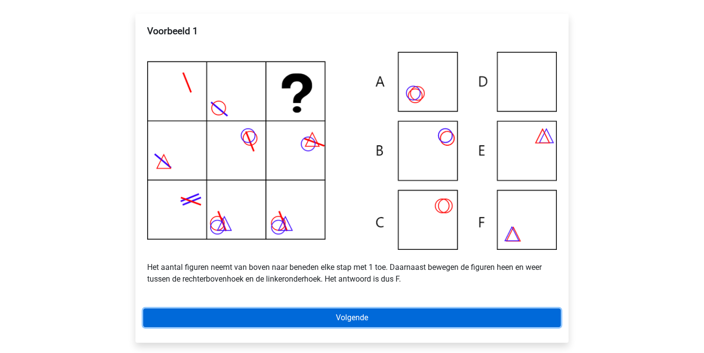
click at [364, 327] on link "Volgende" at bounding box center [352, 318] width 418 height 19
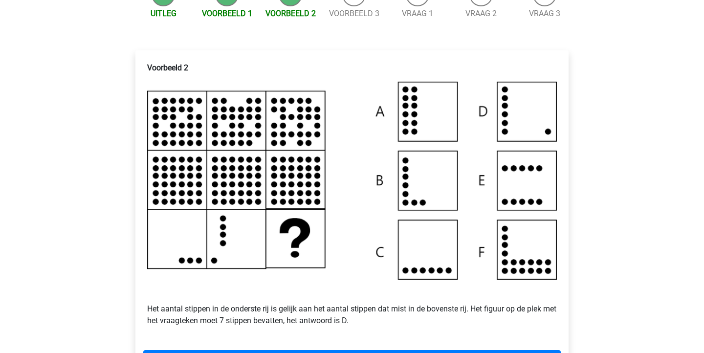
scroll to position [164, 0]
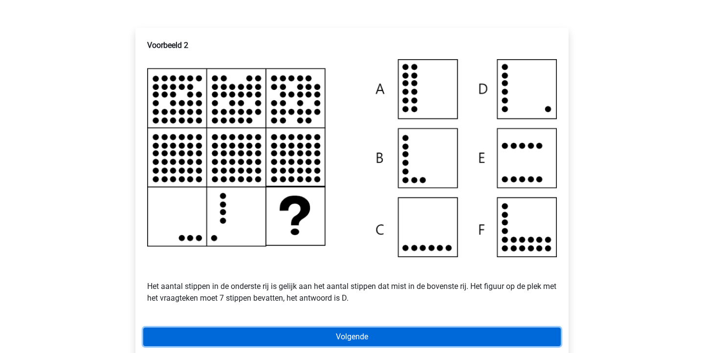
click at [372, 345] on link "Volgende" at bounding box center [352, 337] width 418 height 19
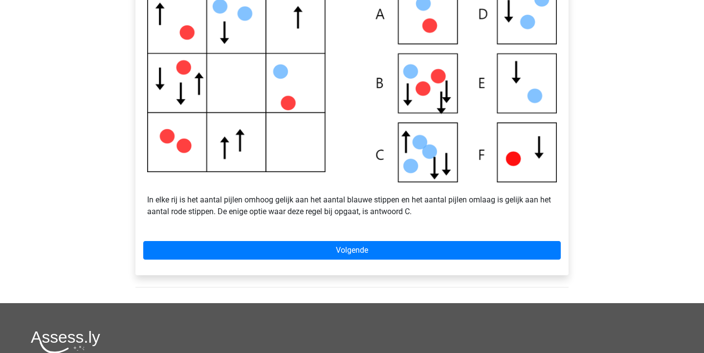
scroll to position [260, 0]
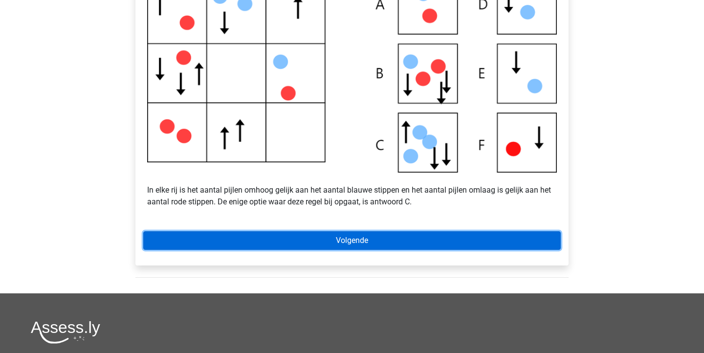
click at [343, 250] on link "Volgende" at bounding box center [352, 240] width 418 height 19
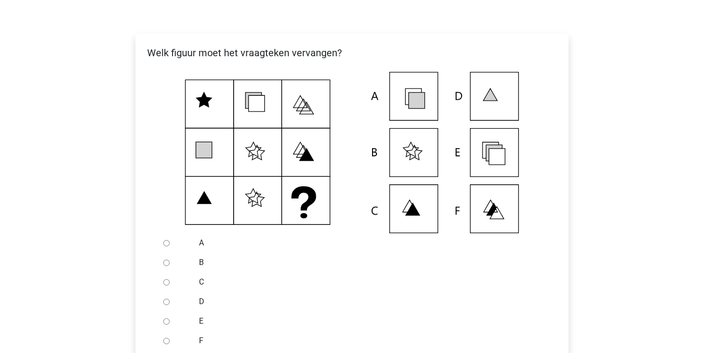
scroll to position [171, 0]
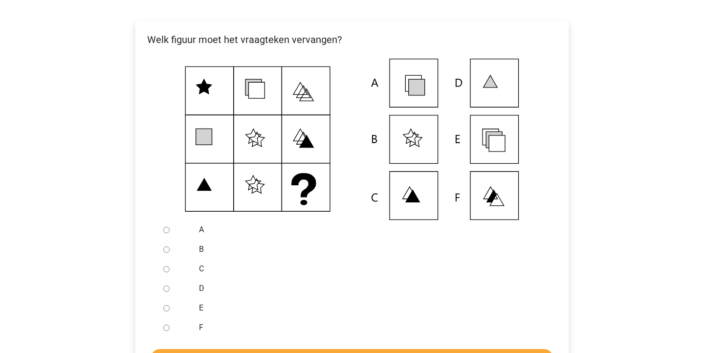
click at [167, 312] on input "E" at bounding box center [166, 308] width 6 height 6
radio input "true"
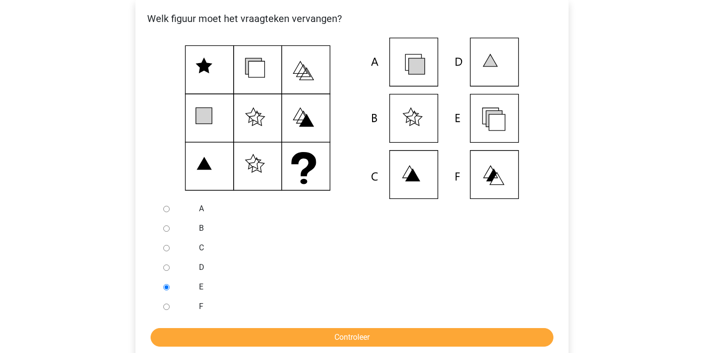
scroll to position [231, 0]
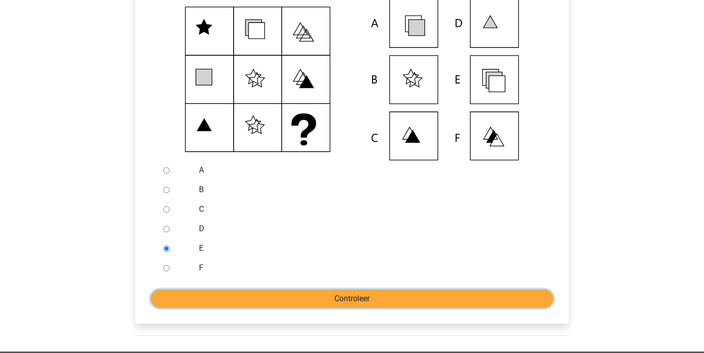
click at [315, 307] on input "Controleer" at bounding box center [352, 299] width 403 height 19
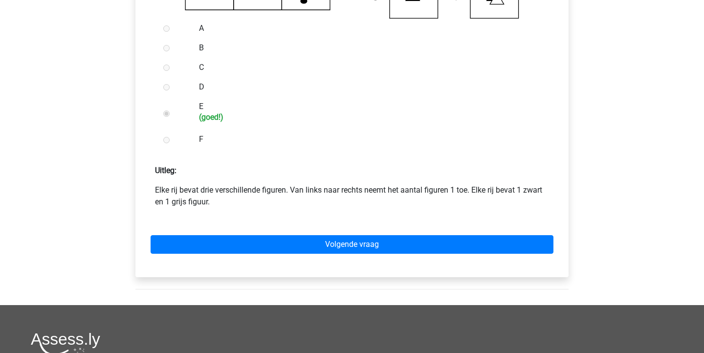
scroll to position [377, 0]
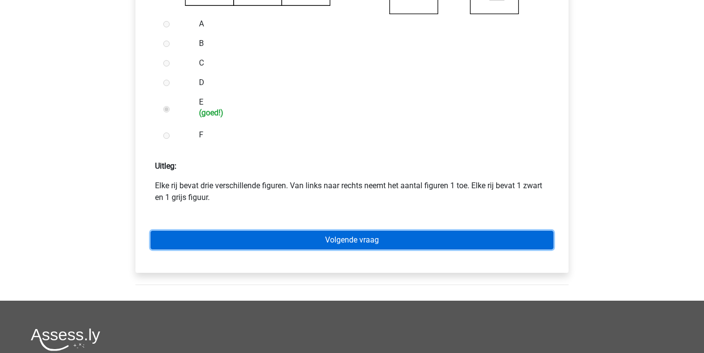
click at [406, 250] on link "Volgende vraag" at bounding box center [352, 240] width 403 height 19
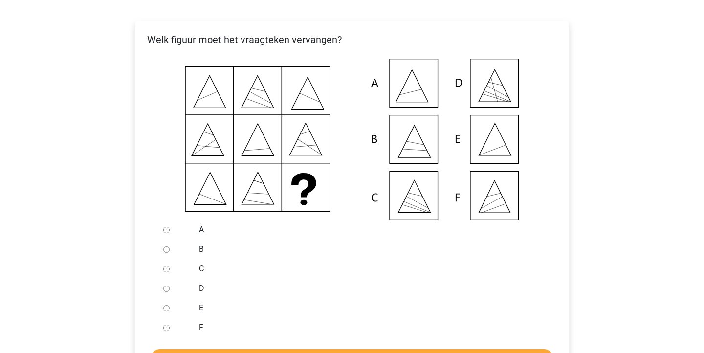
scroll to position [177, 0]
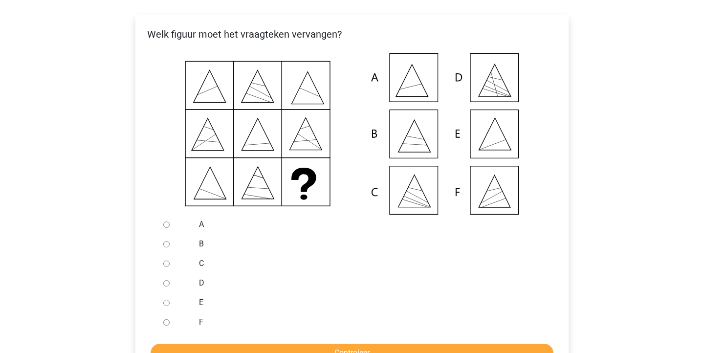
click at [175, 313] on div at bounding box center [175, 303] width 32 height 20
click at [168, 313] on div at bounding box center [175, 303] width 32 height 20
click at [165, 306] on input "E" at bounding box center [166, 303] width 6 height 6
radio input "true"
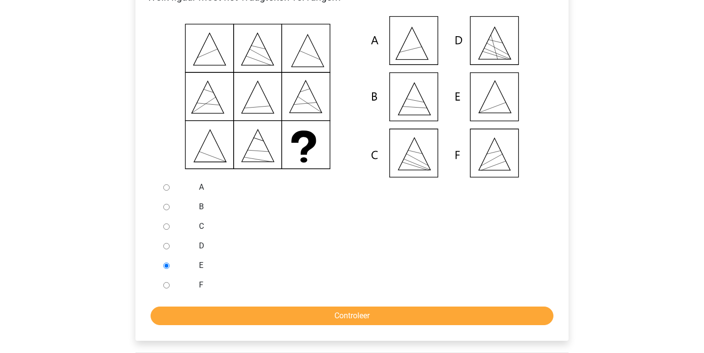
scroll to position [278, 0]
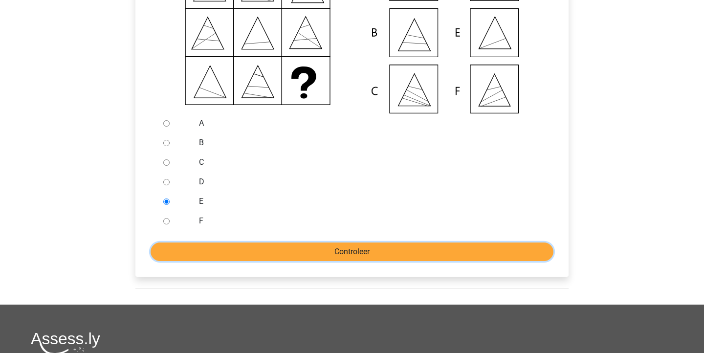
click at [366, 261] on input "Controleer" at bounding box center [352, 252] width 403 height 19
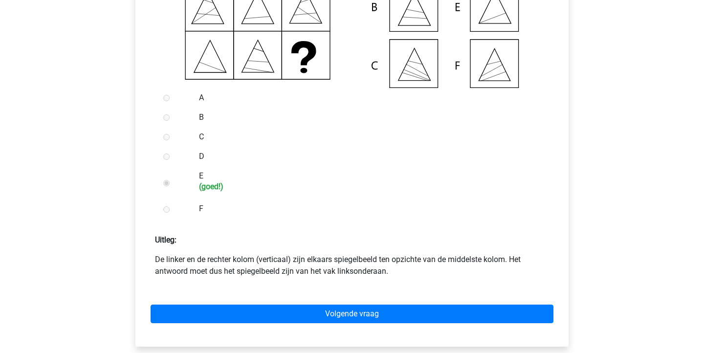
scroll to position [324, 0]
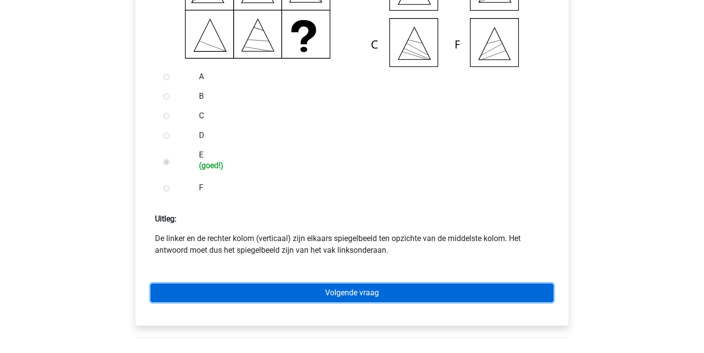
click at [354, 302] on link "Volgende vraag" at bounding box center [352, 293] width 403 height 19
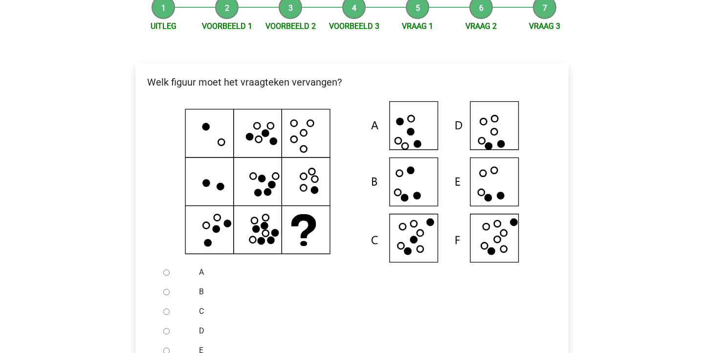
scroll to position [195, 0]
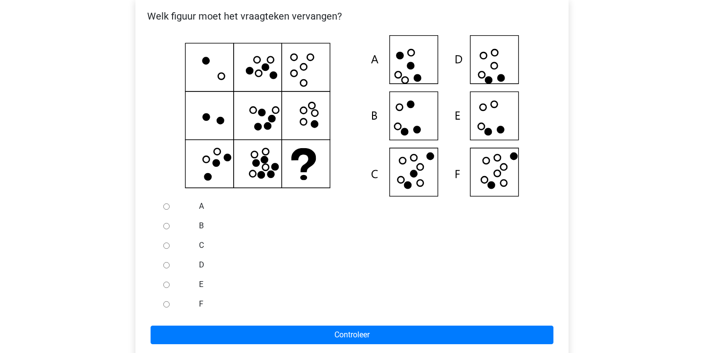
click at [168, 308] on input "F" at bounding box center [166, 304] width 6 height 6
radio input "true"
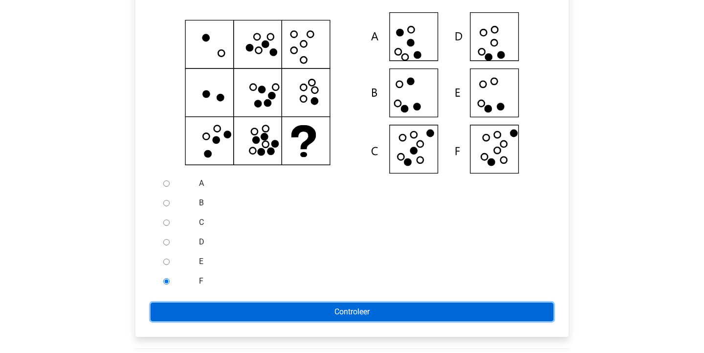
click at [262, 317] on input "Controleer" at bounding box center [352, 312] width 403 height 19
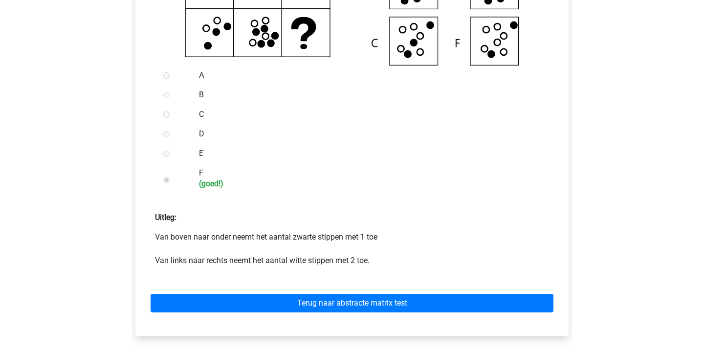
scroll to position [337, 0]
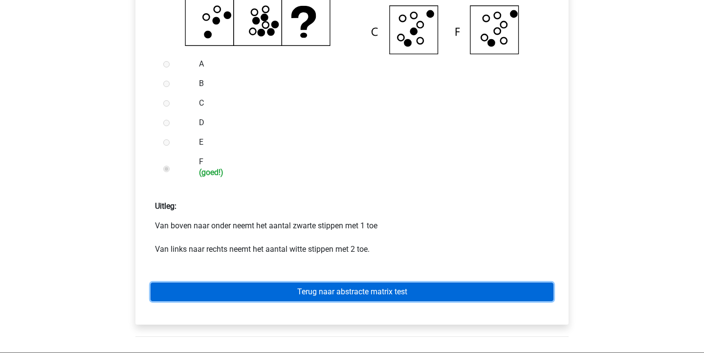
click at [365, 301] on link "Terug naar abstracte matrix test" at bounding box center [352, 292] width 403 height 19
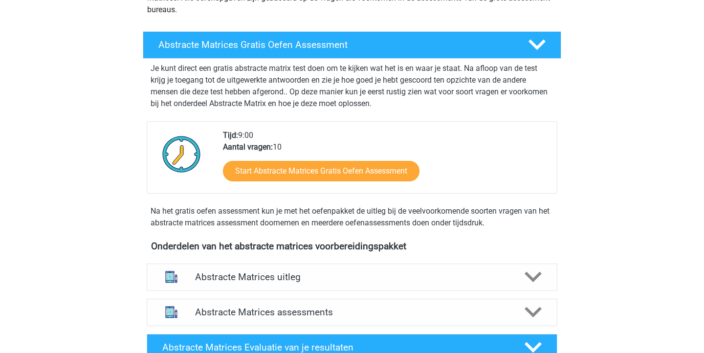
scroll to position [153, 0]
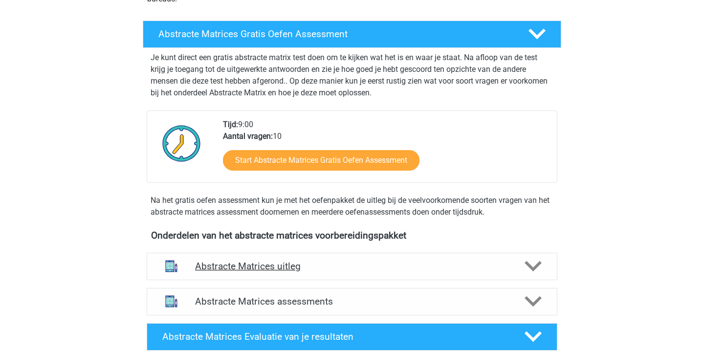
click at [422, 263] on h4 "Abstracte Matrices uitleg" at bounding box center [352, 266] width 314 height 11
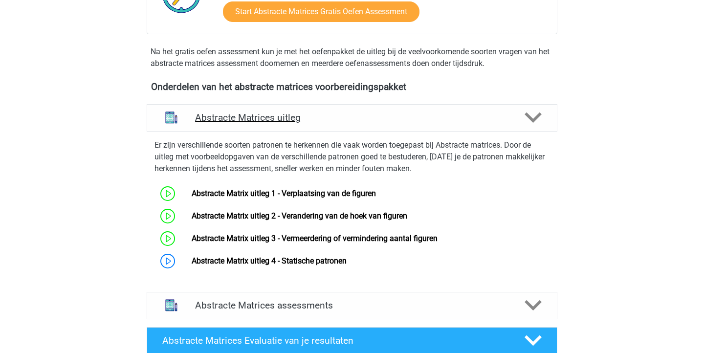
scroll to position [316, 0]
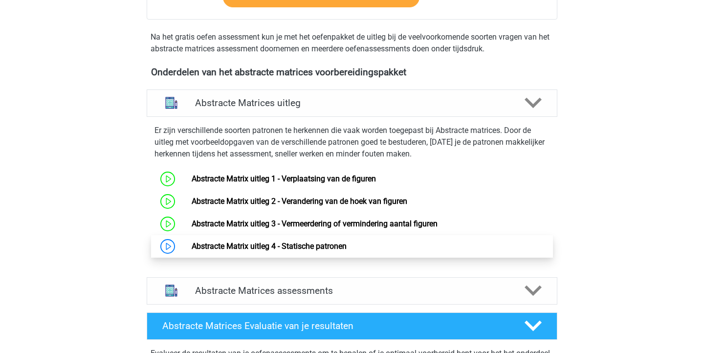
click at [347, 248] on link "Abstracte Matrix uitleg 4 - Statische patronen" at bounding box center [269, 246] width 155 height 9
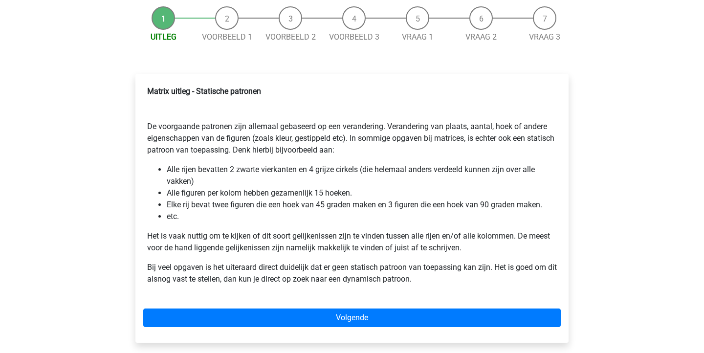
scroll to position [94, 0]
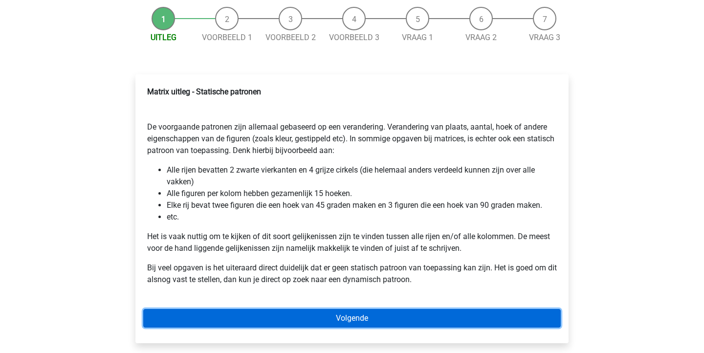
click at [369, 327] on link "Volgende" at bounding box center [352, 318] width 418 height 19
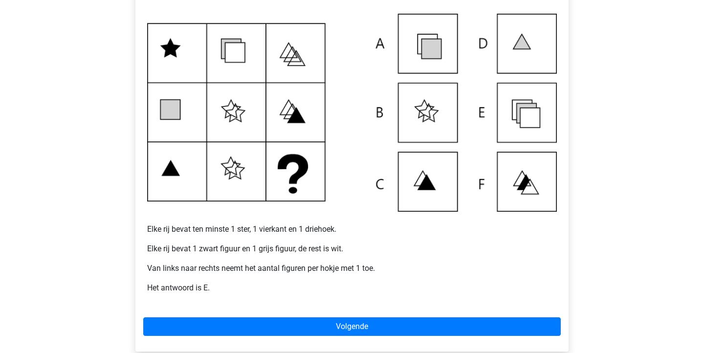
scroll to position [237, 0]
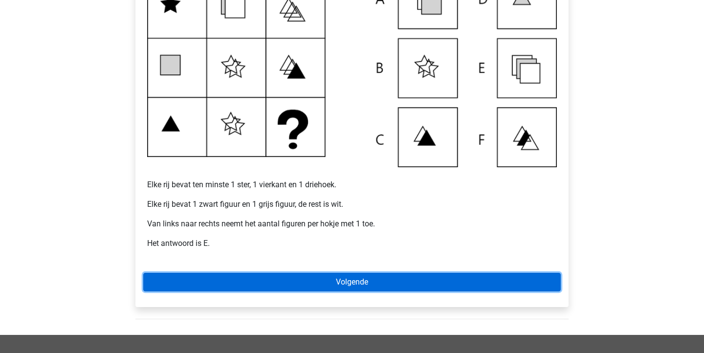
click at [379, 274] on link "Volgende" at bounding box center [352, 282] width 418 height 19
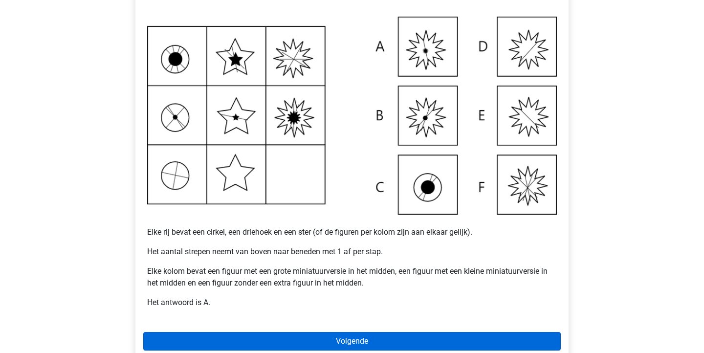
scroll to position [191, 0]
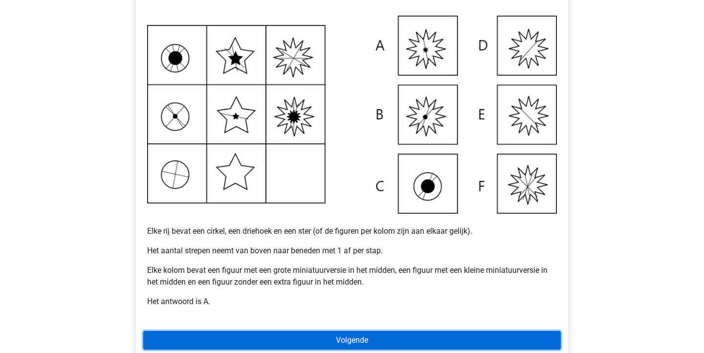
click at [439, 342] on link "Volgende" at bounding box center [352, 340] width 418 height 19
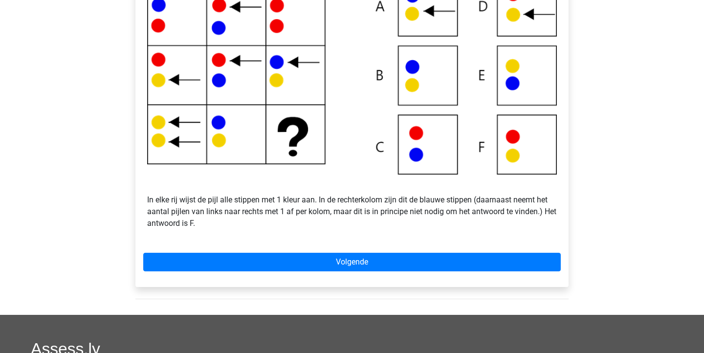
scroll to position [245, 0]
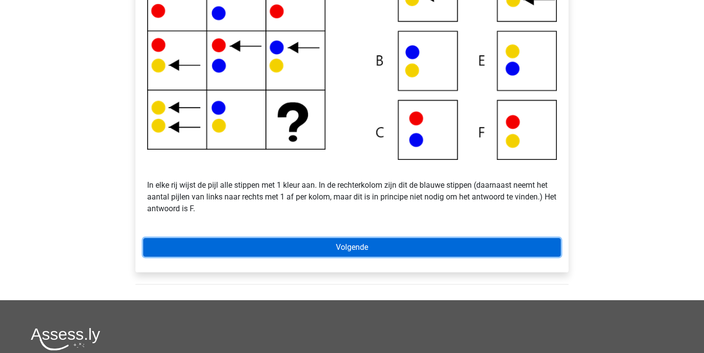
click at [329, 250] on link "Volgende" at bounding box center [352, 247] width 418 height 19
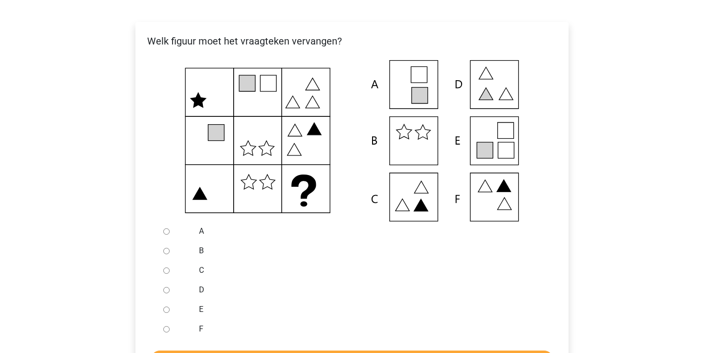
scroll to position [147, 0]
click at [166, 270] on input "C" at bounding box center [166, 270] width 6 height 6
radio input "true"
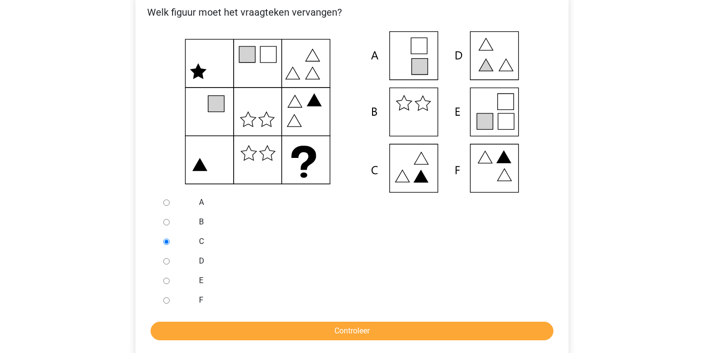
scroll to position [175, 0]
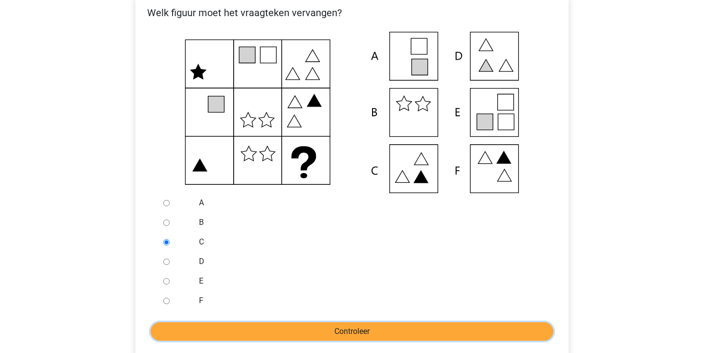
click at [213, 331] on input "Controleer" at bounding box center [352, 331] width 403 height 19
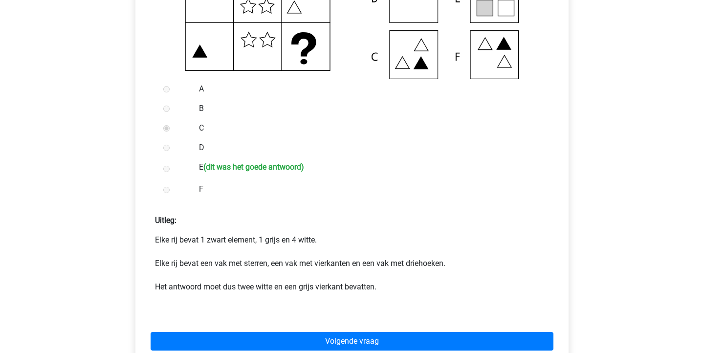
scroll to position [291, 0]
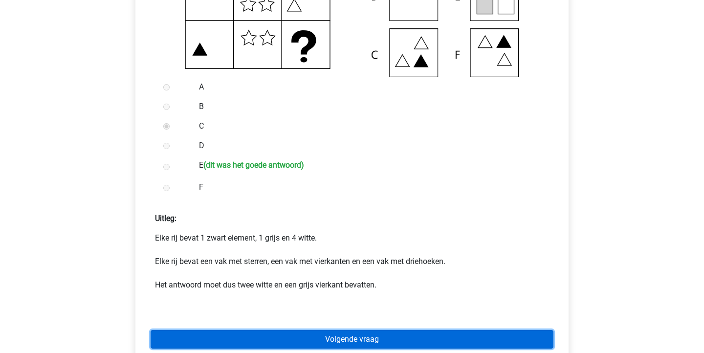
click at [381, 339] on link "Volgende vraag" at bounding box center [352, 339] width 403 height 19
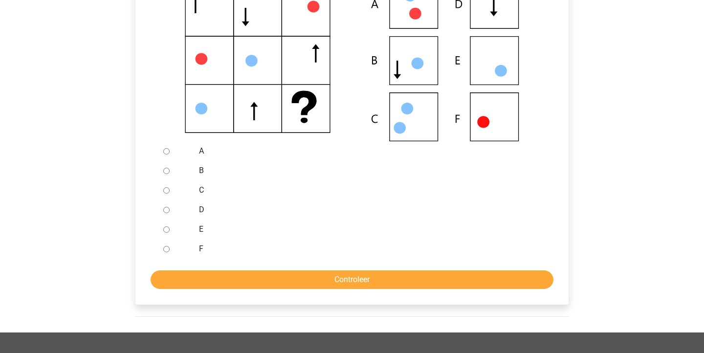
scroll to position [231, 0]
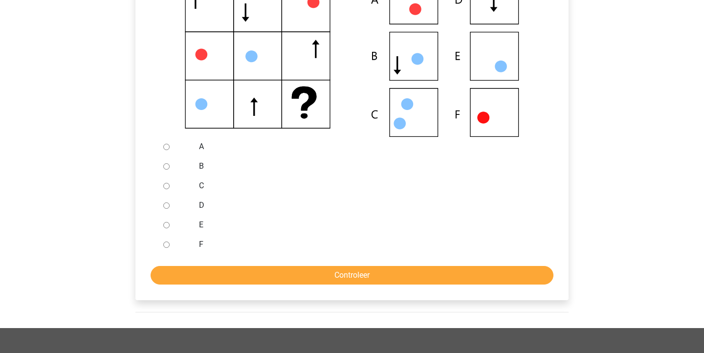
click at [167, 168] on input "B" at bounding box center [166, 166] width 6 height 6
radio input "true"
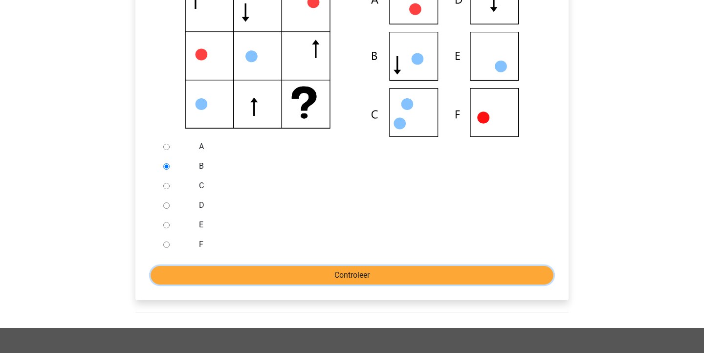
click at [238, 273] on input "Controleer" at bounding box center [352, 275] width 403 height 19
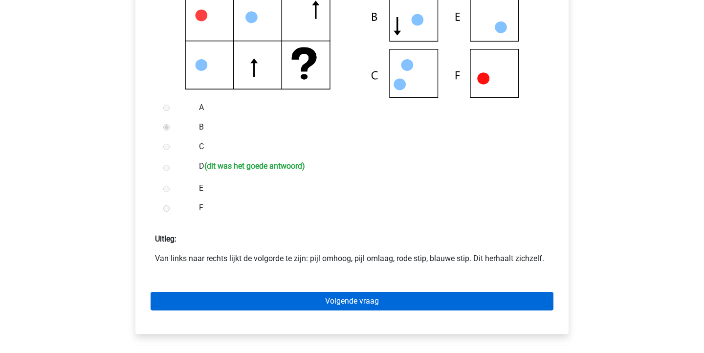
scroll to position [274, 0]
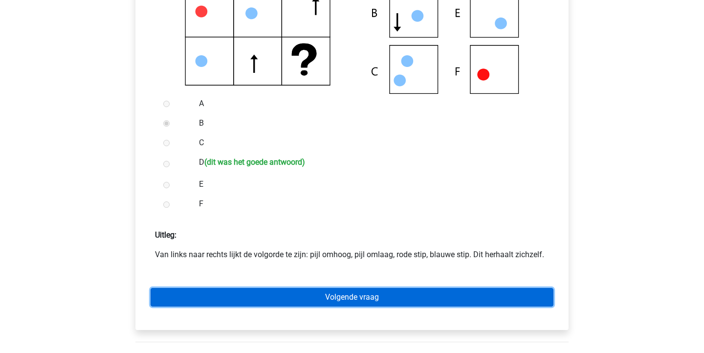
click at [275, 301] on link "Volgende vraag" at bounding box center [352, 297] width 403 height 19
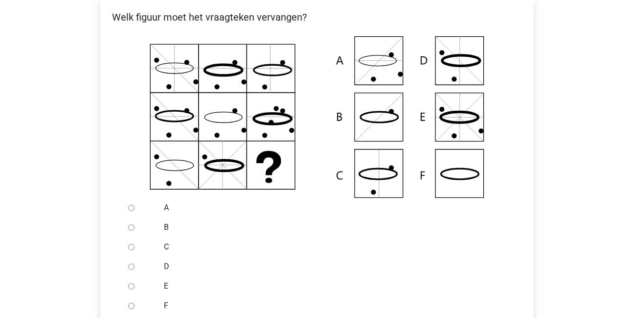
scroll to position [186, 0]
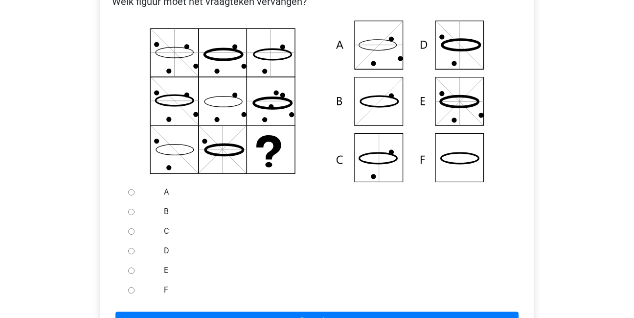
click at [132, 211] on input "B" at bounding box center [131, 211] width 6 height 6
radio input "true"
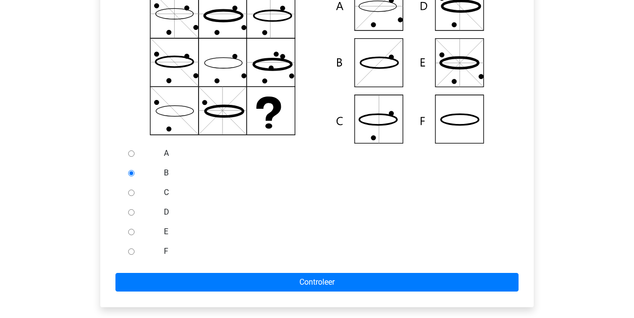
scroll to position [230, 0]
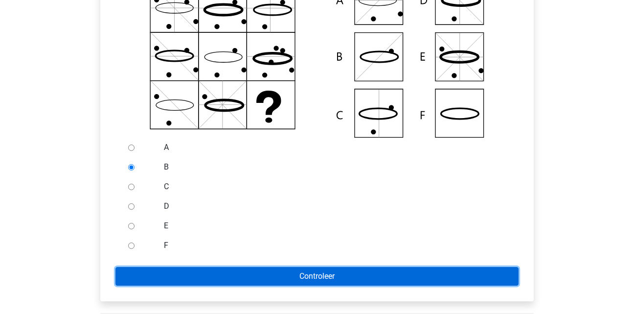
click at [183, 273] on input "Controleer" at bounding box center [316, 276] width 403 height 19
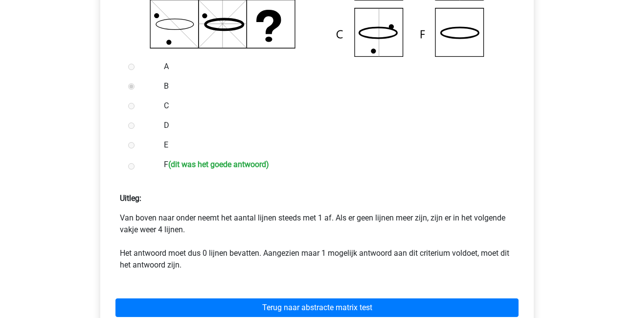
scroll to position [330, 0]
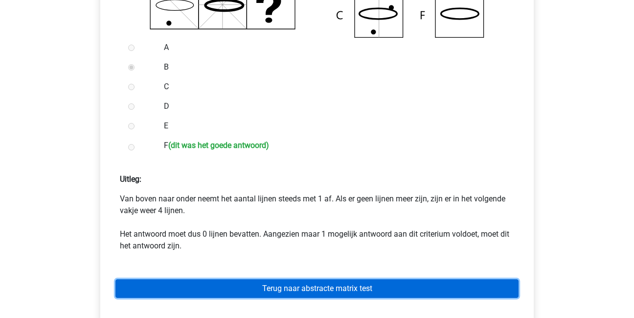
click at [311, 287] on link "Terug naar abstracte matrix test" at bounding box center [316, 288] width 403 height 19
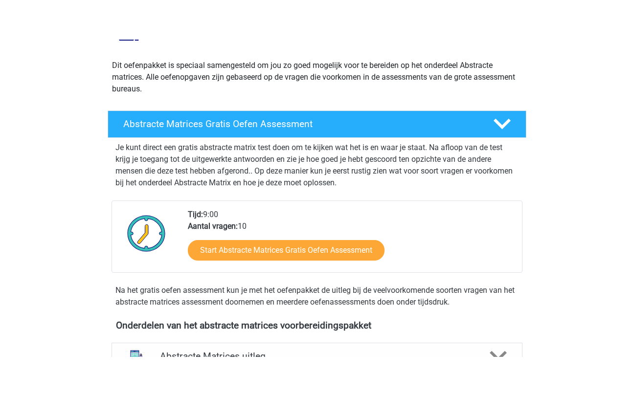
scroll to position [260, 0]
